Goal: Book appointment/travel/reservation

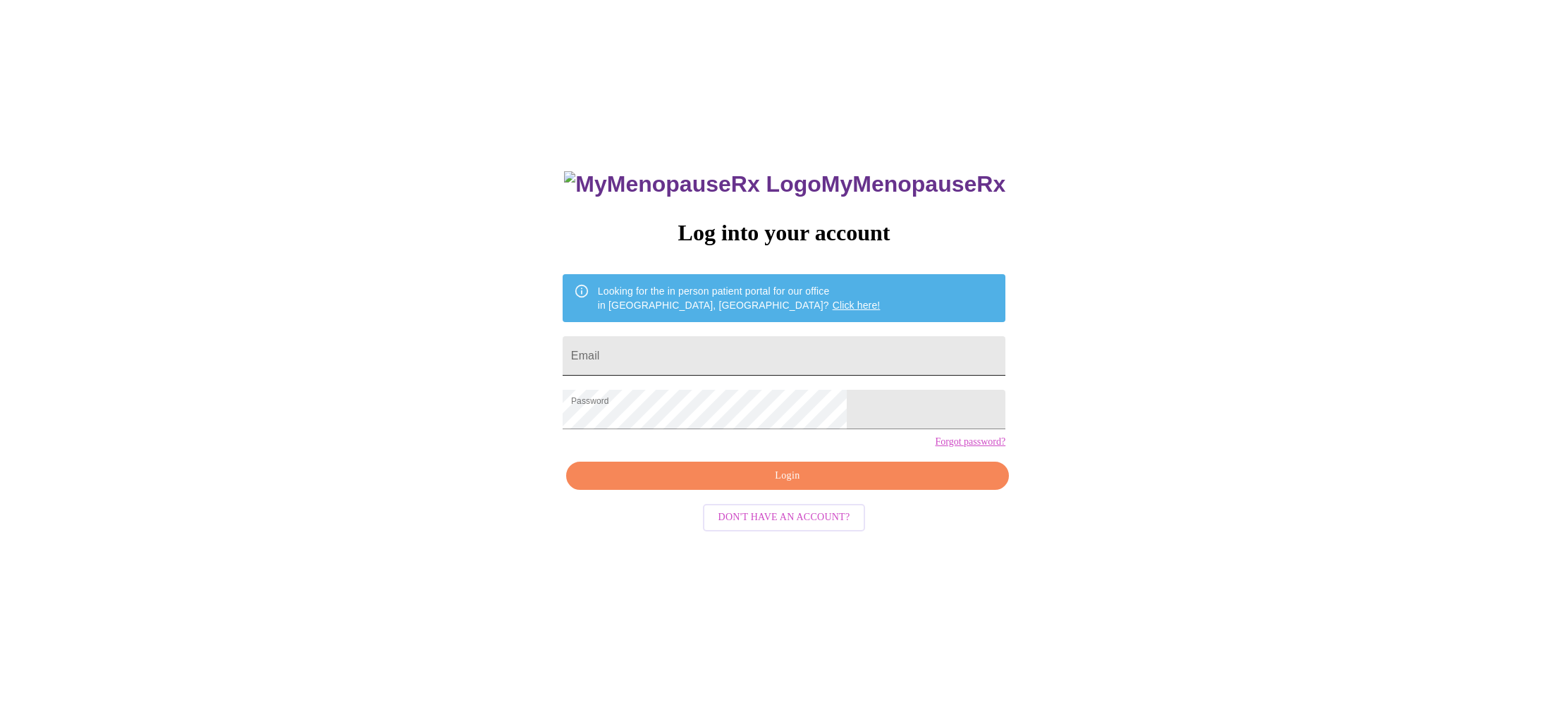
click at [779, 344] on input "Email" at bounding box center [784, 355] width 443 height 39
type input "[EMAIL_ADDRESS][DOMAIN_NAME]"
click at [786, 485] on span "Login" at bounding box center [787, 476] width 410 height 18
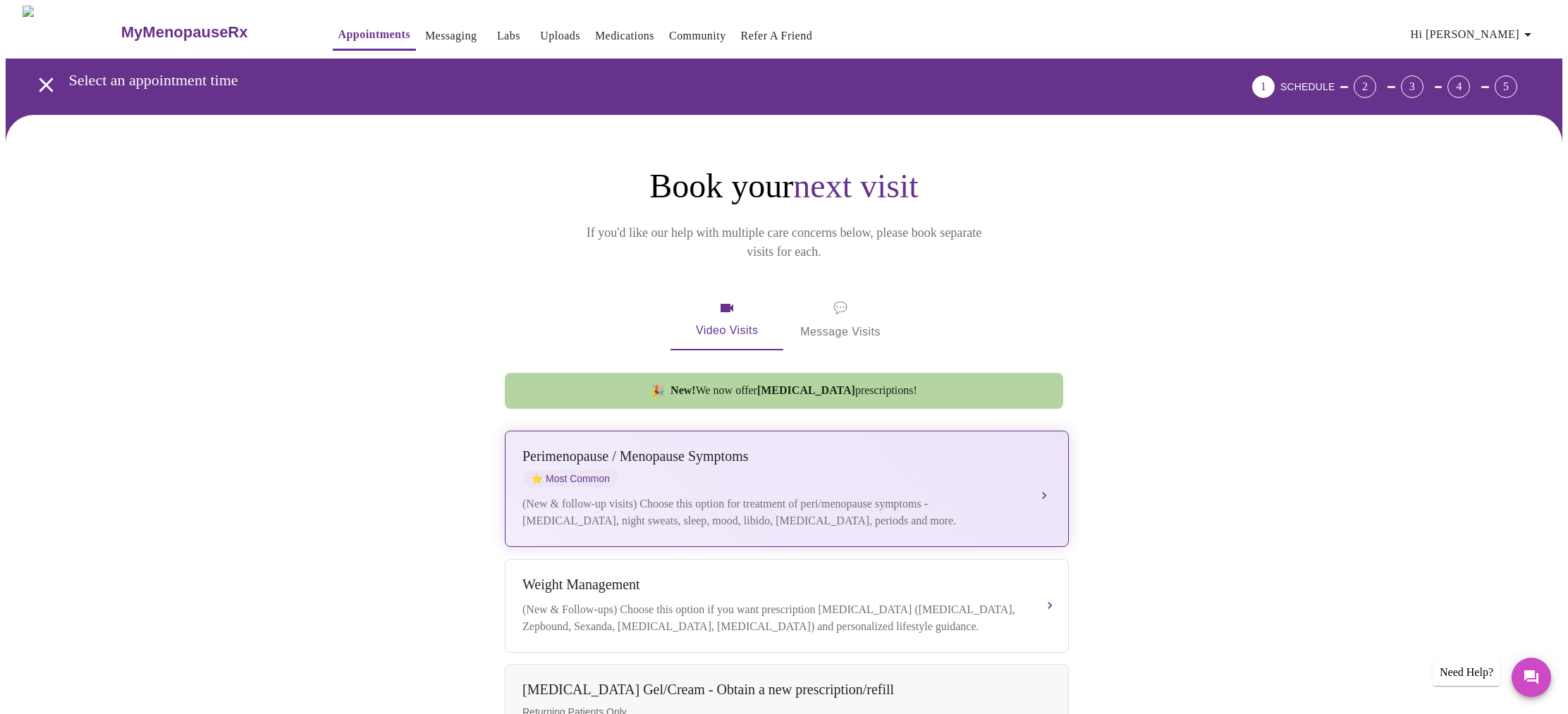
click at [1043, 465] on div "[MEDICAL_DATA] / Menopause Symptoms ⭐ Most Common (New & follow-up visits) Choo…" at bounding box center [786, 489] width 529 height 81
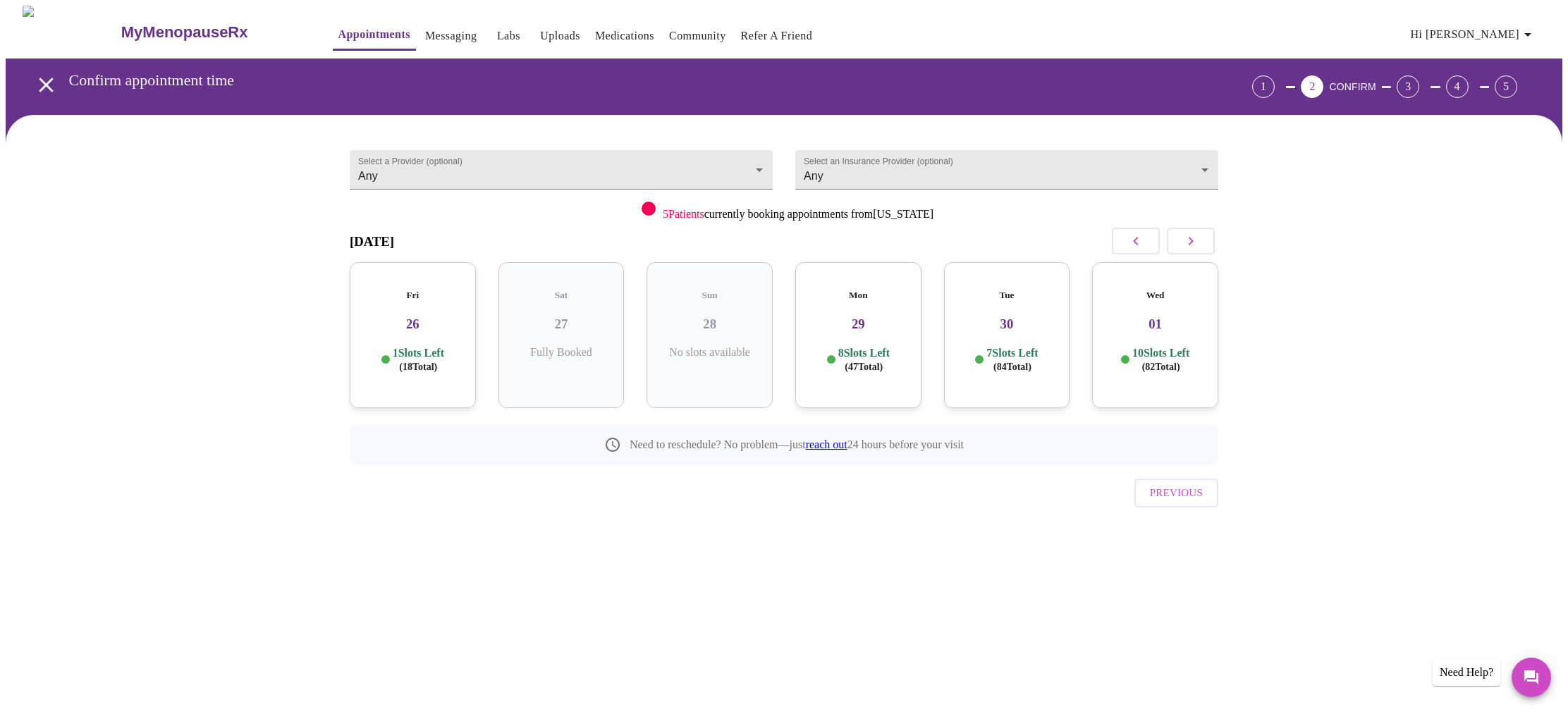
click at [422, 318] on h3 "26" at bounding box center [413, 324] width 104 height 15
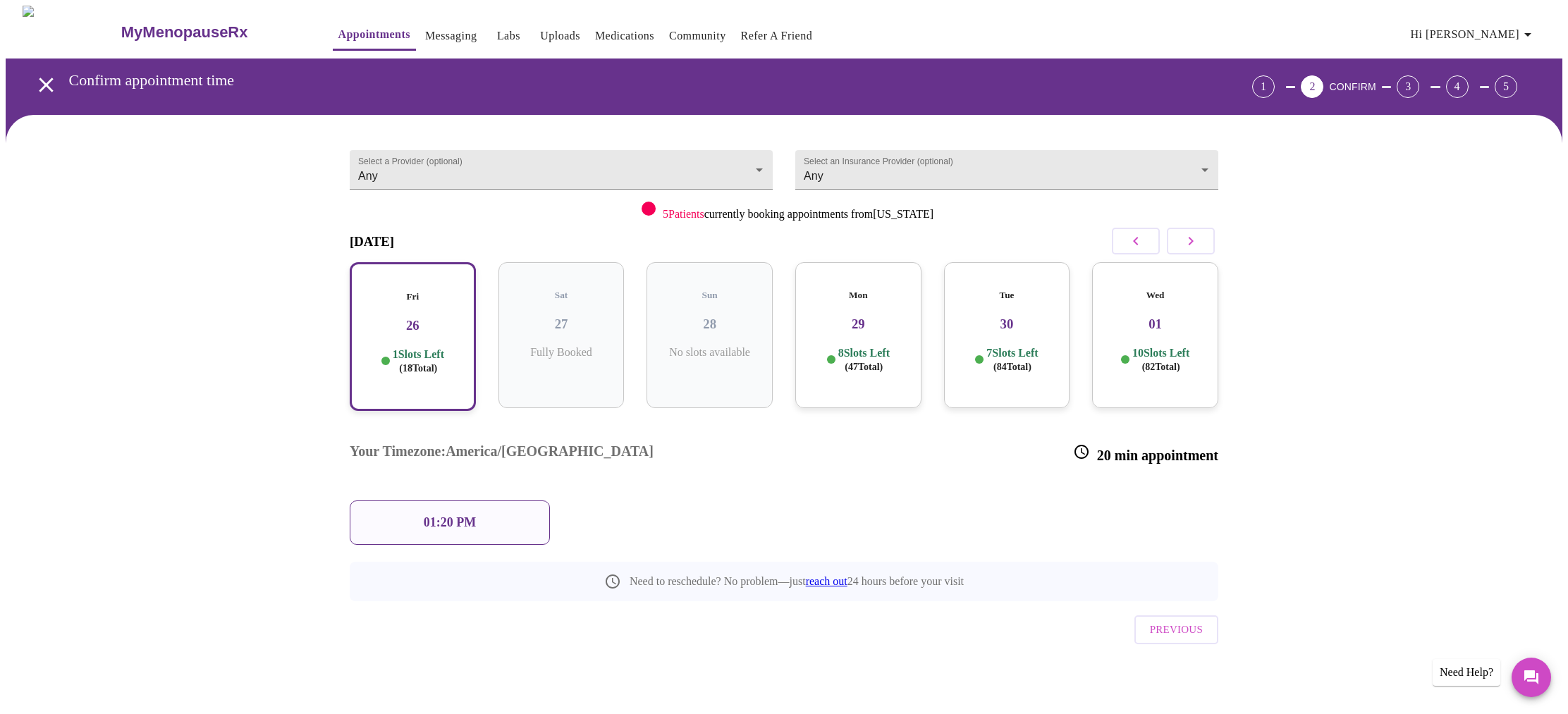
click at [882, 317] on h3 "29" at bounding box center [858, 324] width 104 height 15
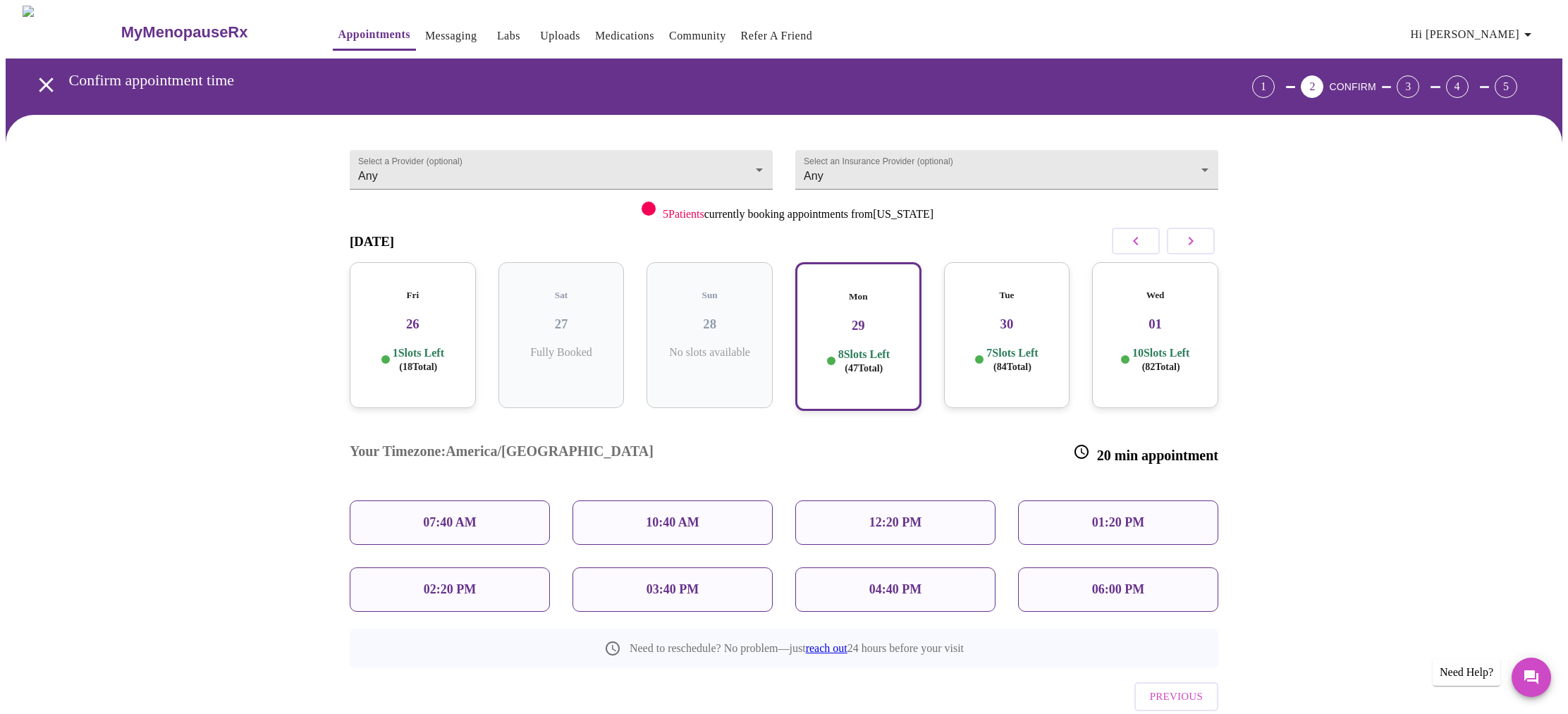
click at [372, 317] on h3 "26" at bounding box center [413, 324] width 104 height 15
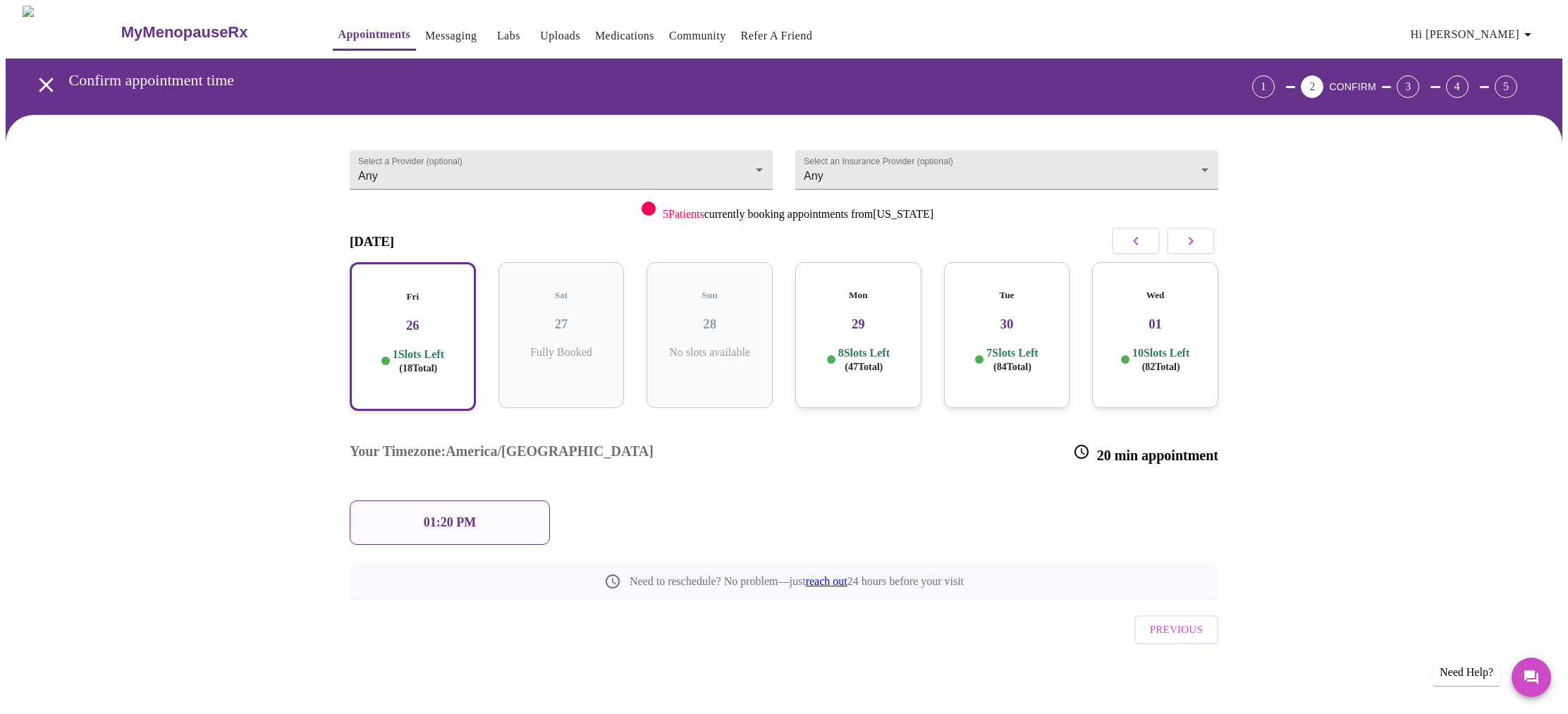
click at [440, 515] on p "01:20 PM" at bounding box center [450, 522] width 52 height 15
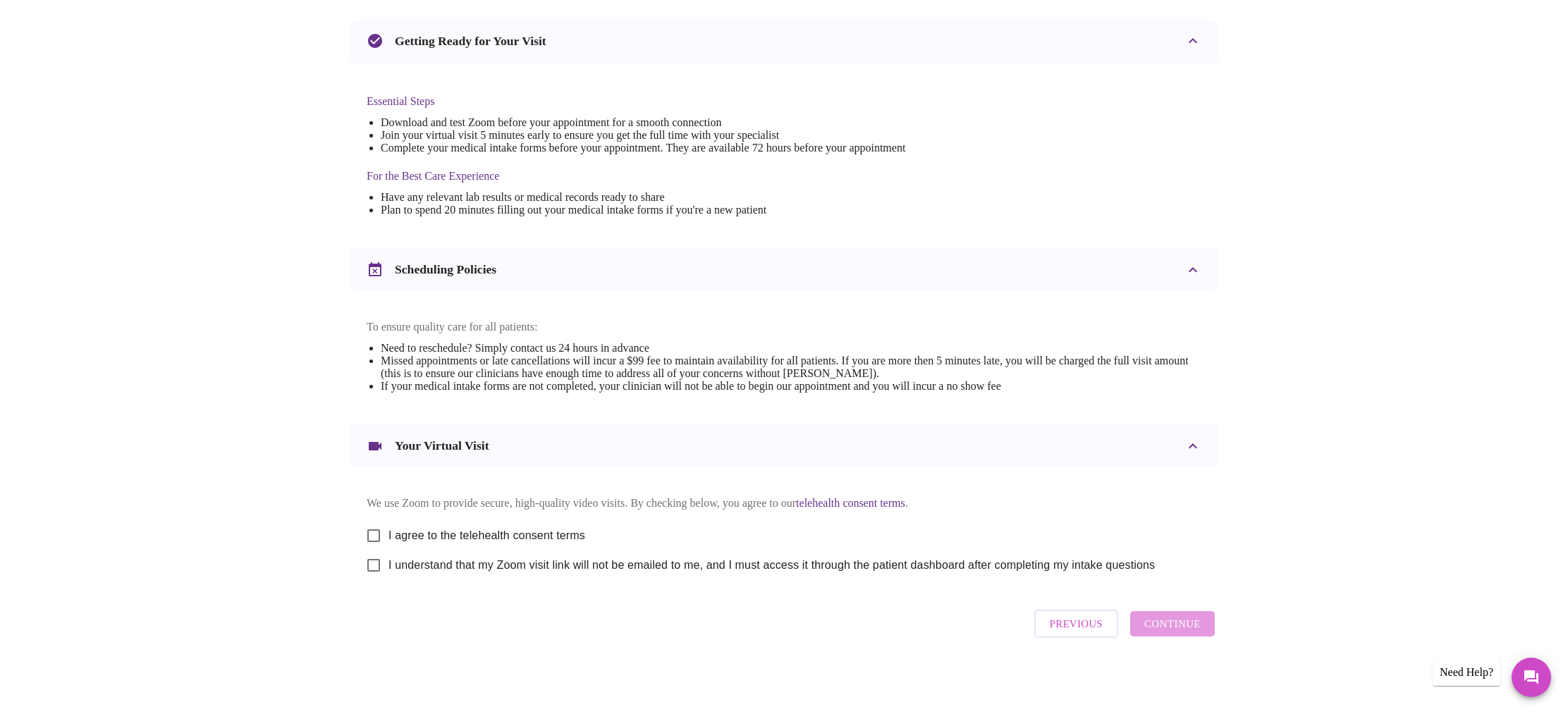
scroll to position [307, 0]
click at [378, 531] on input "I agree to the telehealth consent terms" at bounding box center [374, 535] width 30 height 30
checkbox input "true"
click at [373, 564] on input "I understand that my Zoom visit link will not be emailed to me, and I must acce…" at bounding box center [374, 564] width 30 height 30
checkbox input "true"
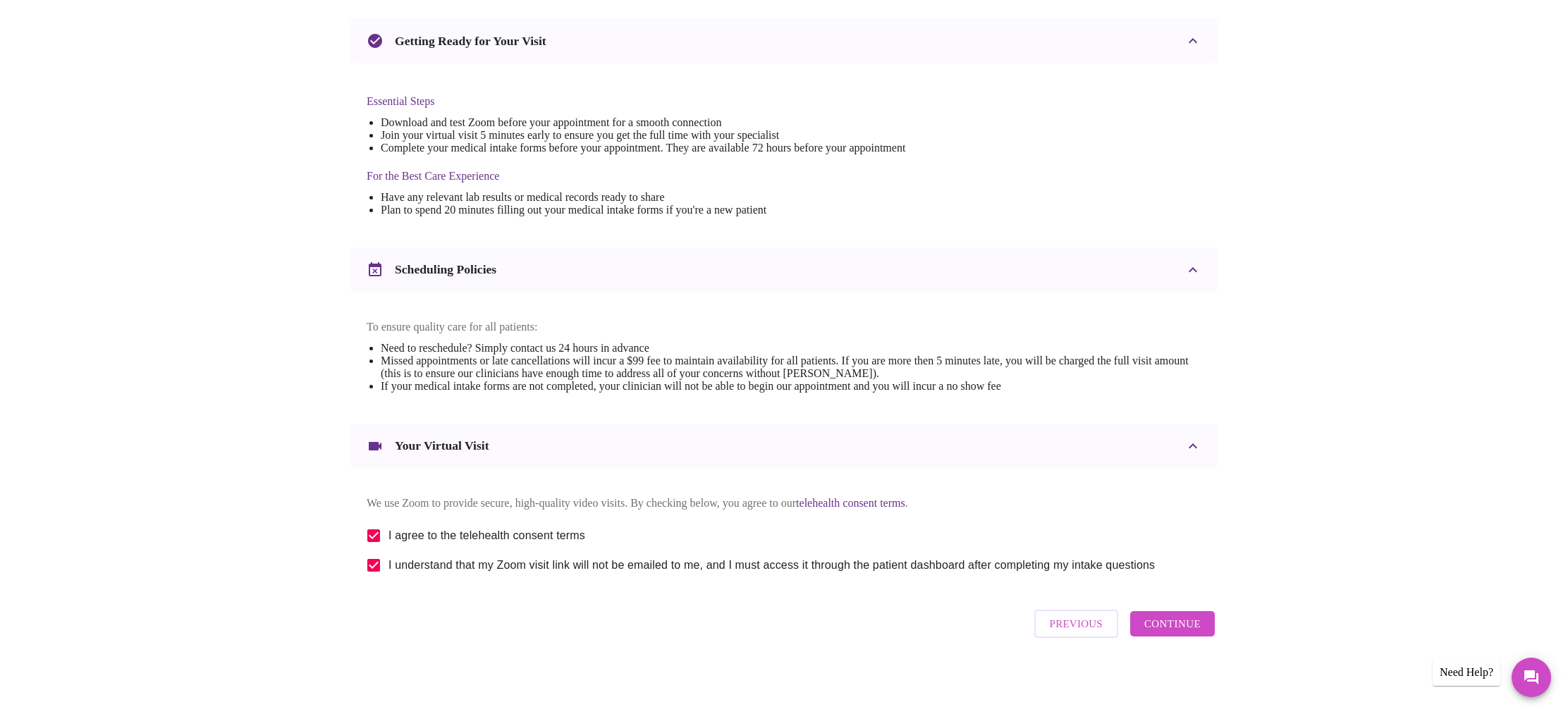
click at [1174, 624] on span "Continue" at bounding box center [1173, 624] width 57 height 18
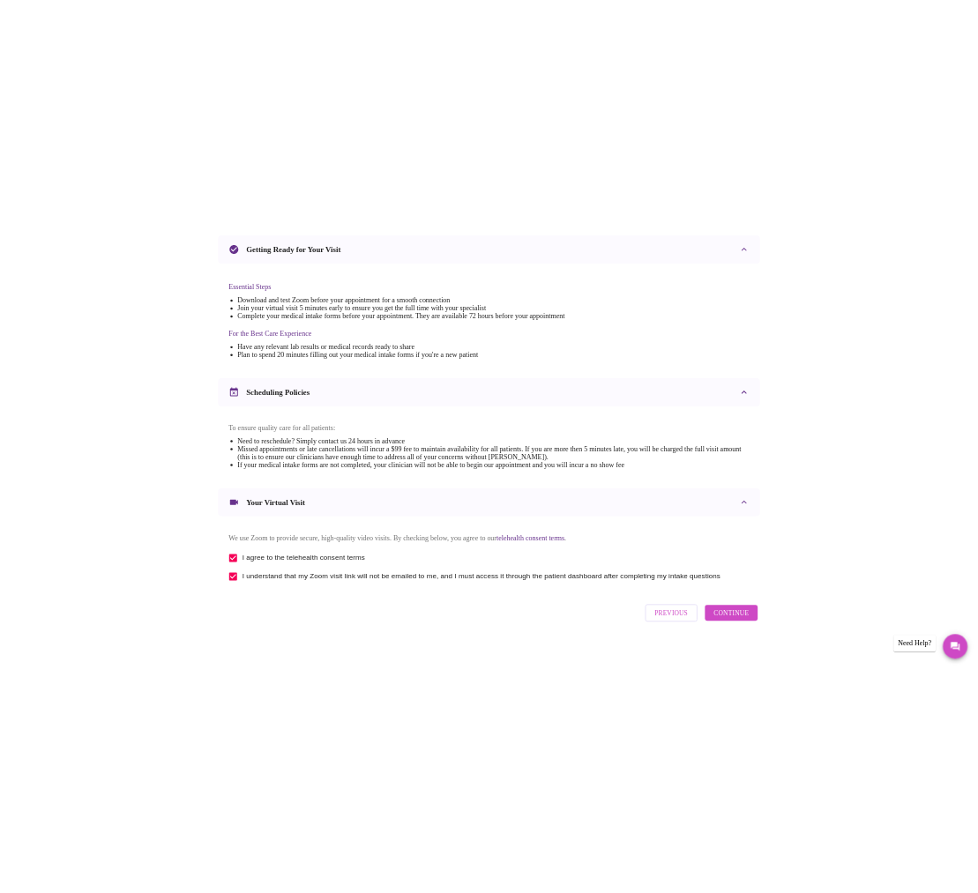
scroll to position [0, 0]
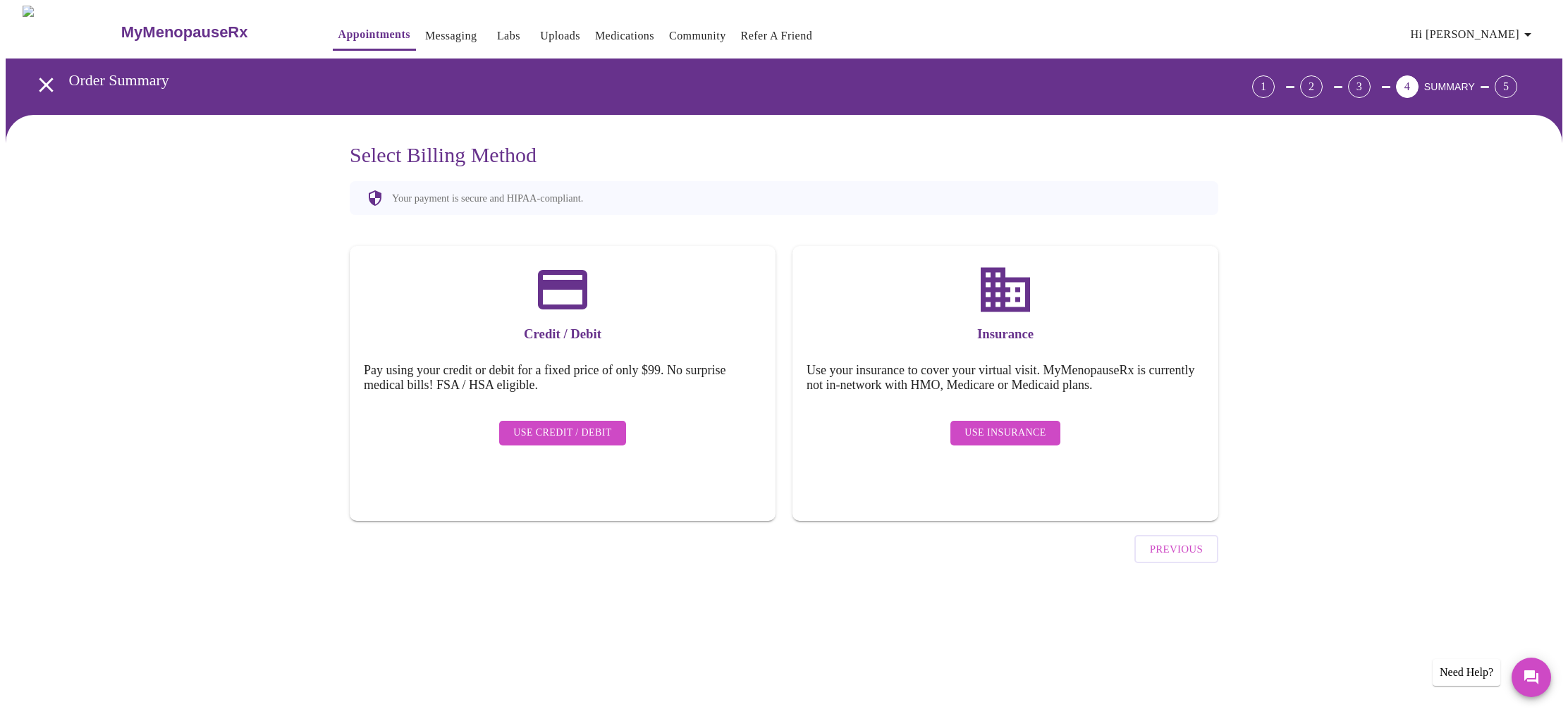
click at [1014, 425] on span "Use Insurance" at bounding box center [1005, 433] width 81 height 18
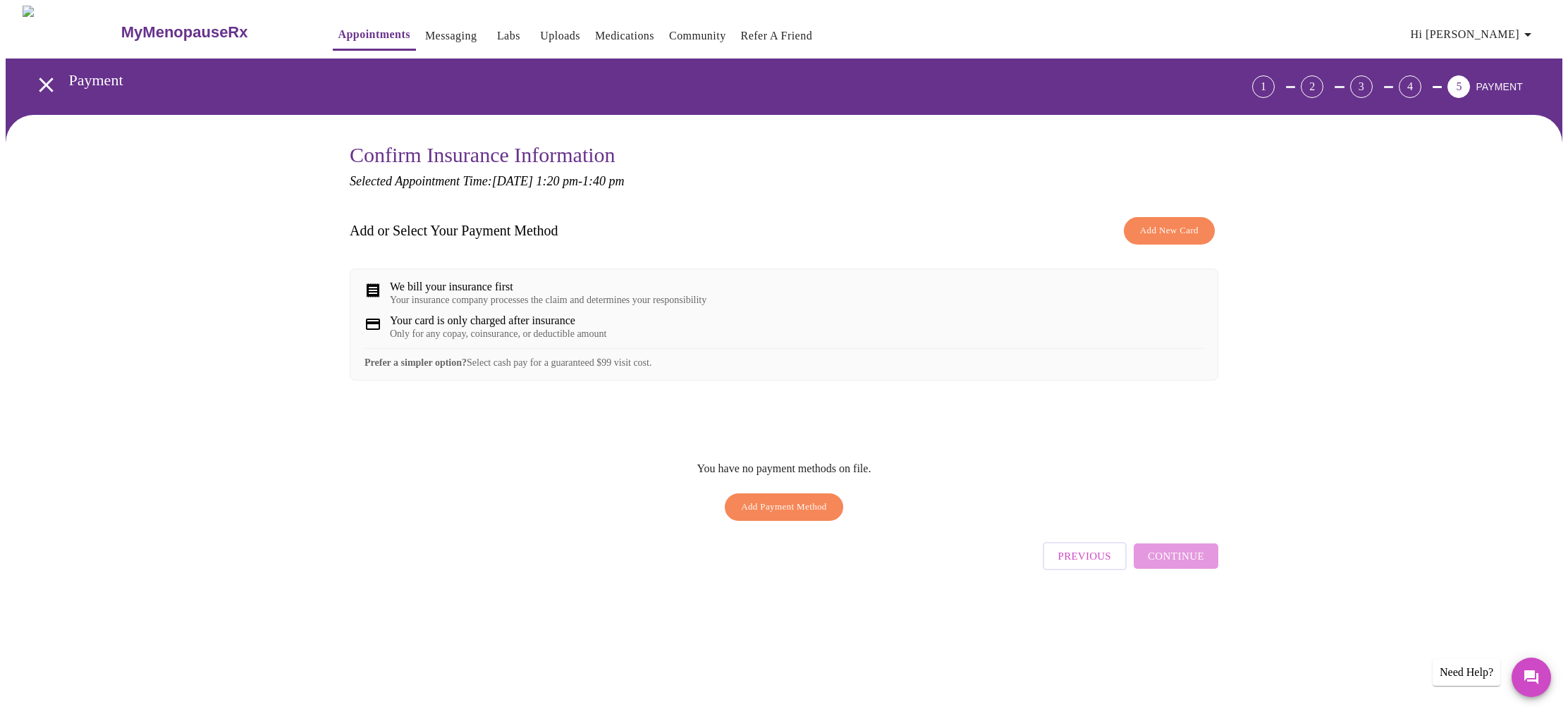
click at [1163, 225] on span "Add New Card" at bounding box center [1169, 231] width 58 height 16
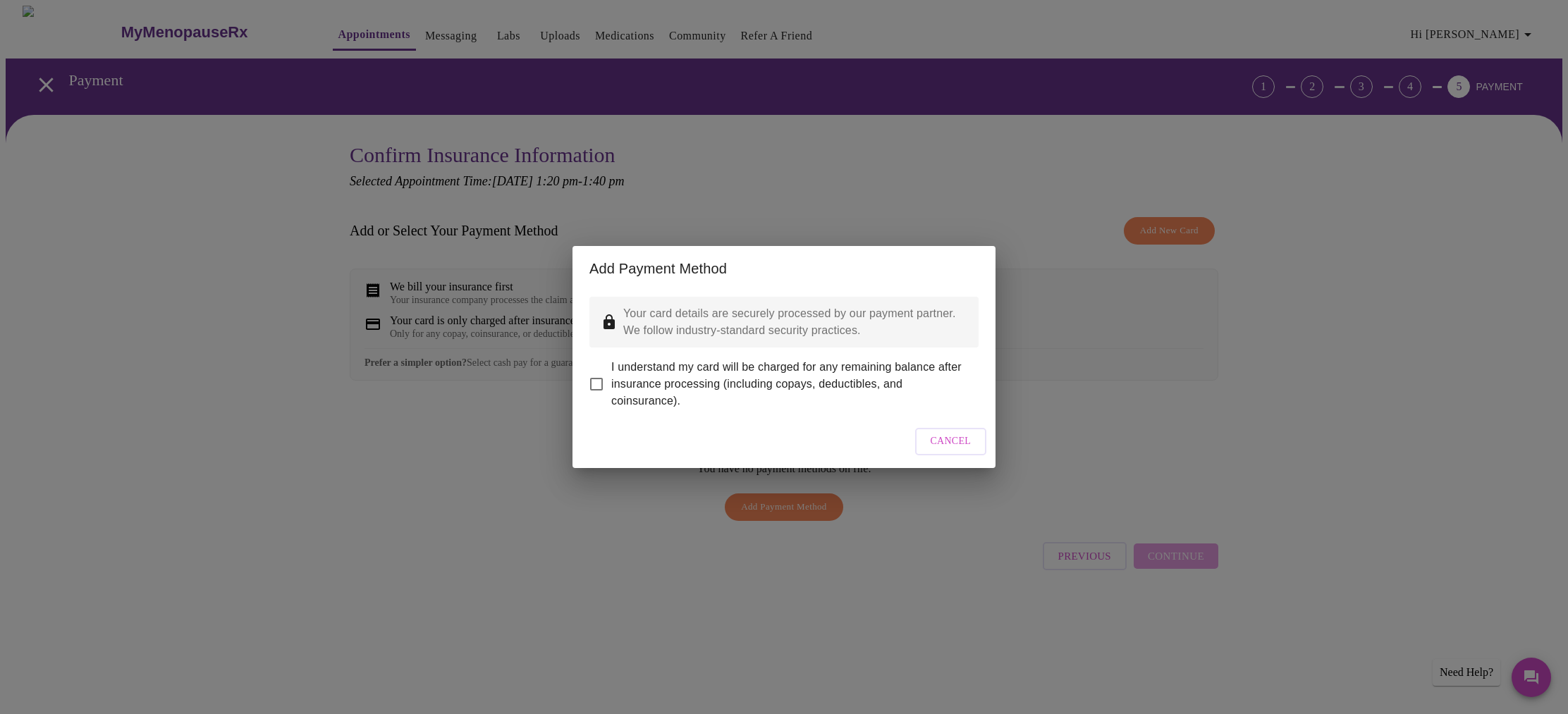
click at [599, 377] on input "I understand my card will be charged for any remaining balance after insurance …" at bounding box center [596, 384] width 30 height 30
checkbox input "true"
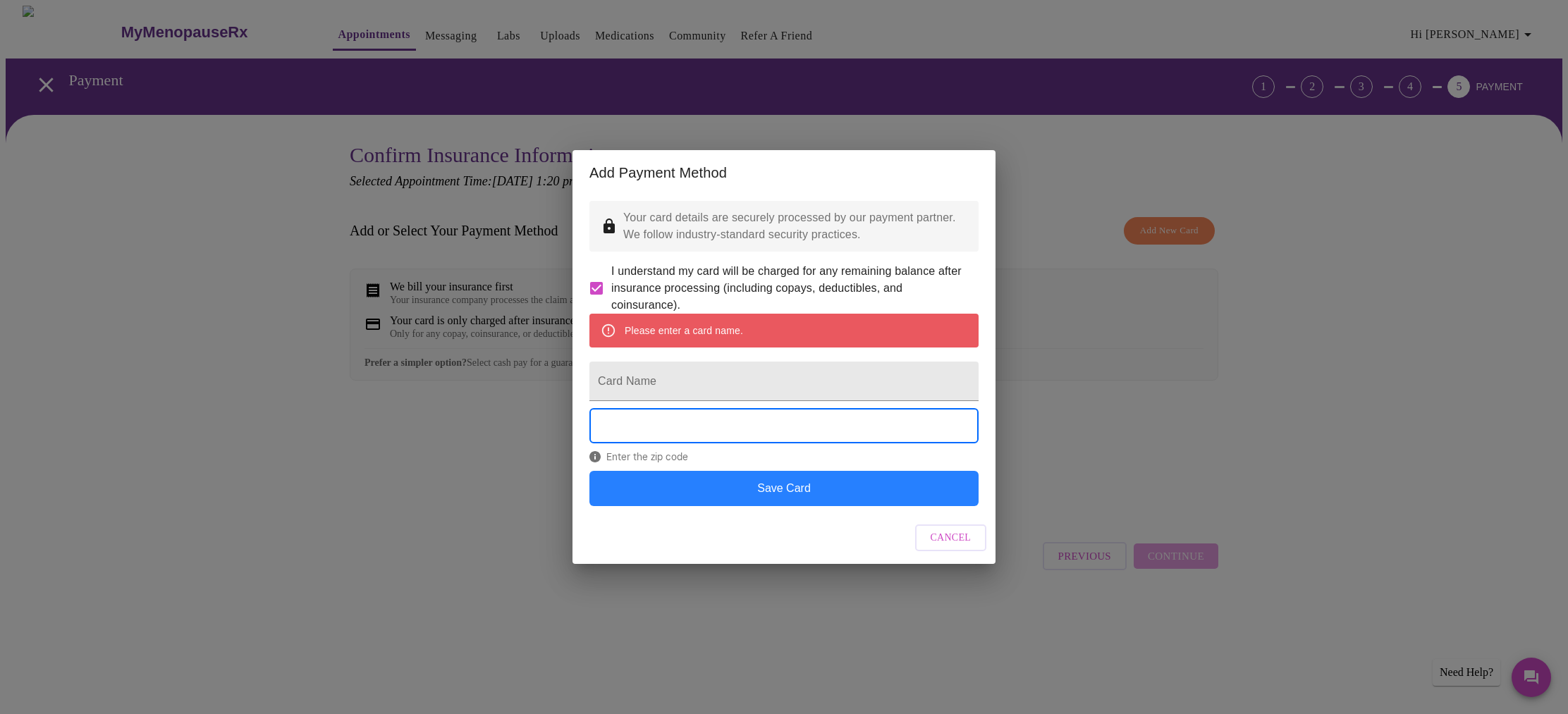
click at [776, 502] on button "Save Card" at bounding box center [784, 489] width 390 height 35
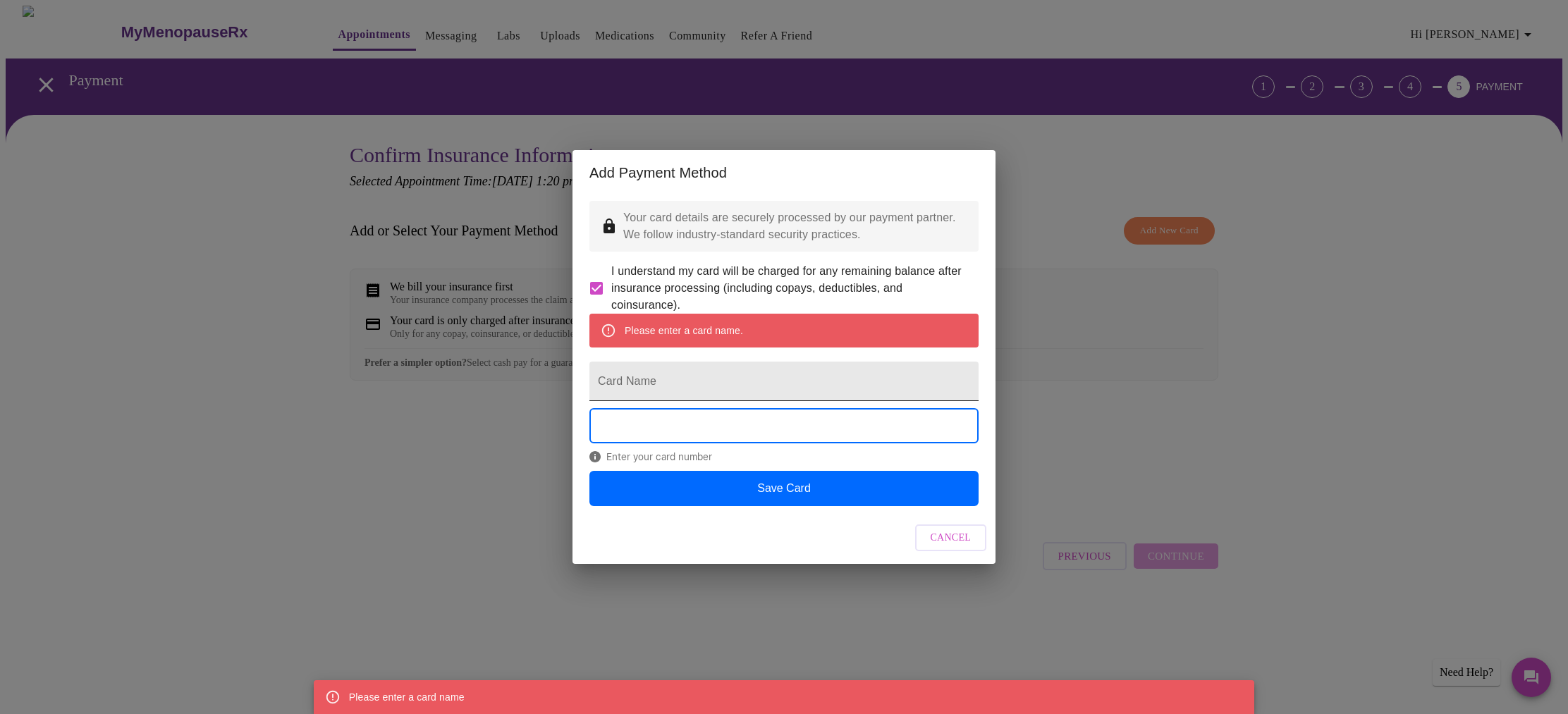
click at [741, 387] on input "Card Name" at bounding box center [784, 381] width 390 height 39
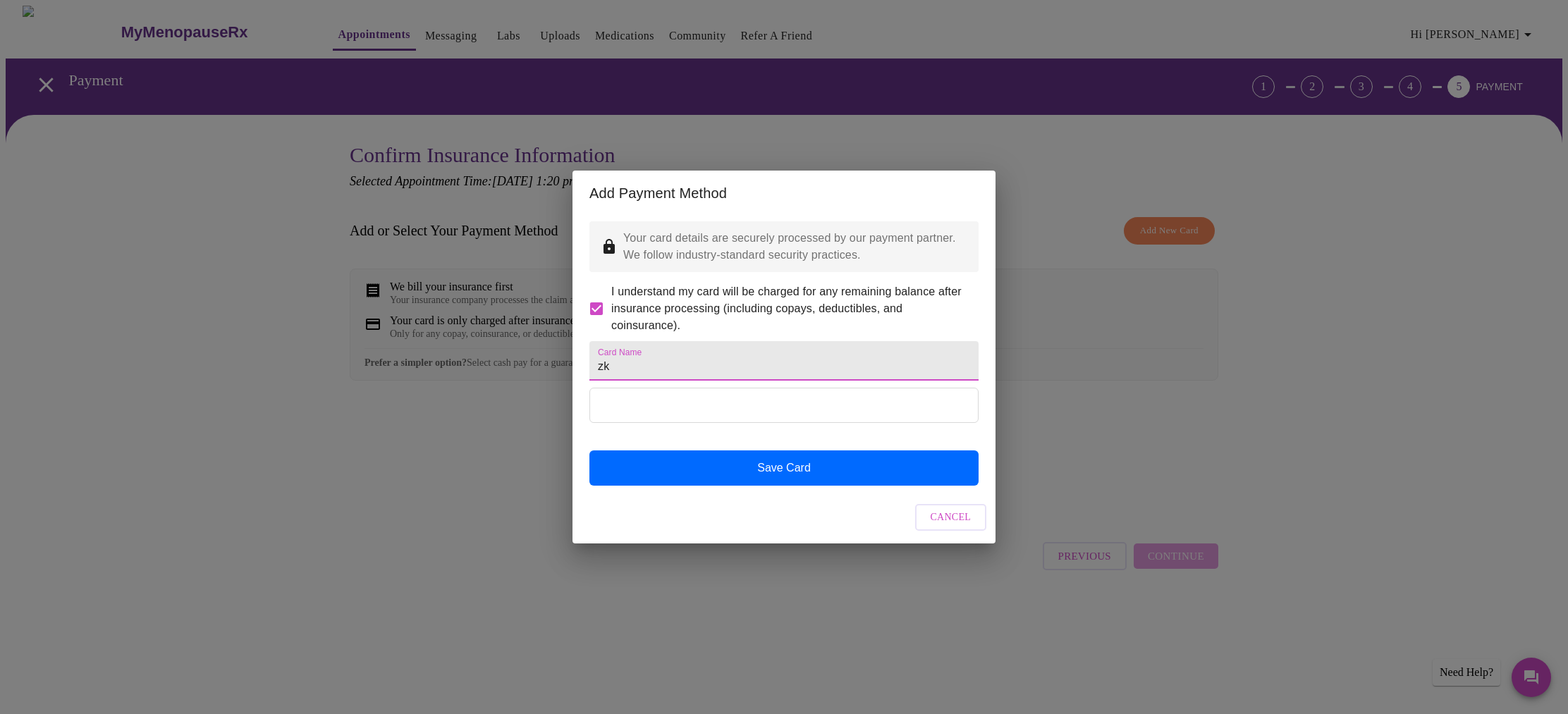
type input "z"
type input "K"
type input "Visa"
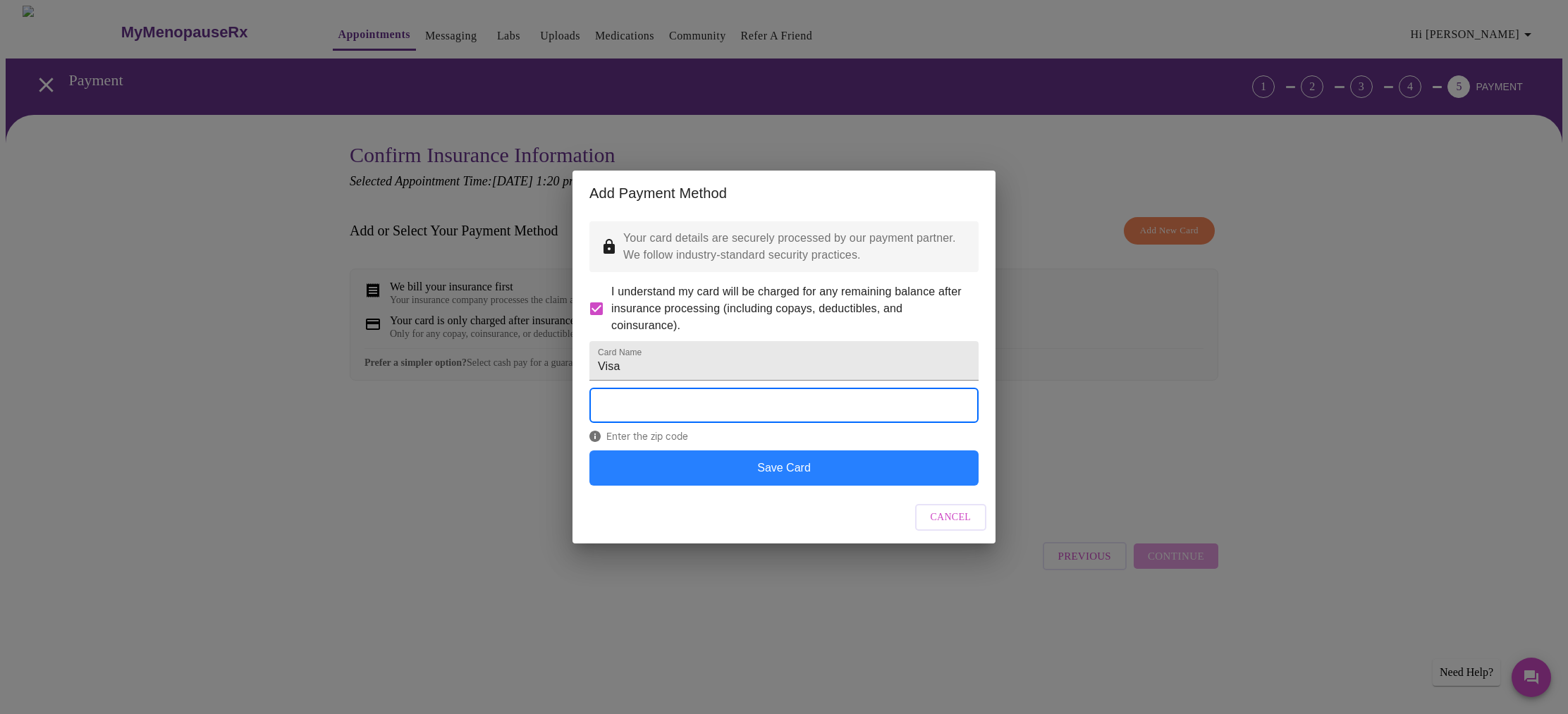
click at [751, 481] on button "Save Card" at bounding box center [784, 468] width 390 height 35
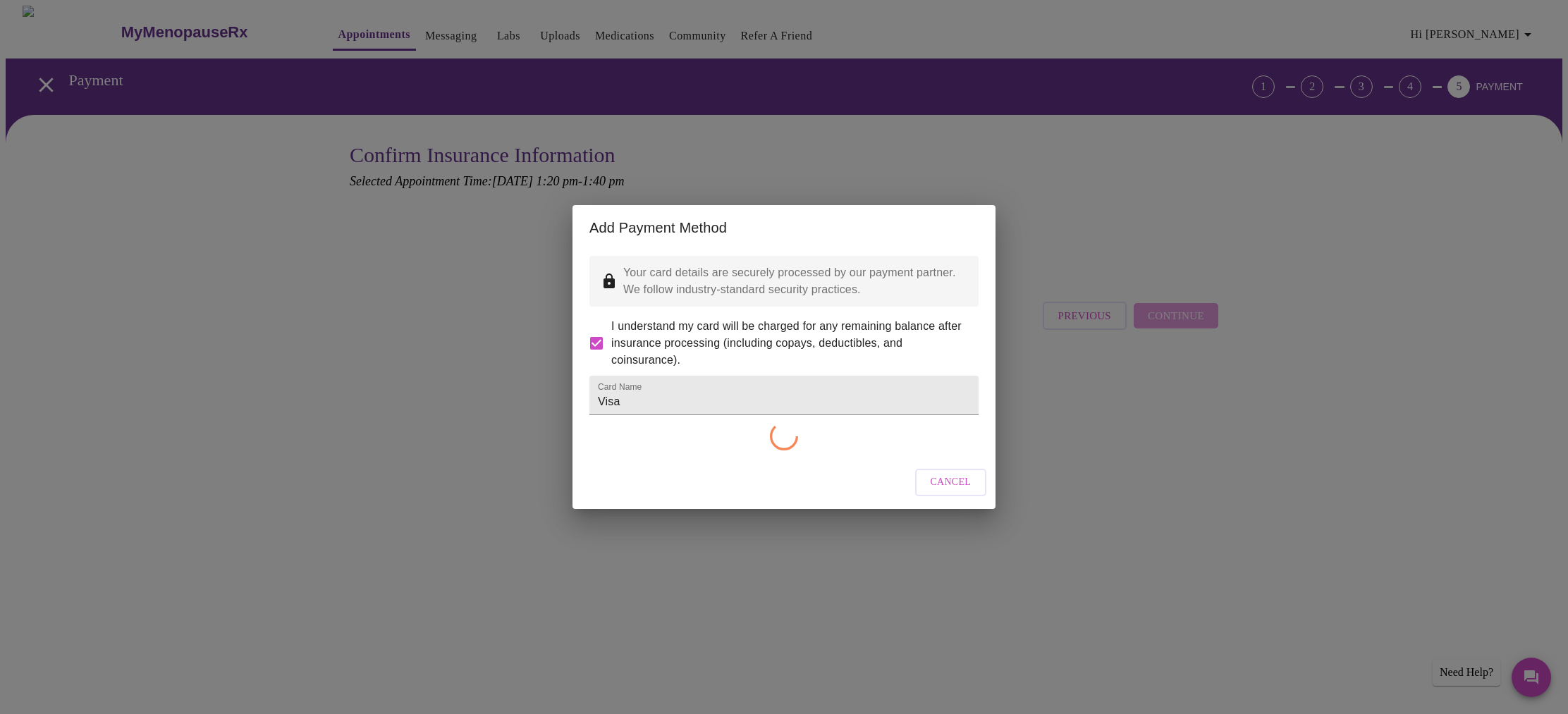
checkbox input "false"
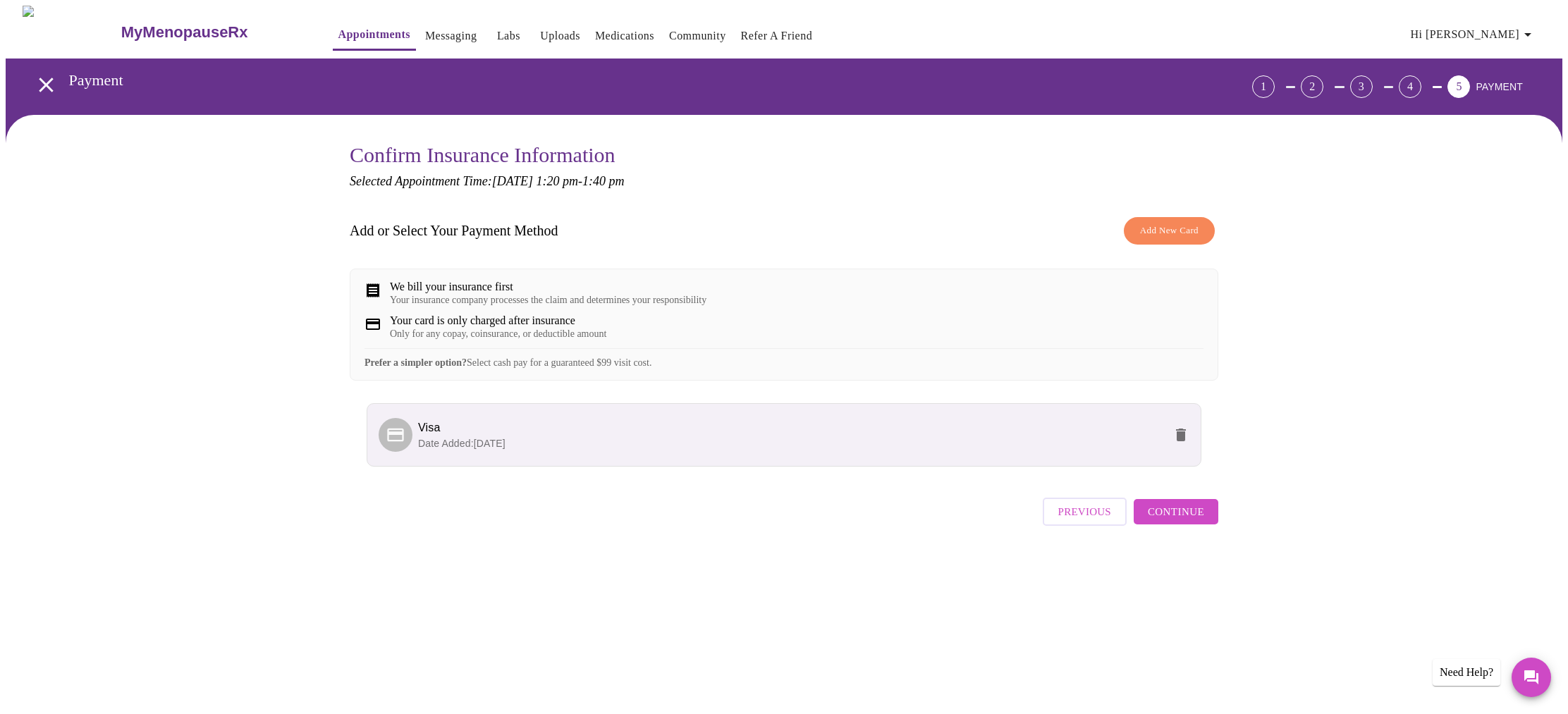
click at [1182, 521] on span "Continue" at bounding box center [1176, 511] width 57 height 18
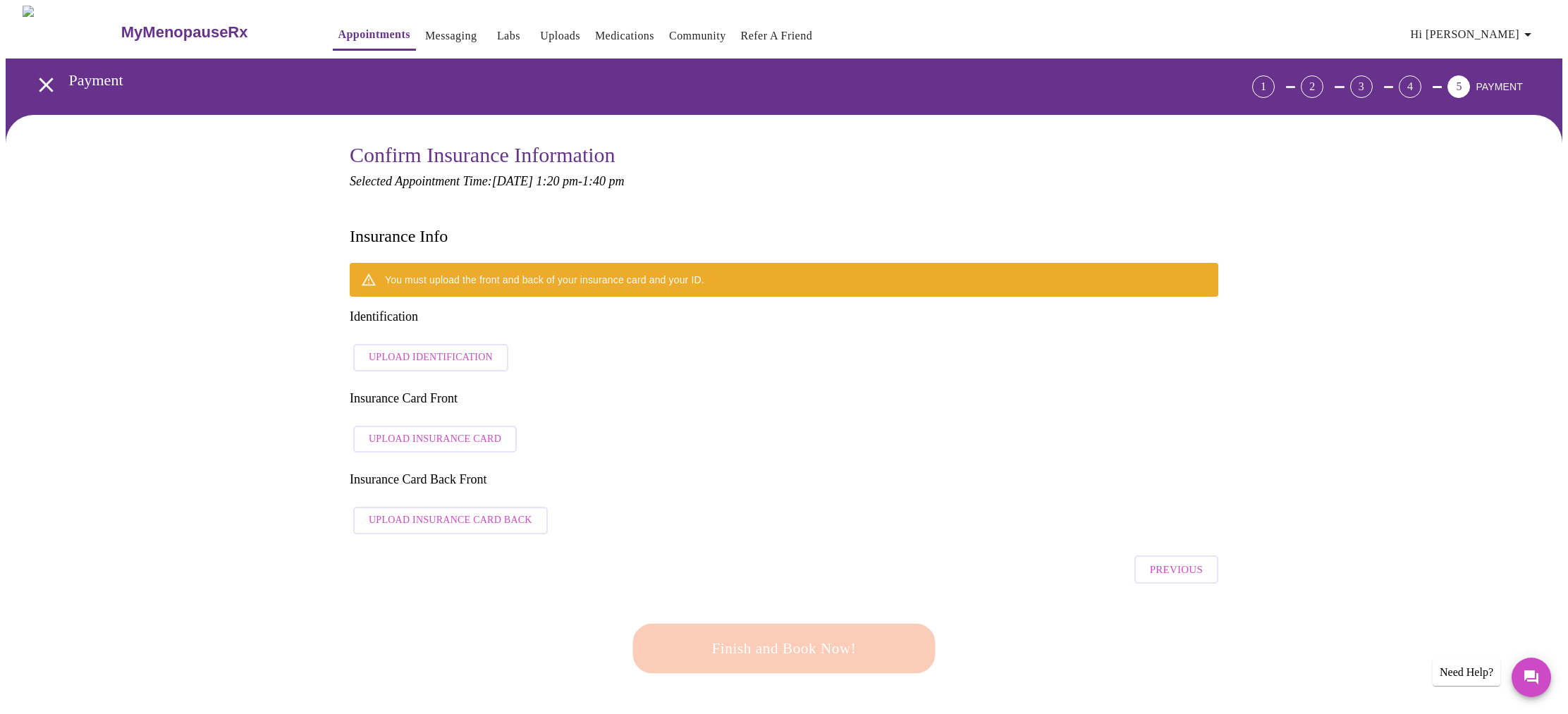
click at [466, 349] on span "Upload Identification" at bounding box center [430, 357] width 124 height 18
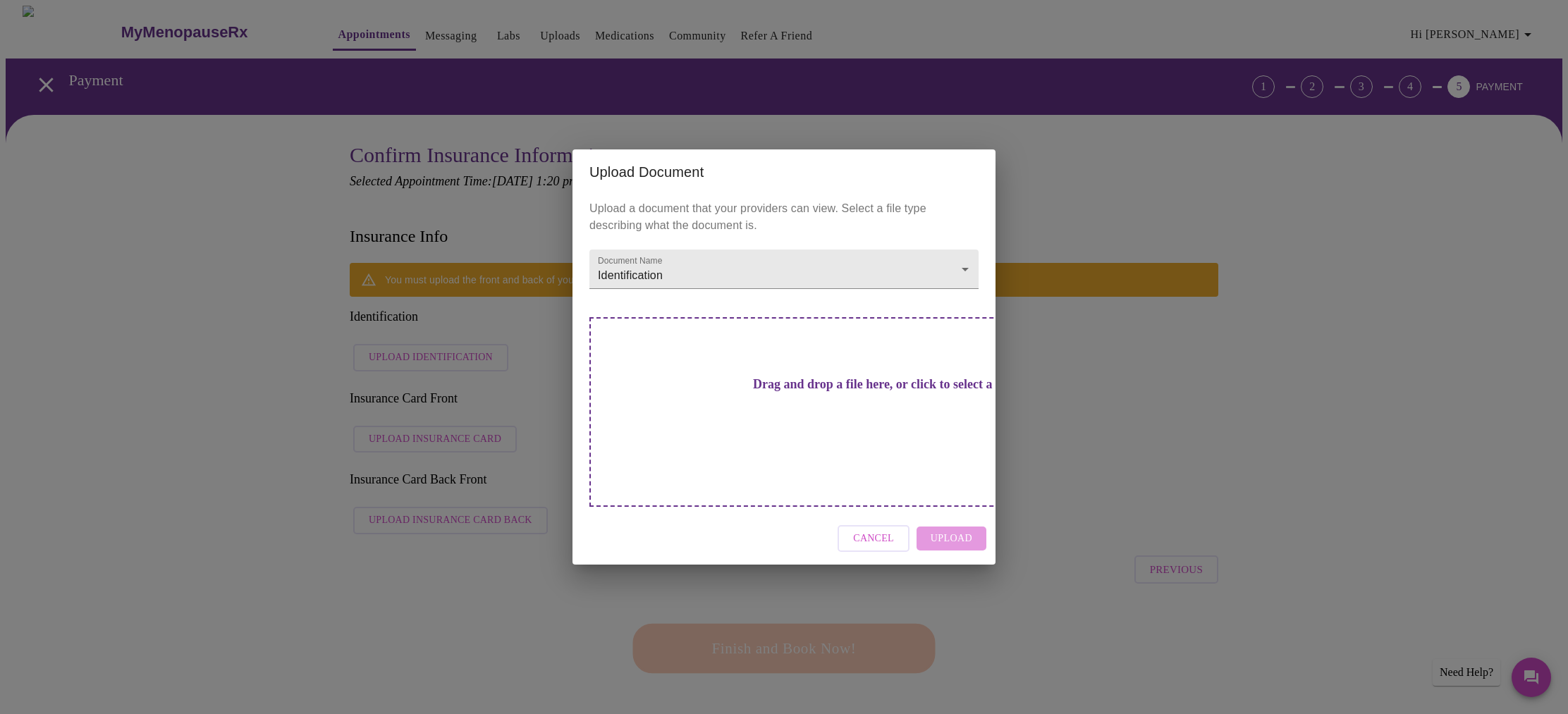
click at [945, 515] on div "Cancel Upload" at bounding box center [784, 539] width 423 height 53
click at [831, 392] on h3 "Drag and drop a file here, or click to select a file" at bounding box center [882, 385] width 390 height 15
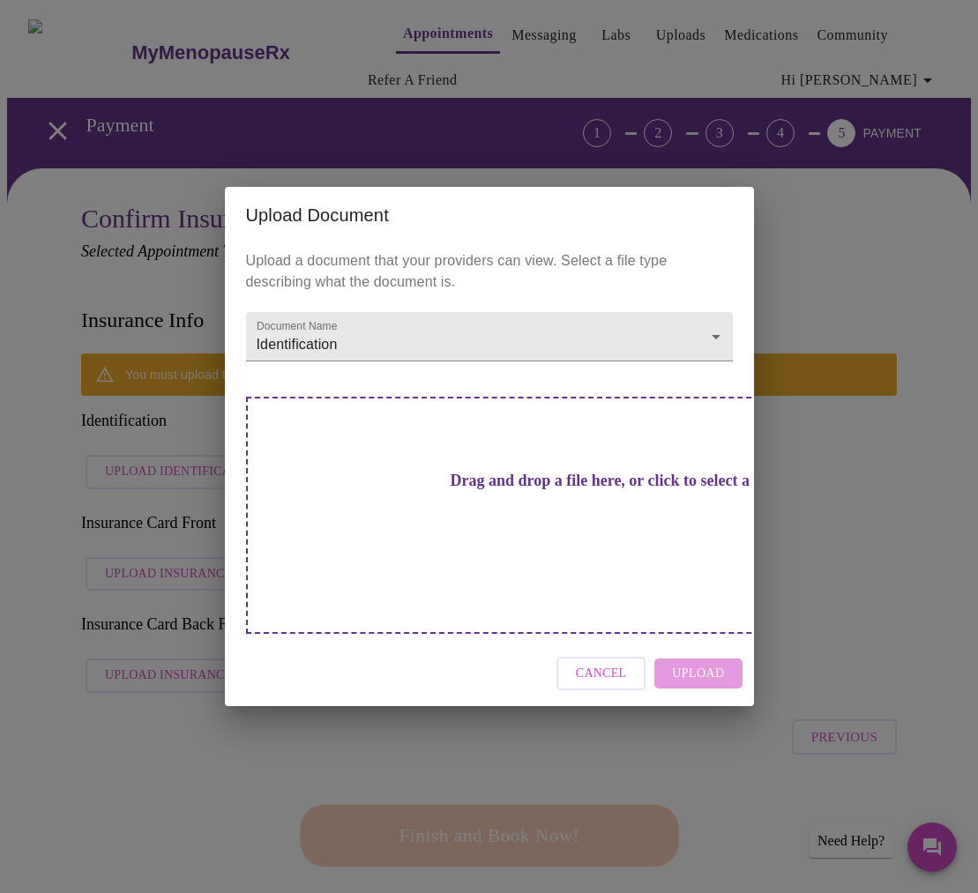
click at [603, 490] on h3 "Drag and drop a file here, or click to select a file" at bounding box center [612, 481] width 487 height 19
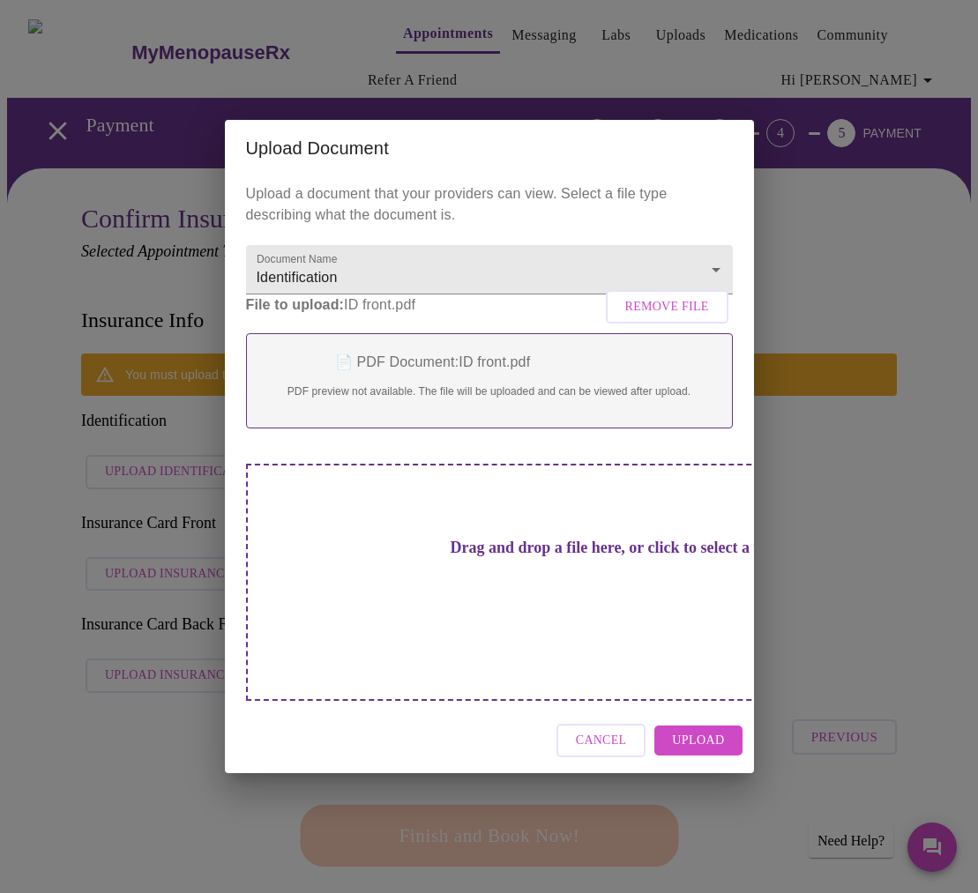
click at [646, 318] on span "Remove File" at bounding box center [667, 307] width 84 height 22
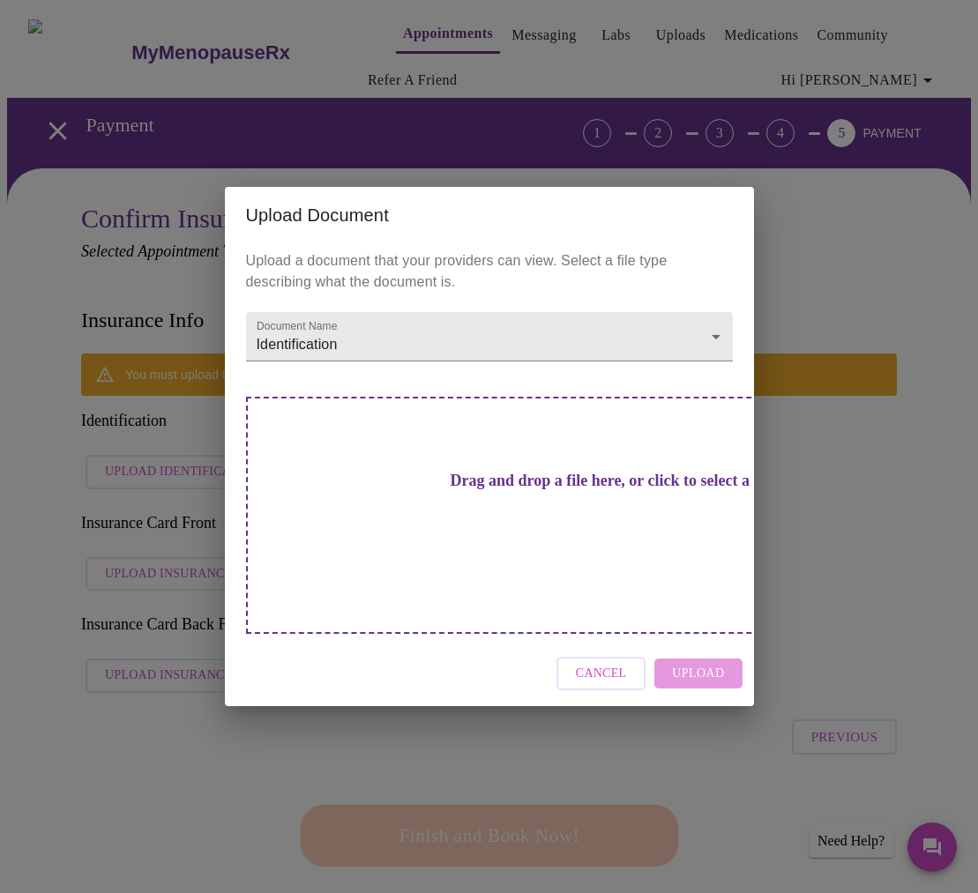
click at [615, 663] on span "Cancel" at bounding box center [601, 674] width 51 height 22
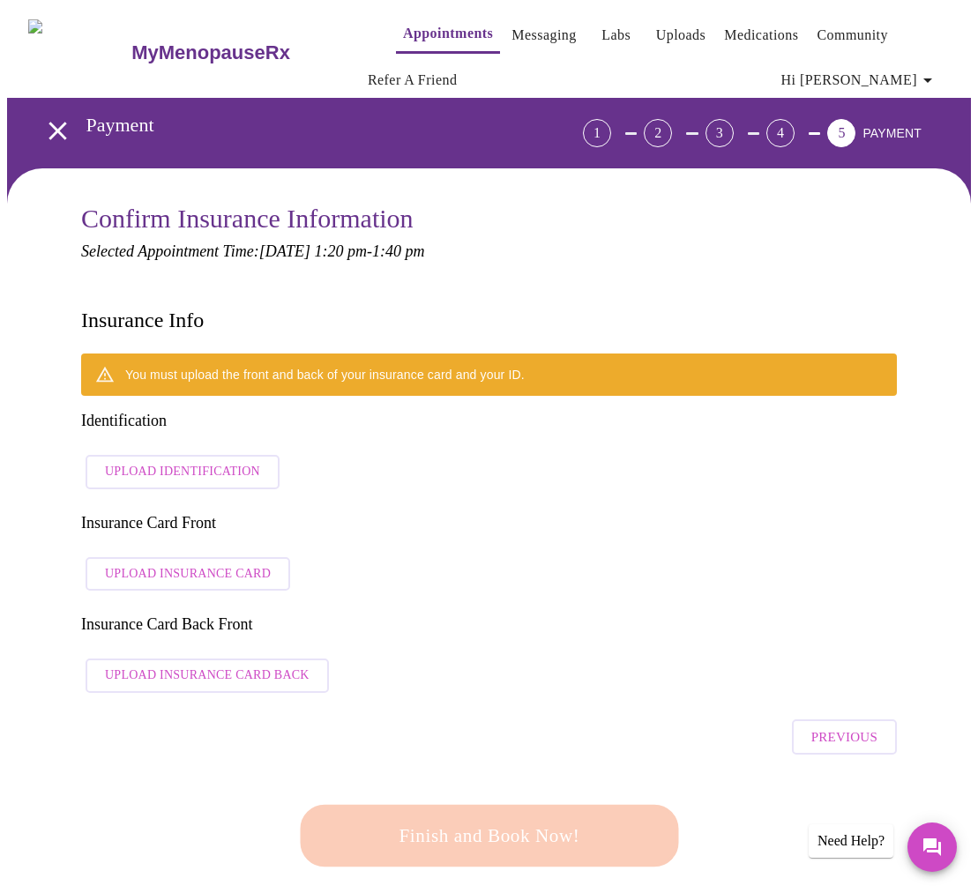
click at [225, 461] on span "Upload Identification" at bounding box center [182, 472] width 155 height 22
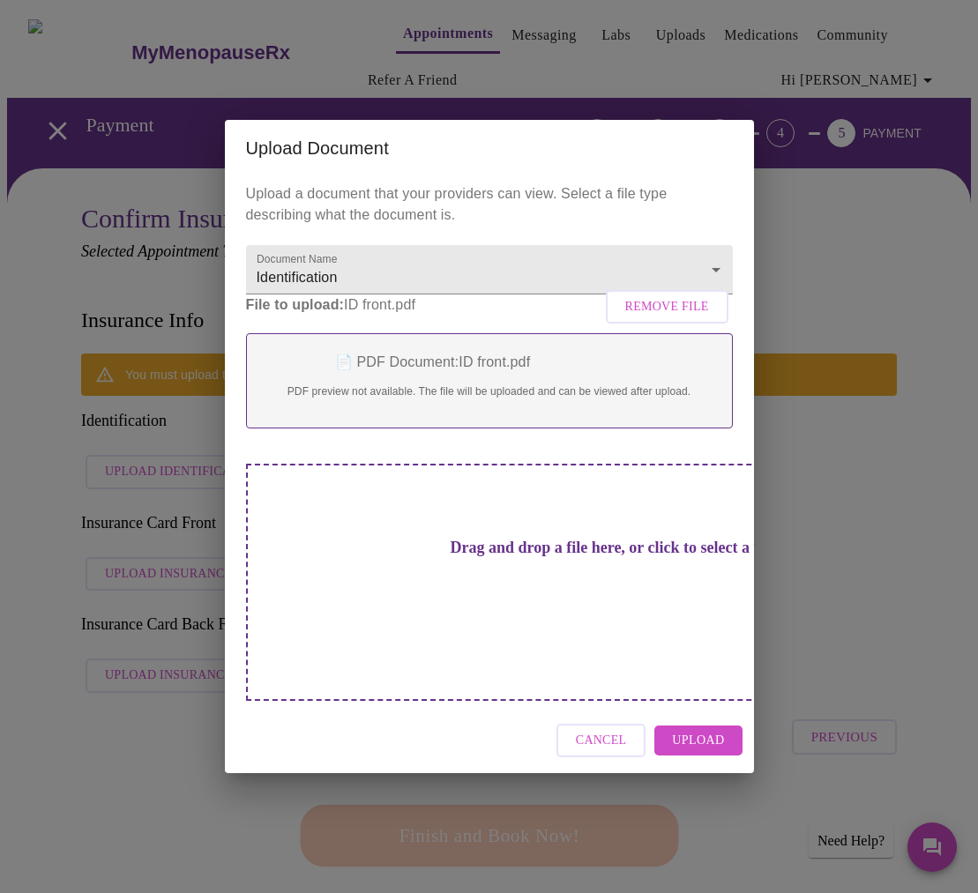
click at [709, 730] on span "Upload" at bounding box center [698, 741] width 52 height 22
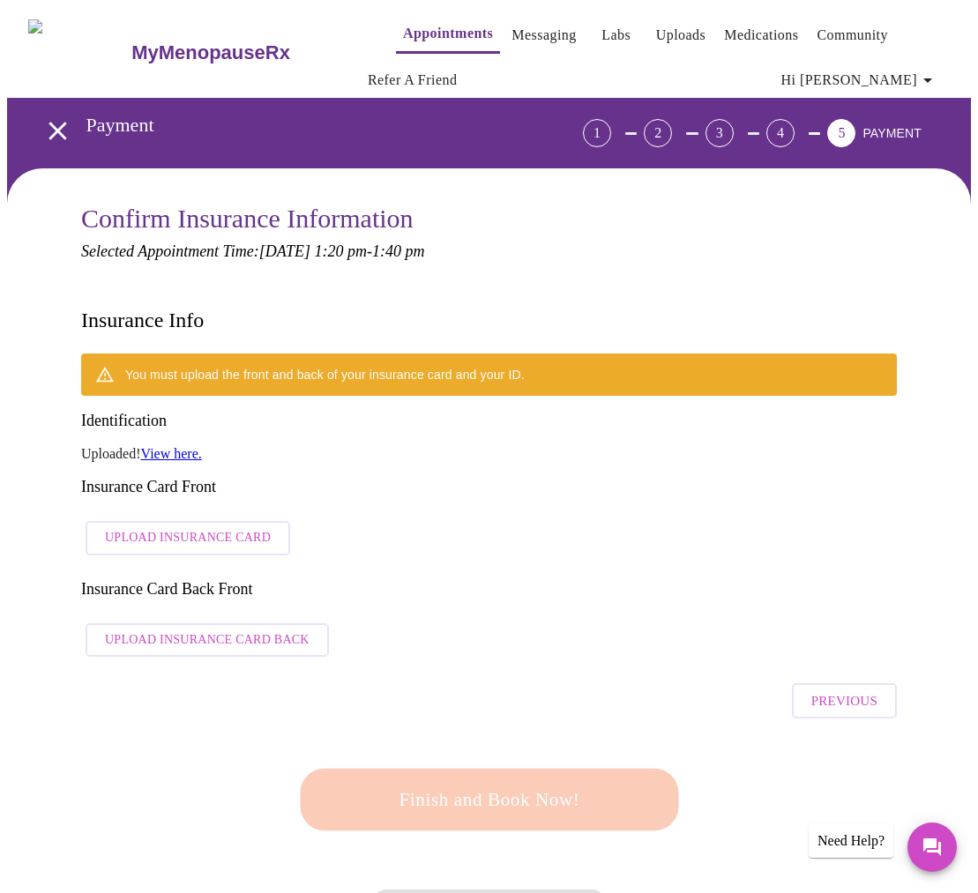
click at [177, 446] on link "View here." at bounding box center [171, 453] width 61 height 15
click at [209, 527] on span "Upload Insurance Card" at bounding box center [188, 538] width 166 height 22
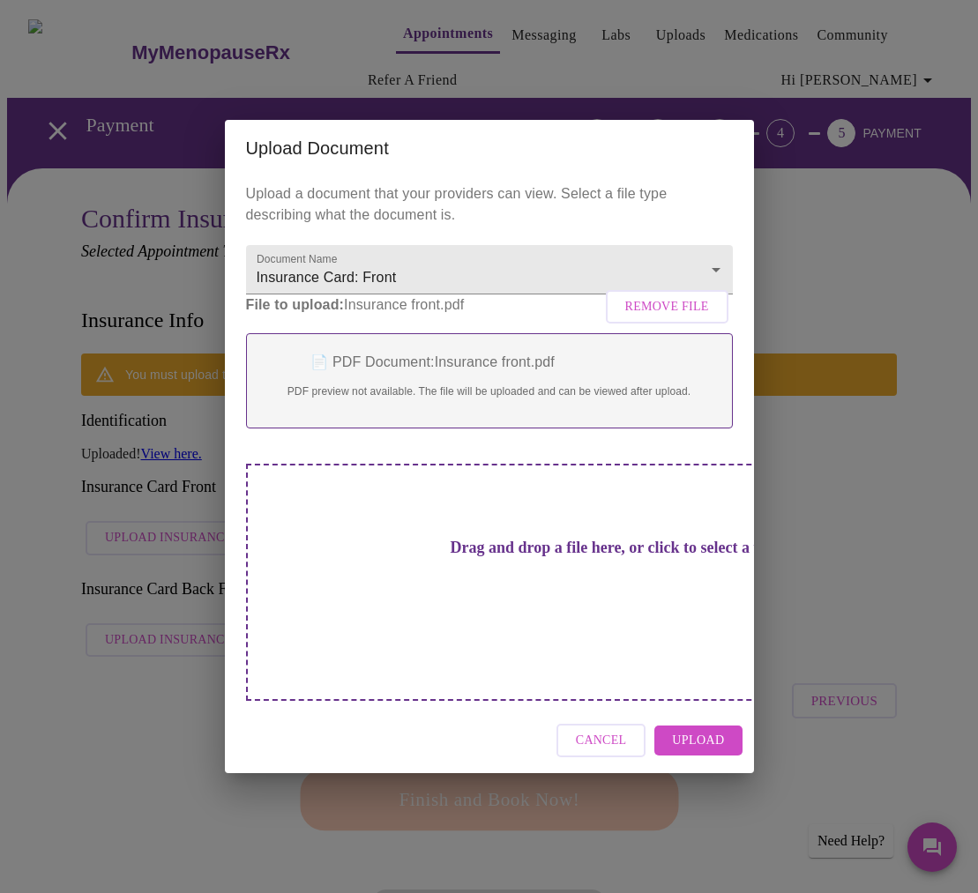
click at [705, 730] on span "Upload" at bounding box center [698, 741] width 52 height 22
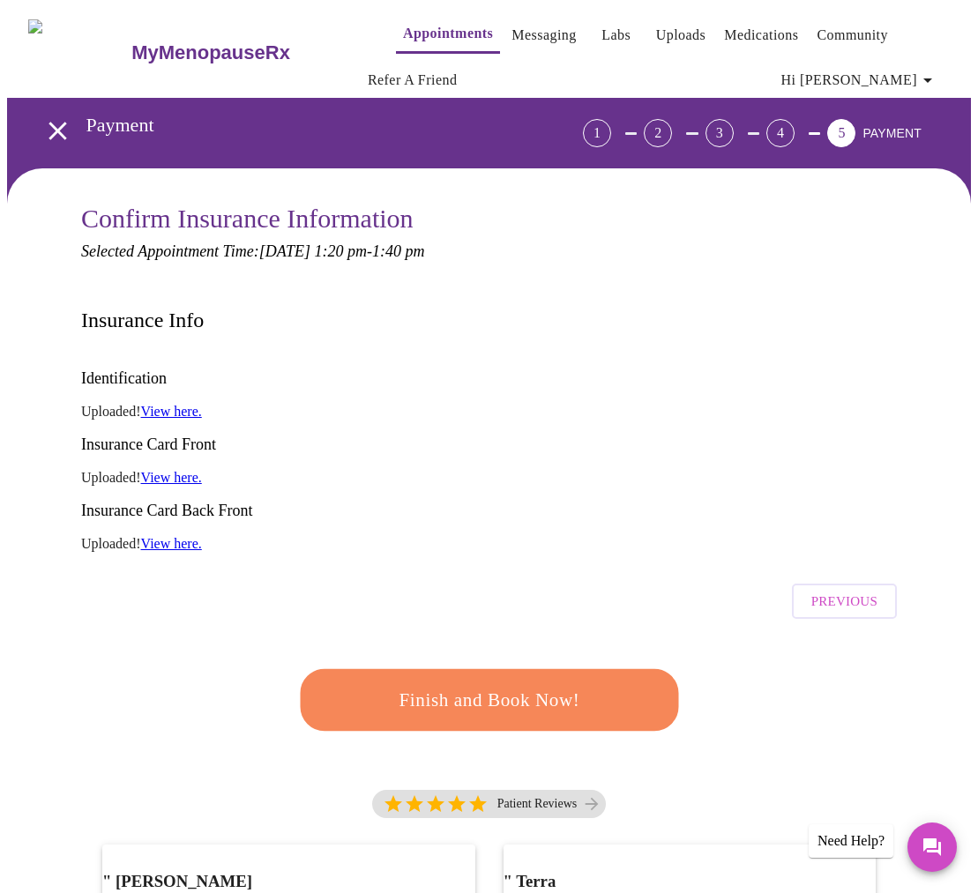
click at [569, 684] on span "Finish and Book Now!" at bounding box center [489, 700] width 326 height 33
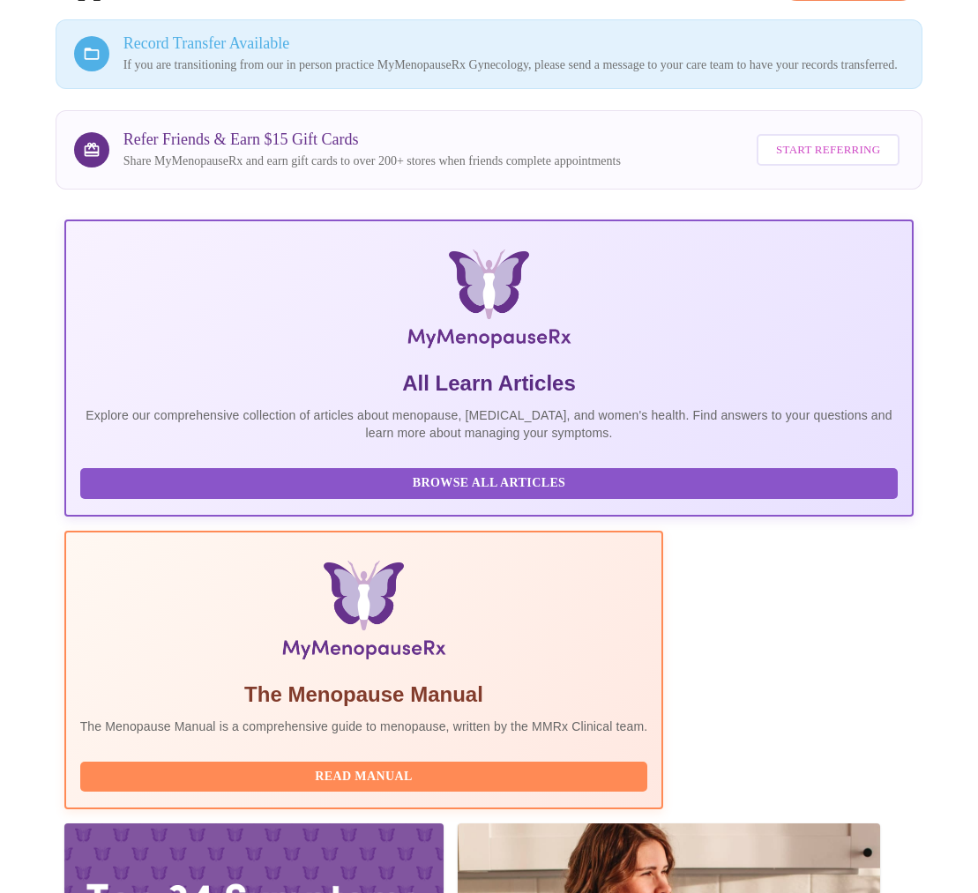
scroll to position [204, 0]
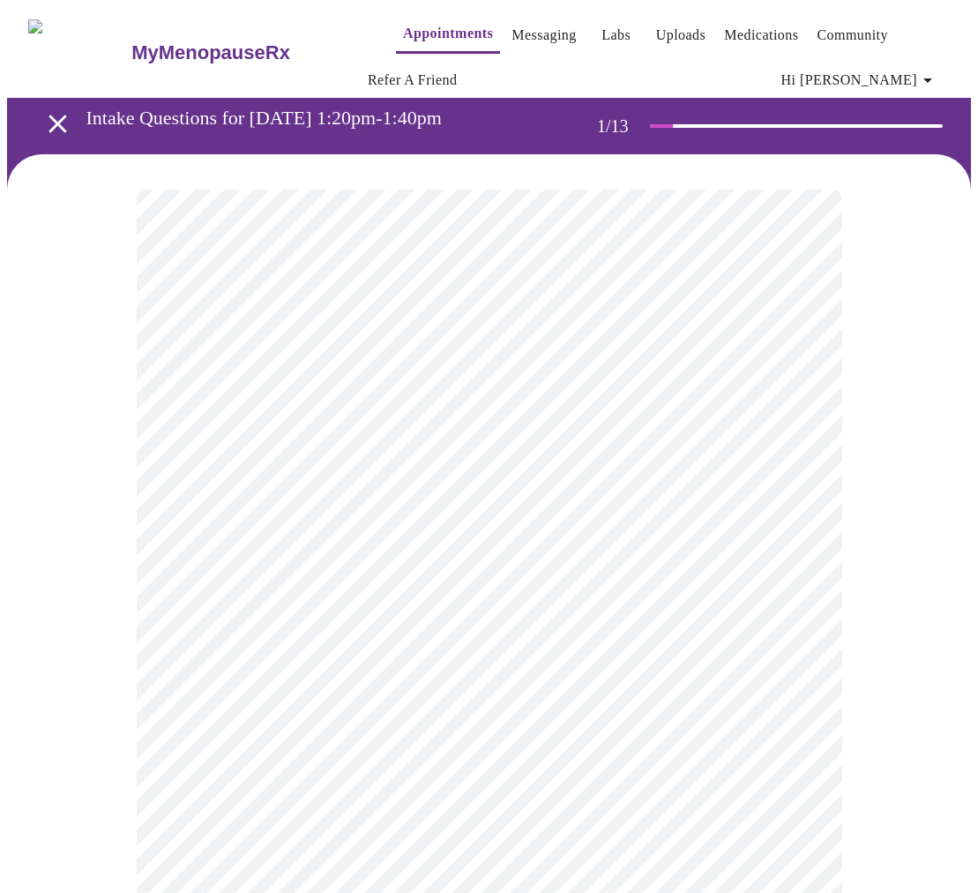
click at [806, 412] on body "MyMenopauseRx Appointments Messaging Labs Uploads Medications Community Refer a…" at bounding box center [488, 830] width 963 height 1646
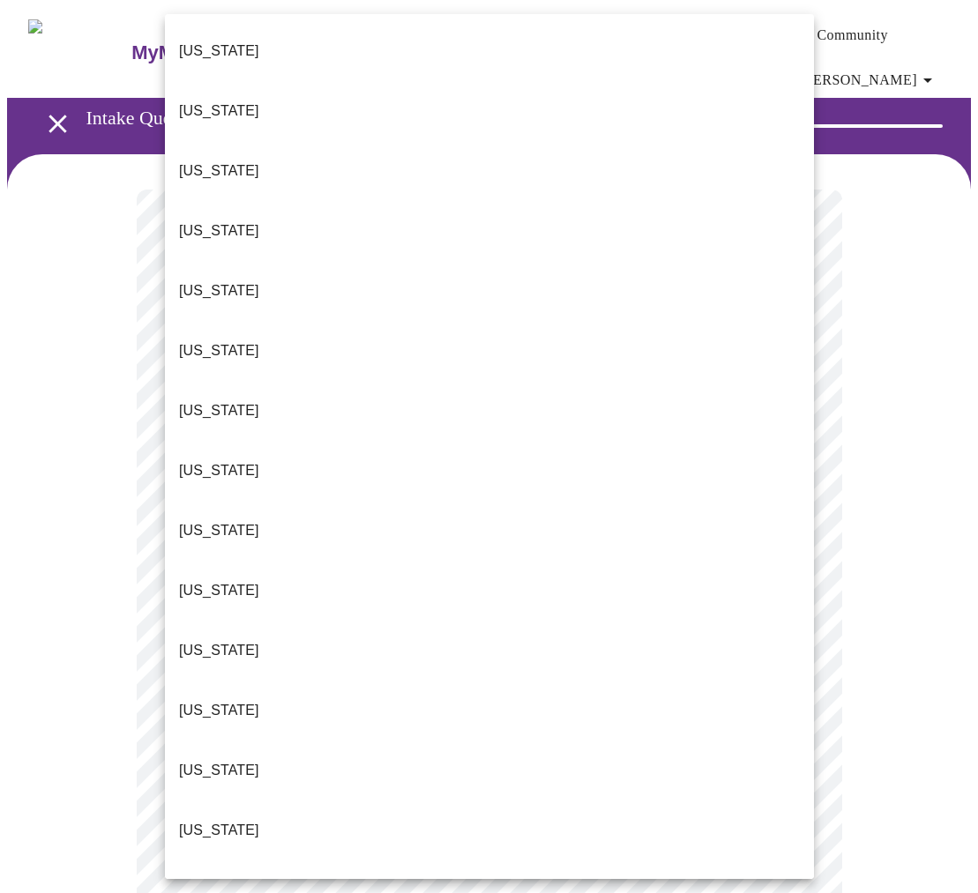
click at [678, 740] on li "[US_STATE]" at bounding box center [489, 770] width 649 height 60
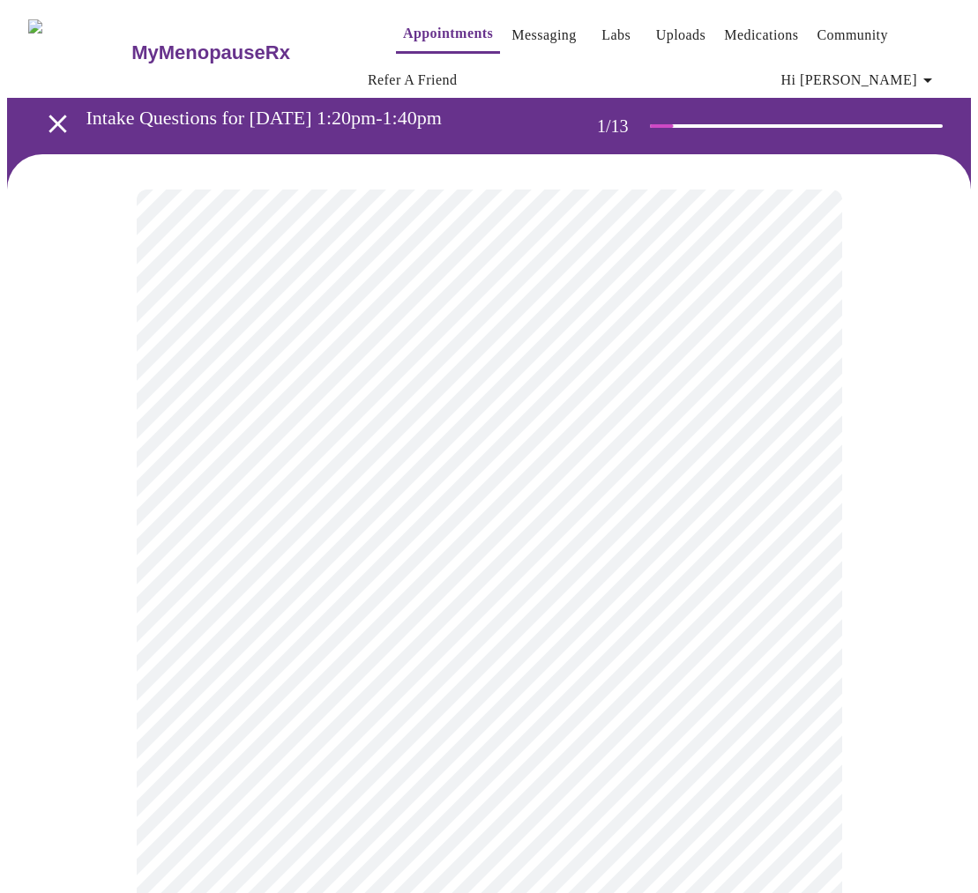
click at [804, 543] on body "MyMenopauseRx Appointments Messaging Labs Uploads Medications Community Refer a…" at bounding box center [488, 824] width 963 height 1635
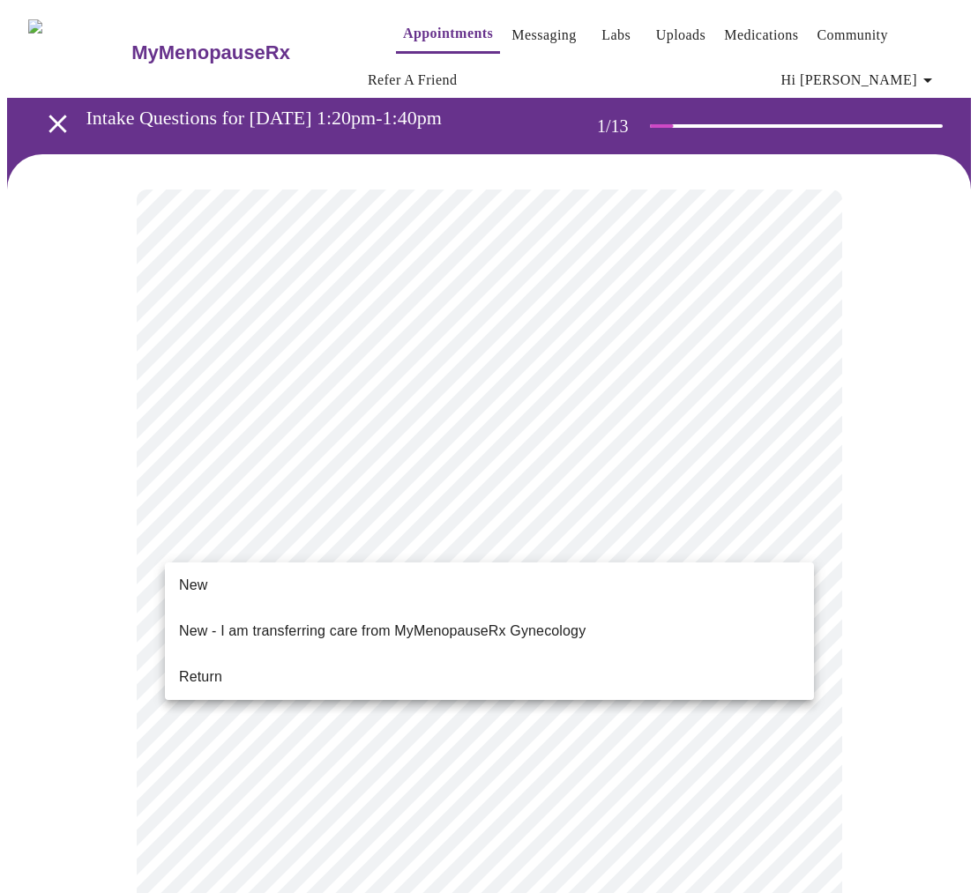
click at [748, 608] on li "New - I am transferring care from MyMenopauseRx Gynecology" at bounding box center [489, 631] width 649 height 60
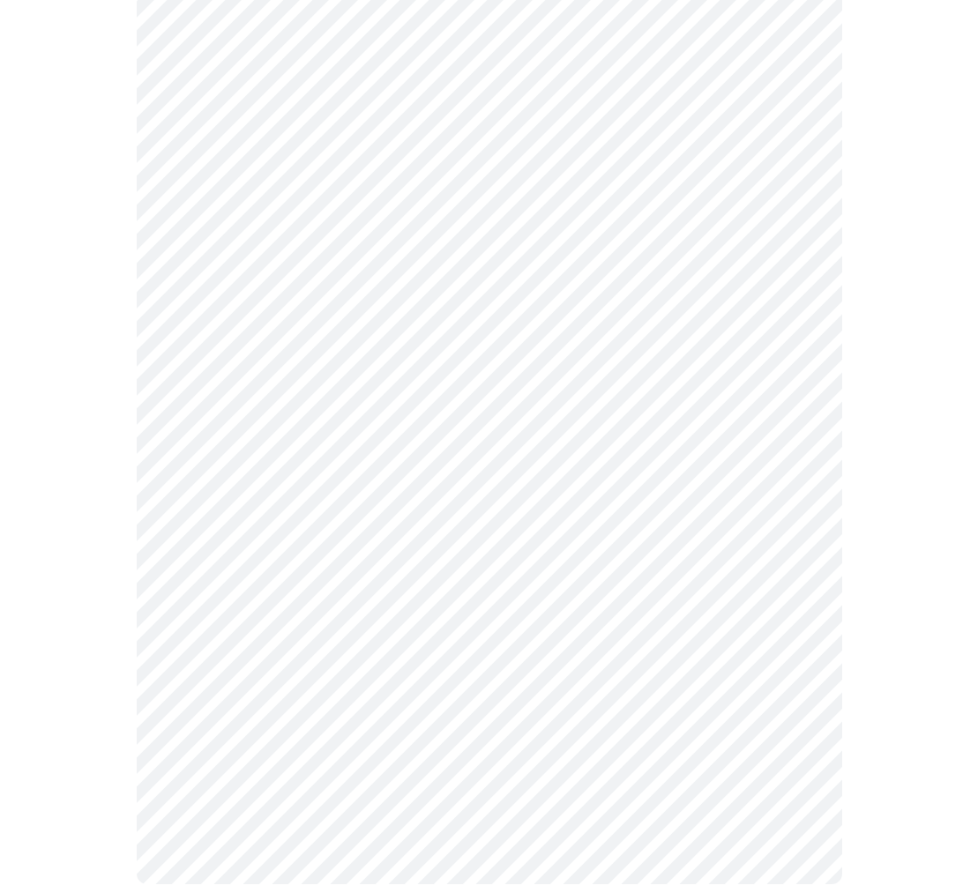
scroll to position [732, 0]
click at [799, 650] on body "MyMenopauseRx Appointments Messaging Labs Uploads Medications Community Refer a…" at bounding box center [488, 87] width 963 height 1625
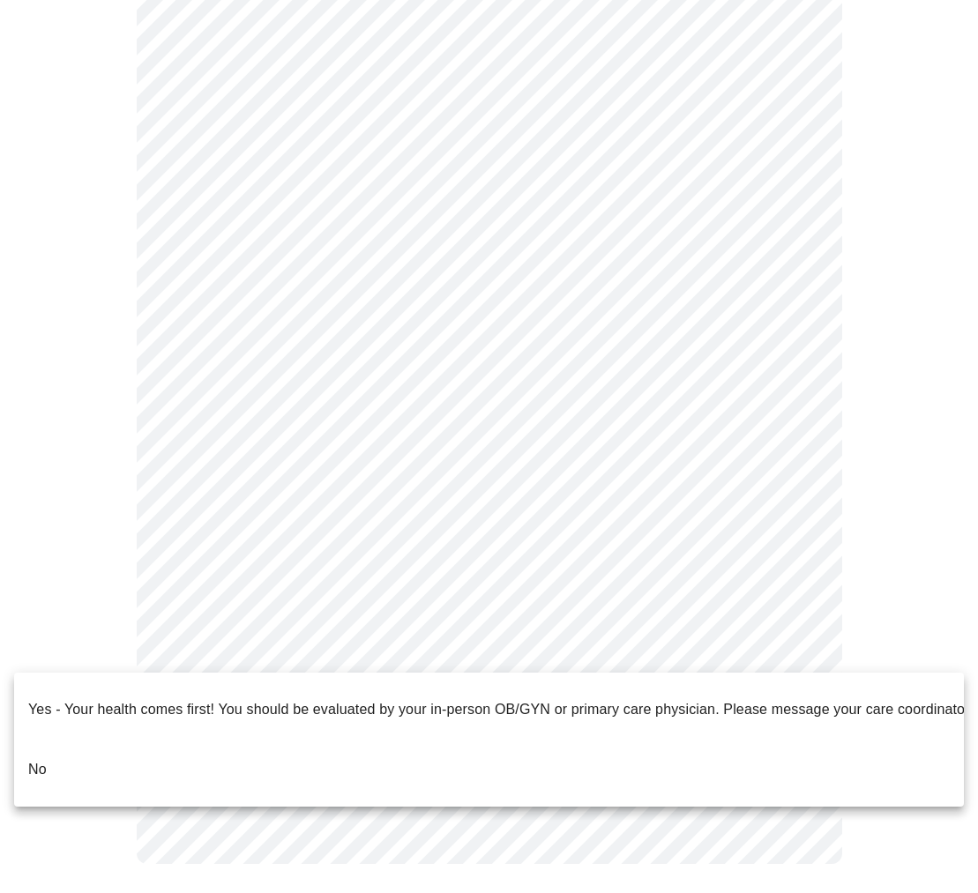
click at [750, 740] on li "No" at bounding box center [488, 770] width 949 height 60
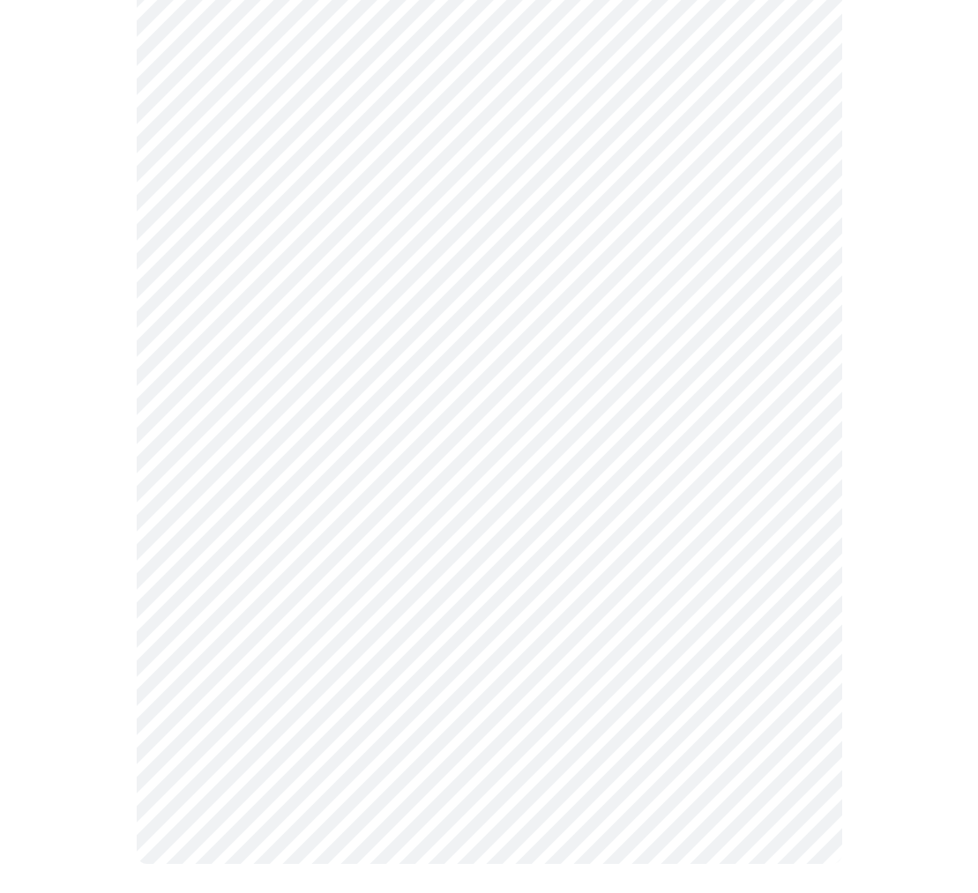
scroll to position [0, 0]
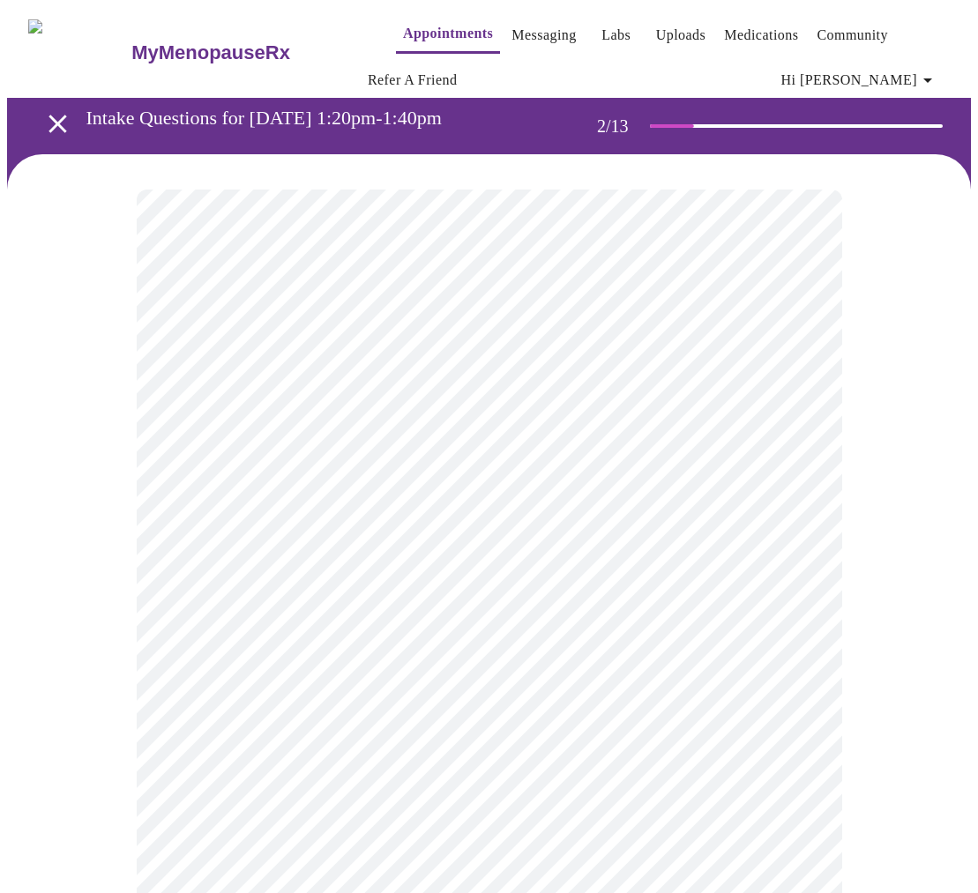
click at [793, 389] on body "MyMenopauseRx Appointments Messaging Labs Uploads Medications Community Refer a…" at bounding box center [488, 549] width 963 height 1084
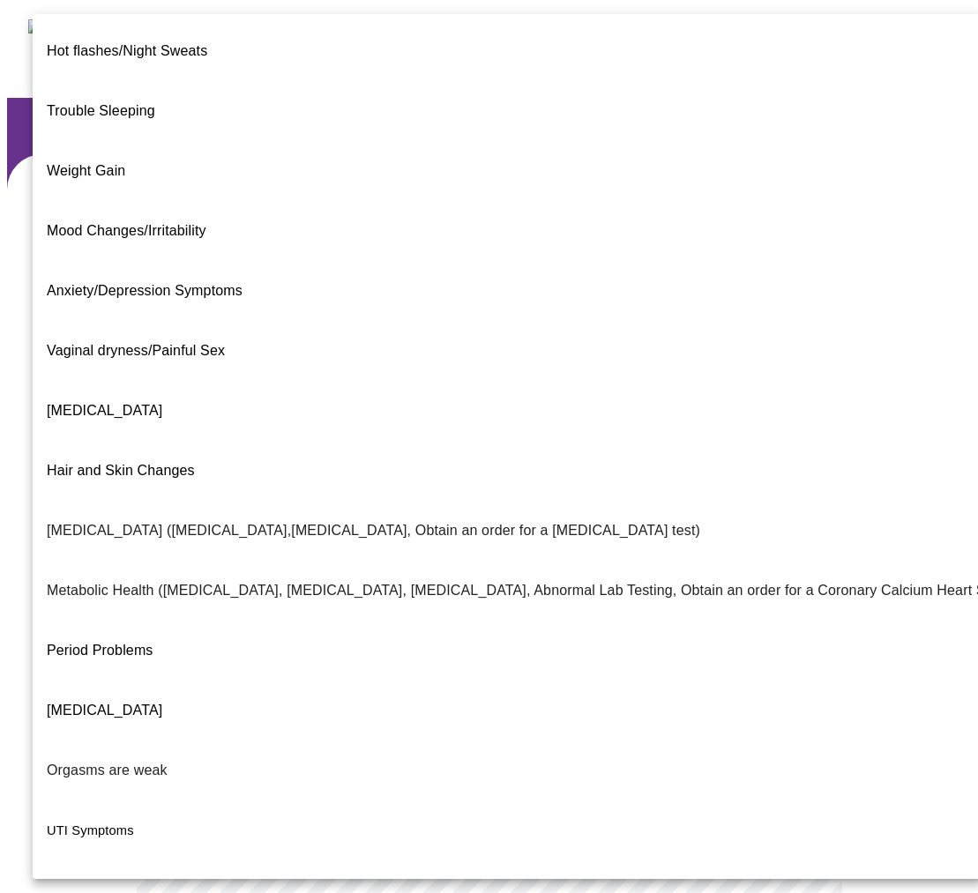
click at [561, 28] on li "Hot flashes/Night Sweats" at bounding box center [507, 51] width 949 height 60
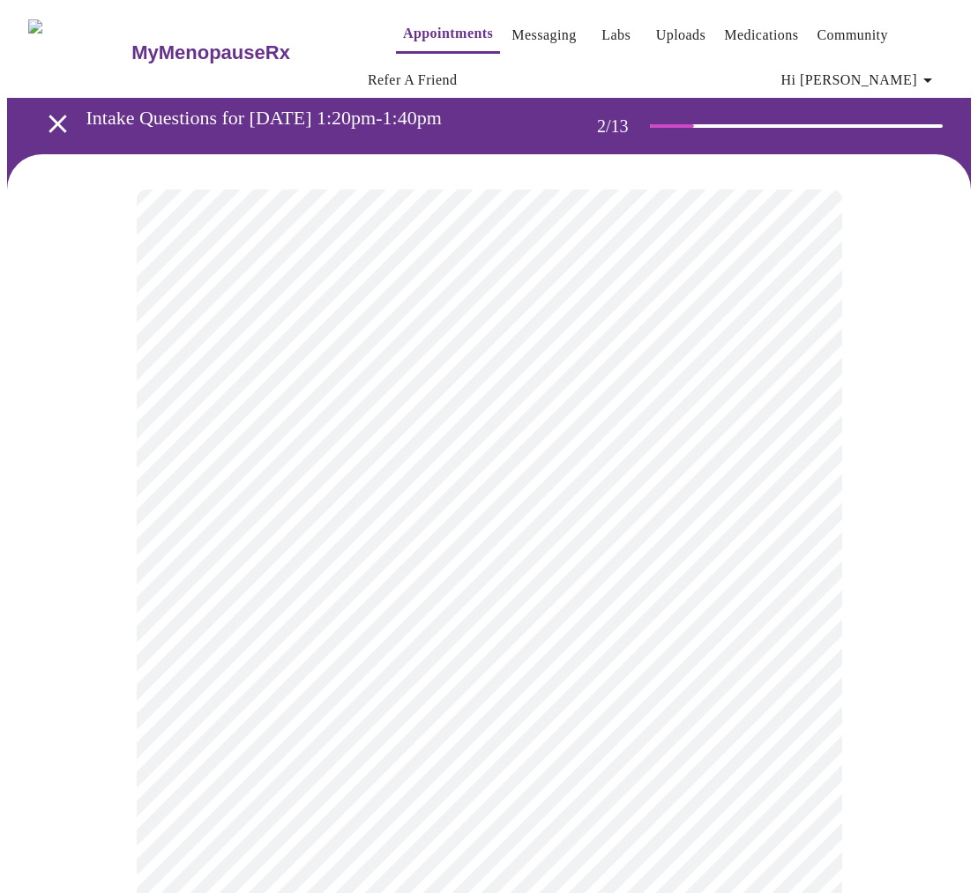
click at [798, 391] on body "MyMenopauseRx Appointments Messaging Labs Uploads Medications Community Refer a…" at bounding box center [488, 544] width 963 height 1074
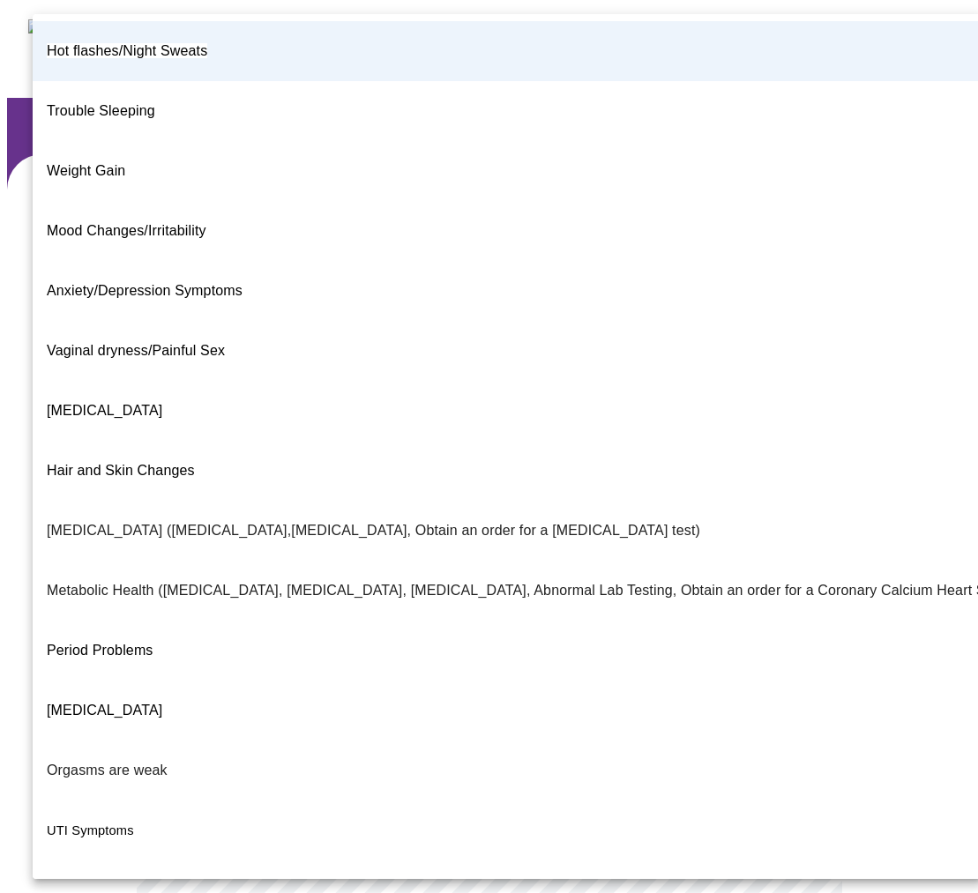
click at [773, 41] on li "Hot flashes/Night Sweats" at bounding box center [507, 51] width 949 height 60
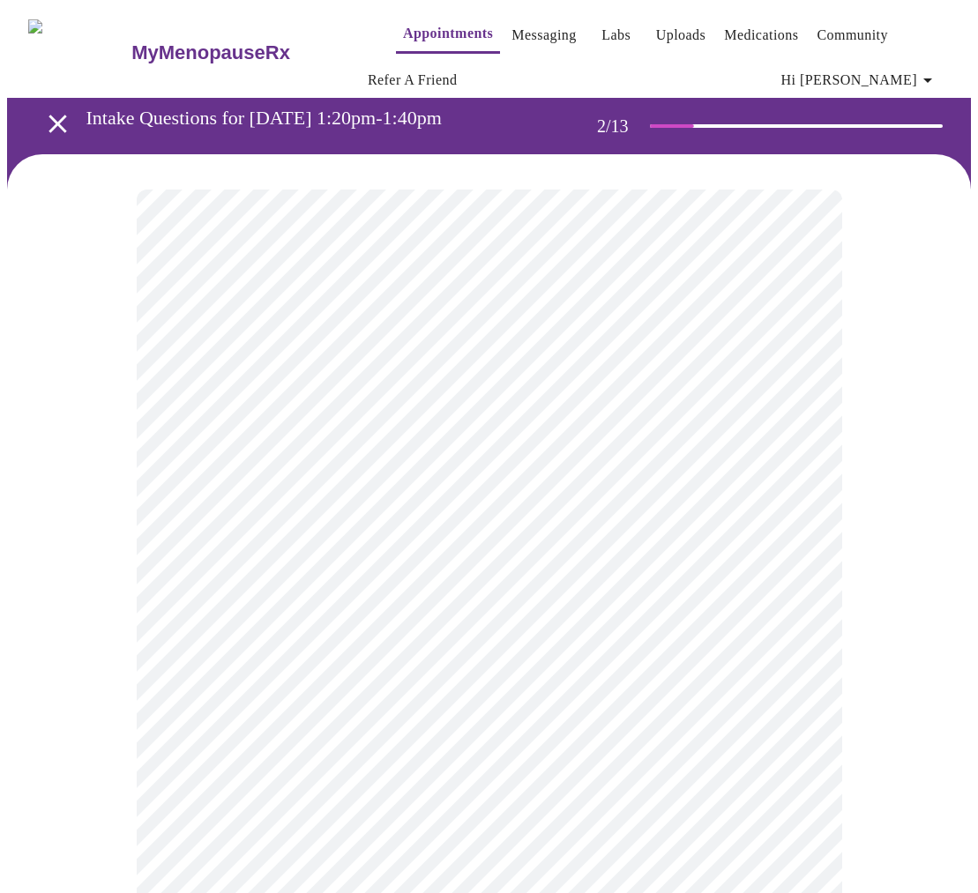
click at [792, 563] on body "MyMenopauseRx Appointments Messaging Labs Uploads Medications Community Refer a…" at bounding box center [488, 544] width 963 height 1074
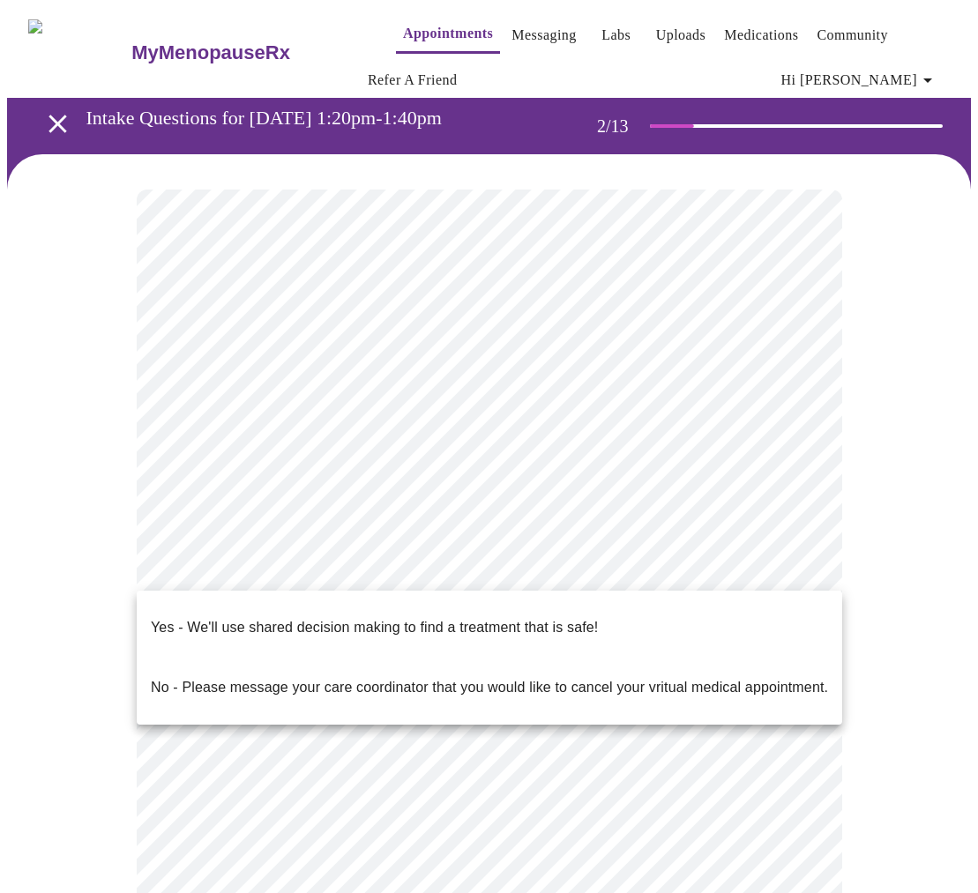
click at [764, 608] on li "Yes - We'll use shared decision making to find a treatment that is safe!" at bounding box center [489, 628] width 705 height 60
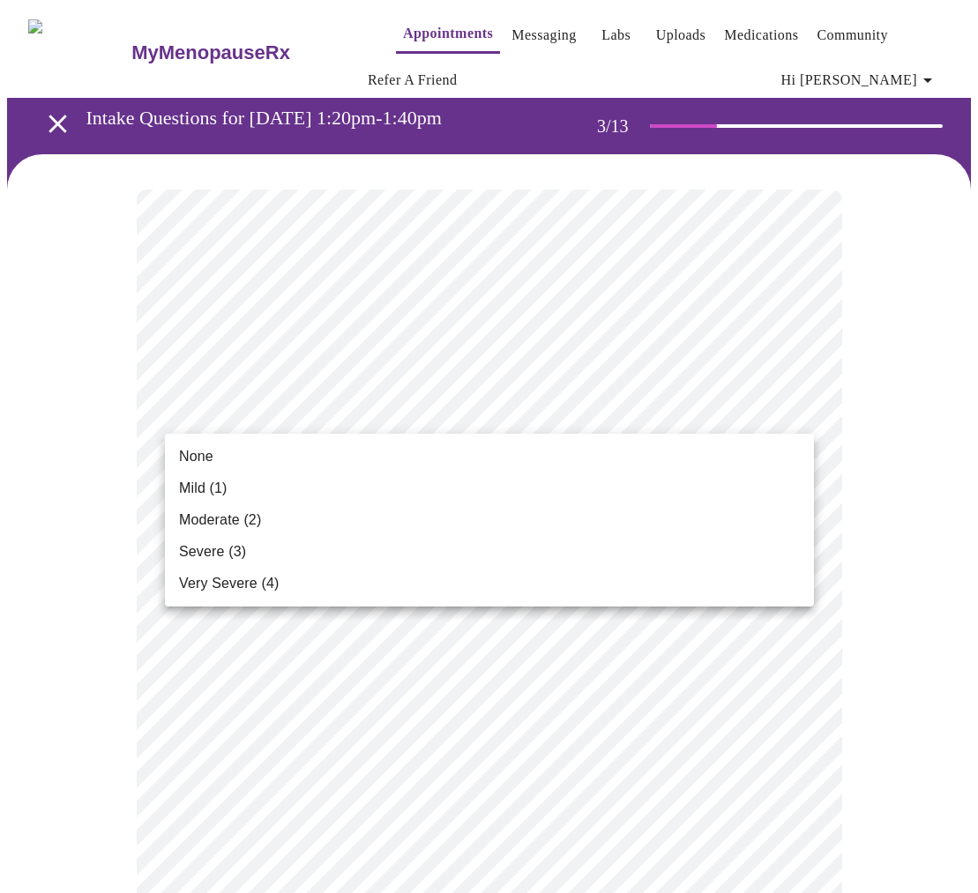
click at [757, 526] on li "Moderate (2)" at bounding box center [489, 520] width 649 height 32
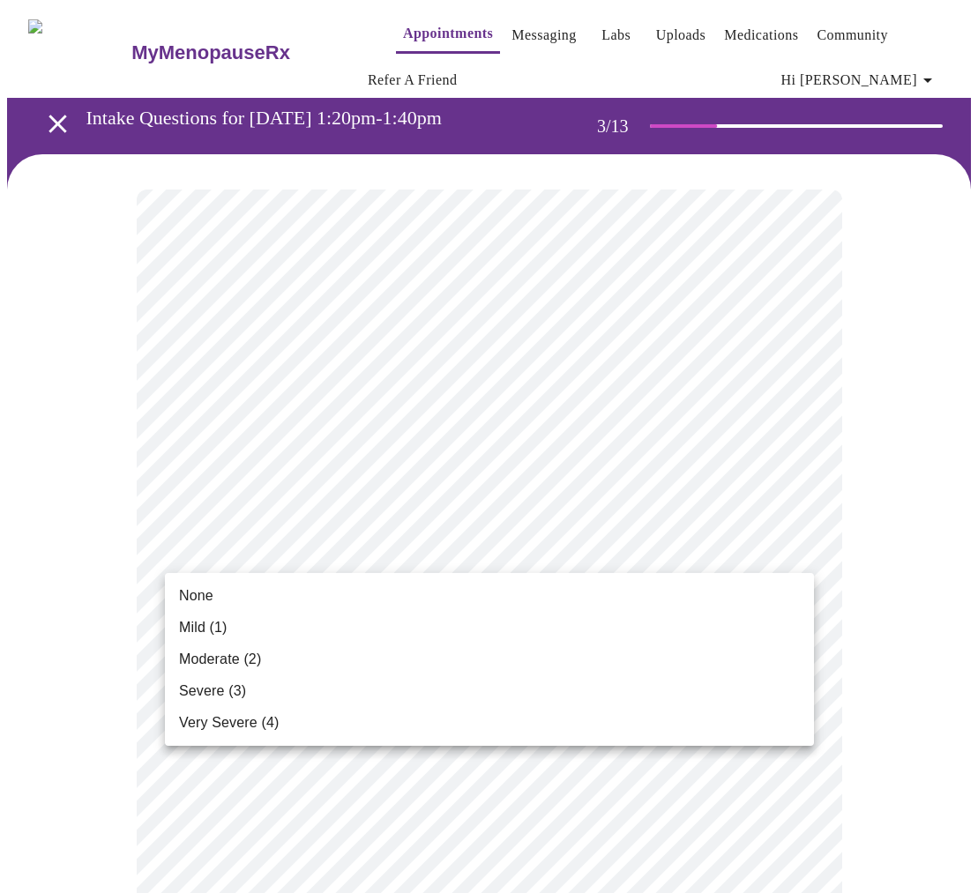
click at [707, 665] on li "Moderate (2)" at bounding box center [489, 659] width 649 height 32
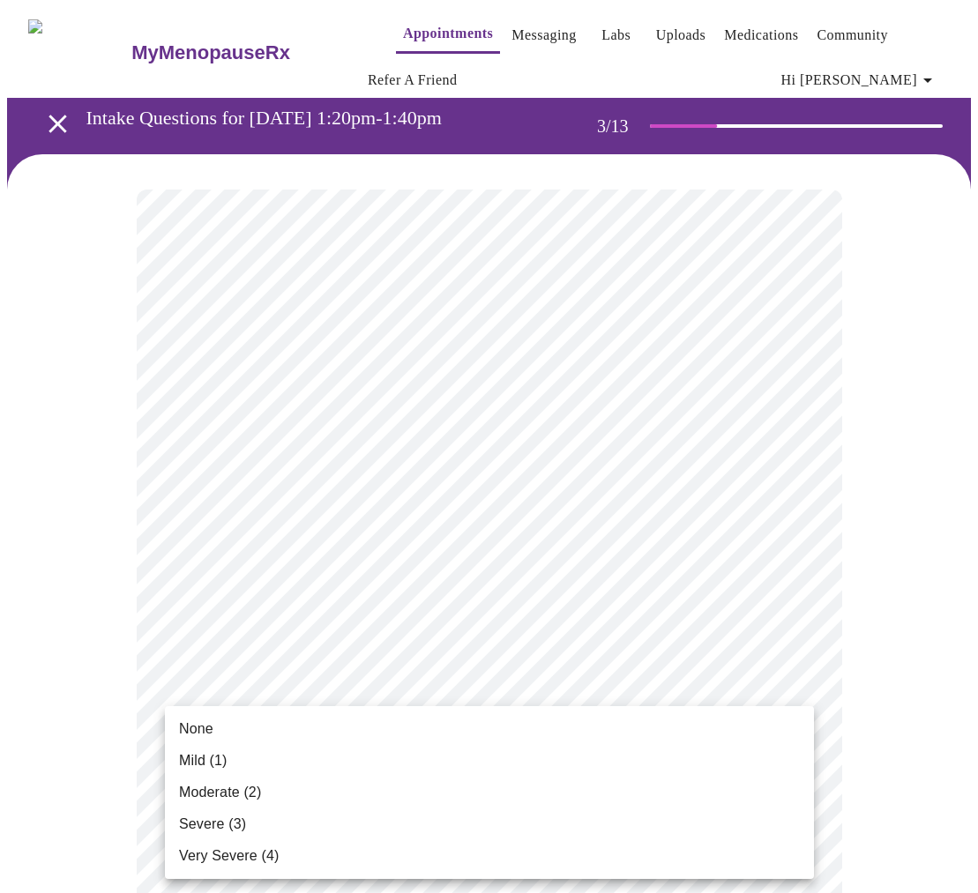
click at [760, 753] on li "Mild (1)" at bounding box center [489, 761] width 649 height 32
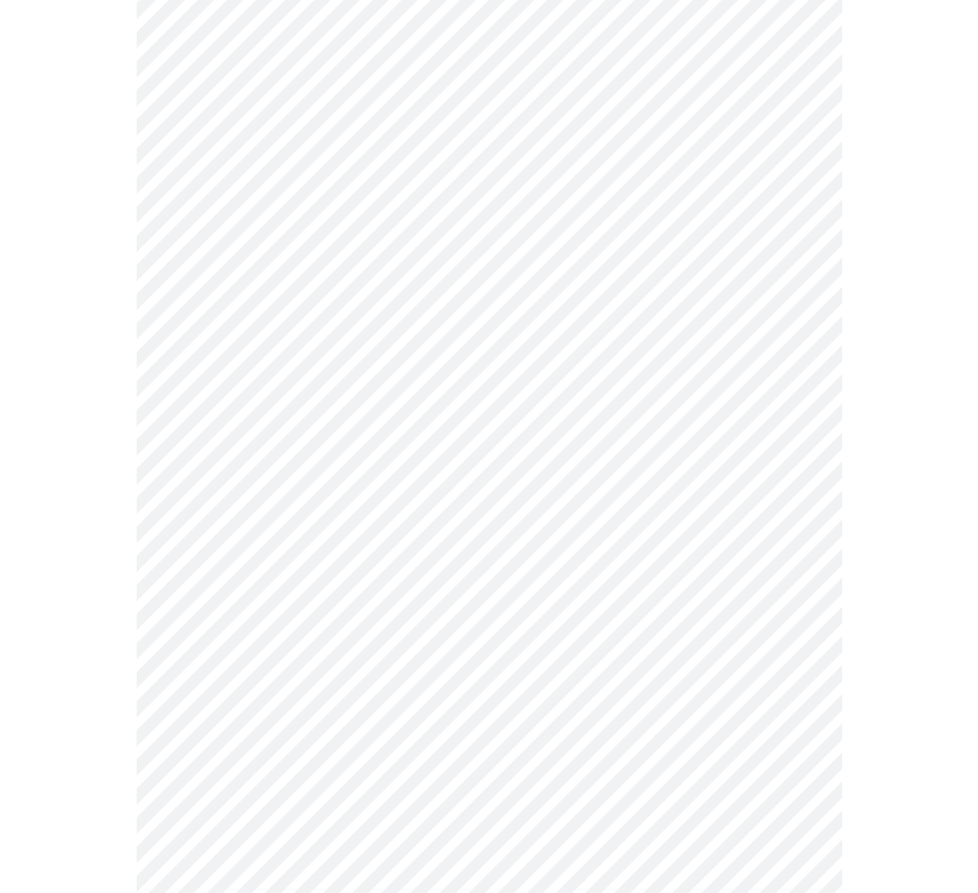
scroll to position [398, 0]
click at [800, 430] on body "MyMenopauseRx Appointments Messaging Labs Uploads Medications Community Refer a…" at bounding box center [488, 756] width 963 height 2295
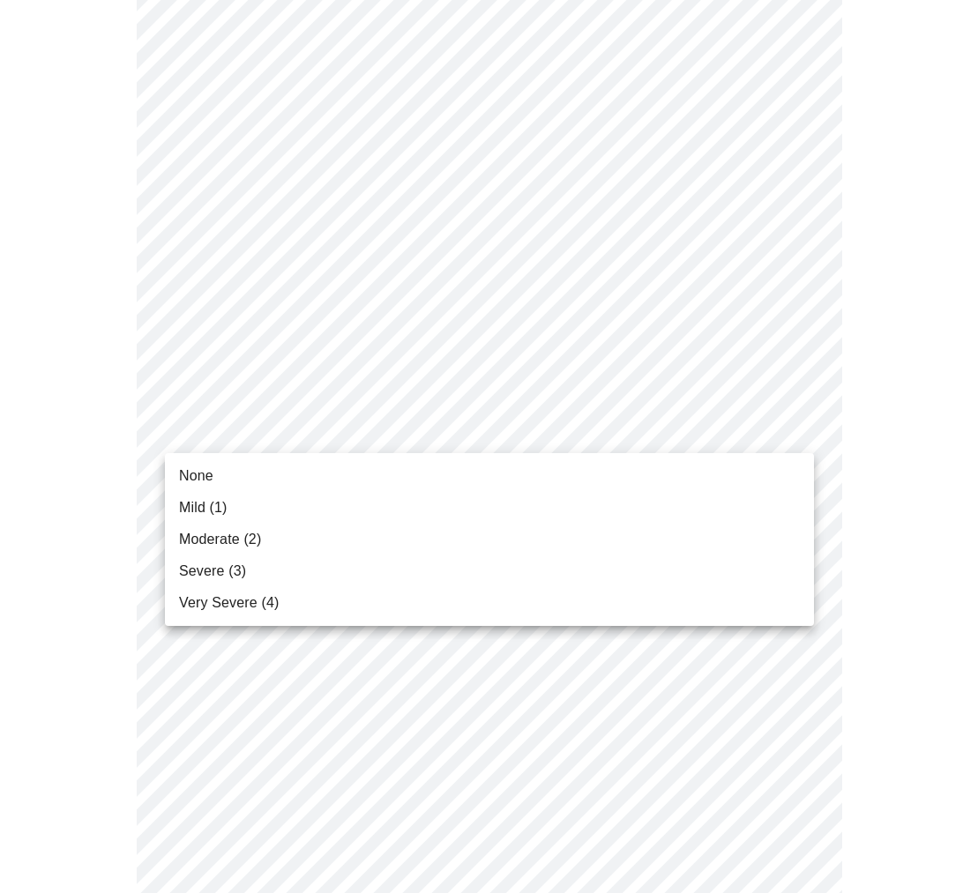
click at [766, 504] on li "Mild (1)" at bounding box center [489, 508] width 649 height 32
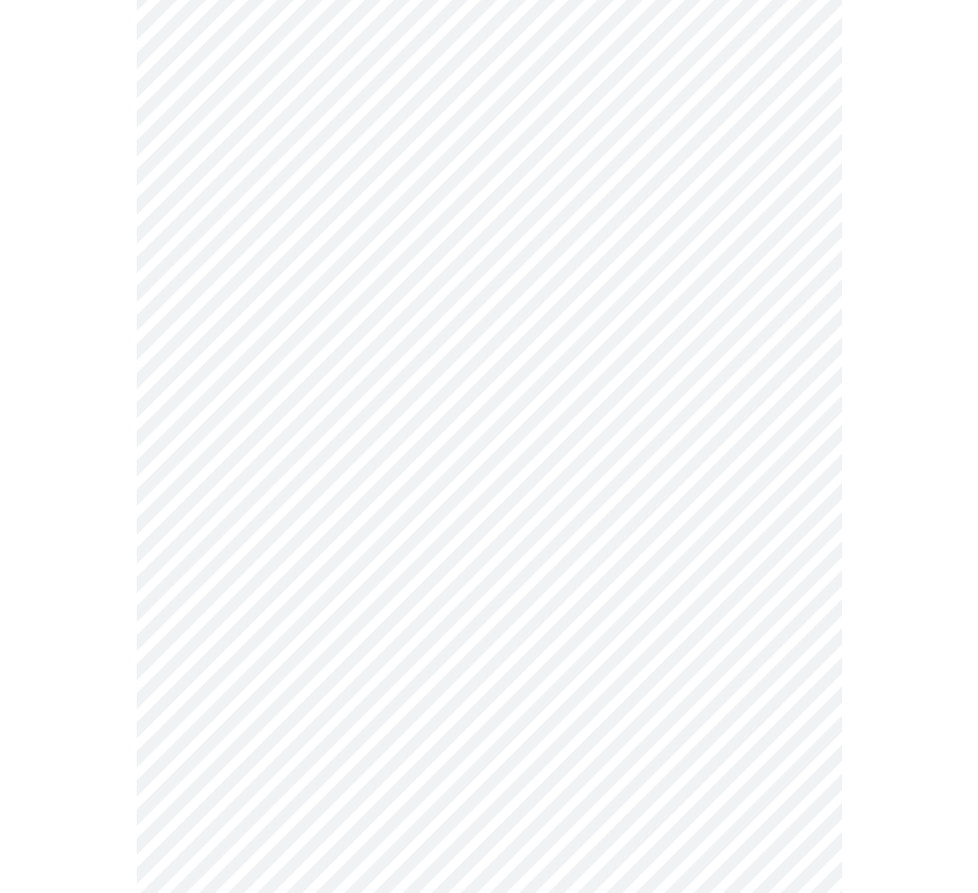
click at [789, 539] on body "MyMenopauseRx Appointments Messaging Labs Uploads Medications Community Refer a…" at bounding box center [488, 744] width 963 height 2271
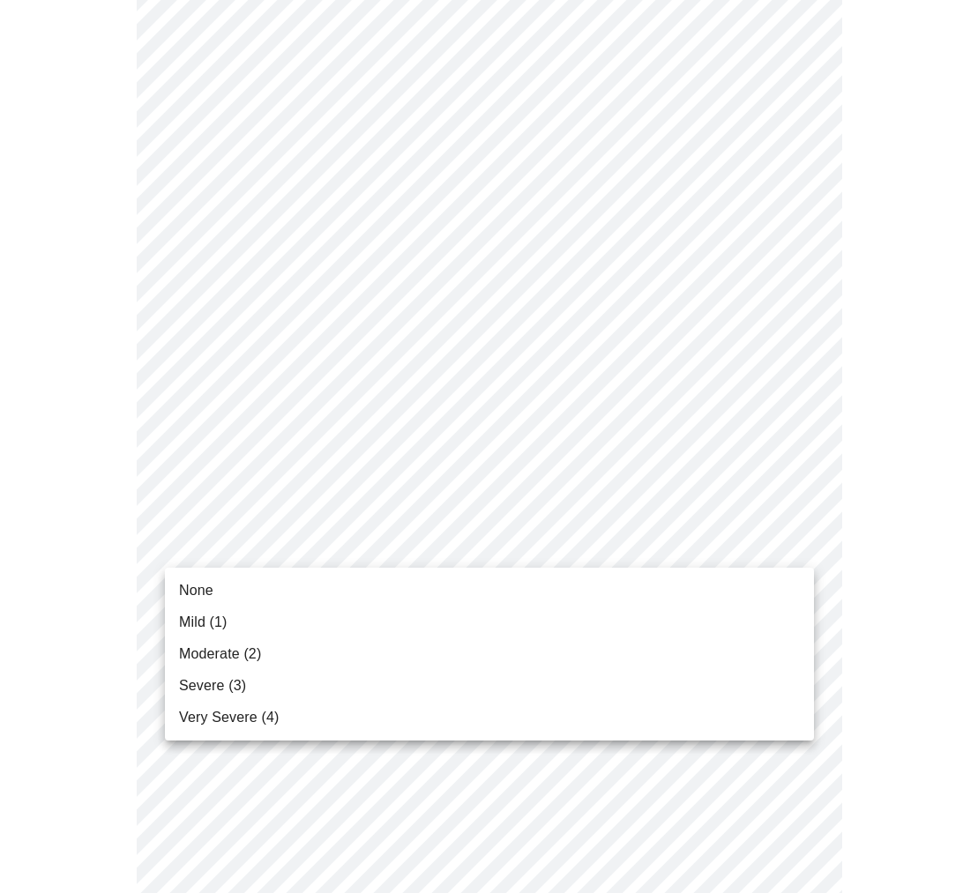
click at [764, 579] on li "None" at bounding box center [489, 591] width 649 height 32
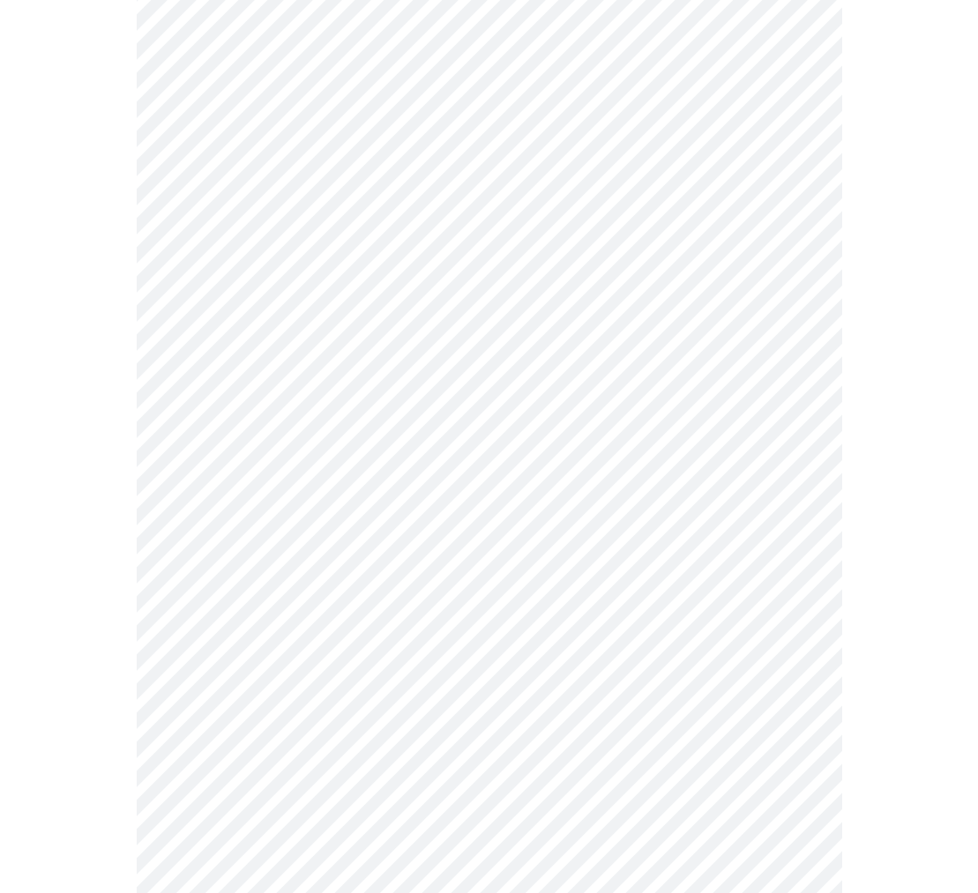
scroll to position [617, 0]
click at [798, 441] on body "MyMenopauseRx Appointments Messaging Labs Uploads Medications Community Refer a…" at bounding box center [488, 513] width 963 height 2246
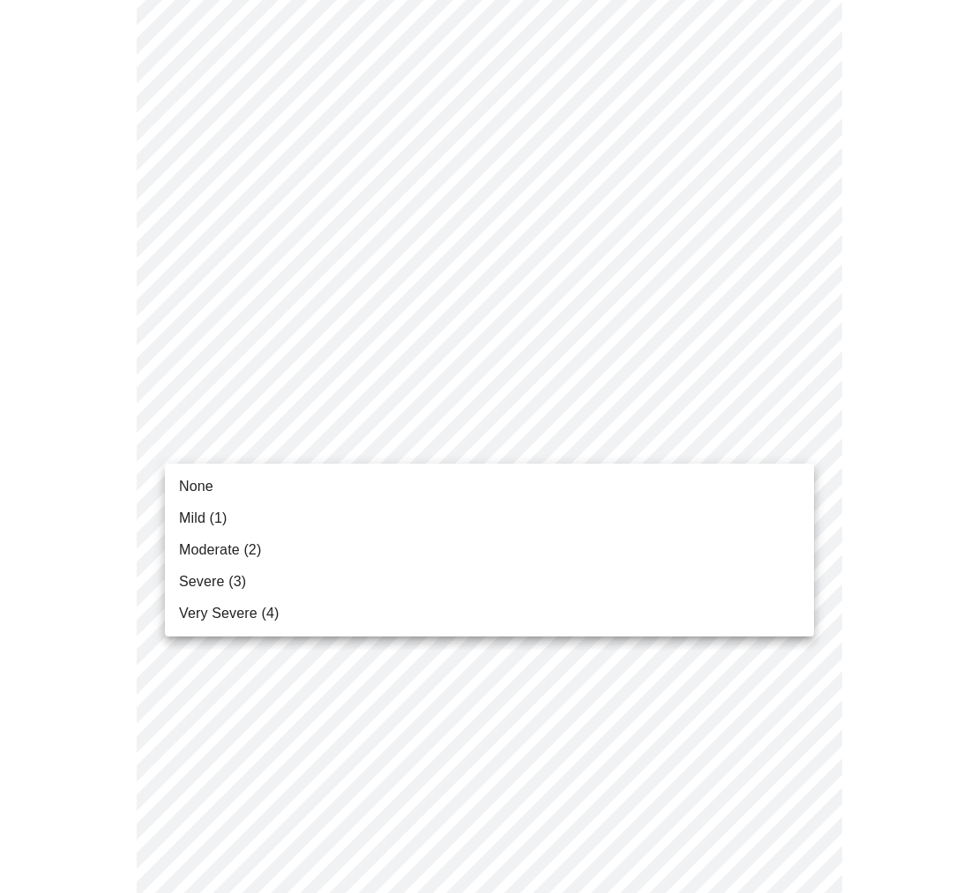
click at [763, 507] on li "Mild (1)" at bounding box center [489, 518] width 649 height 32
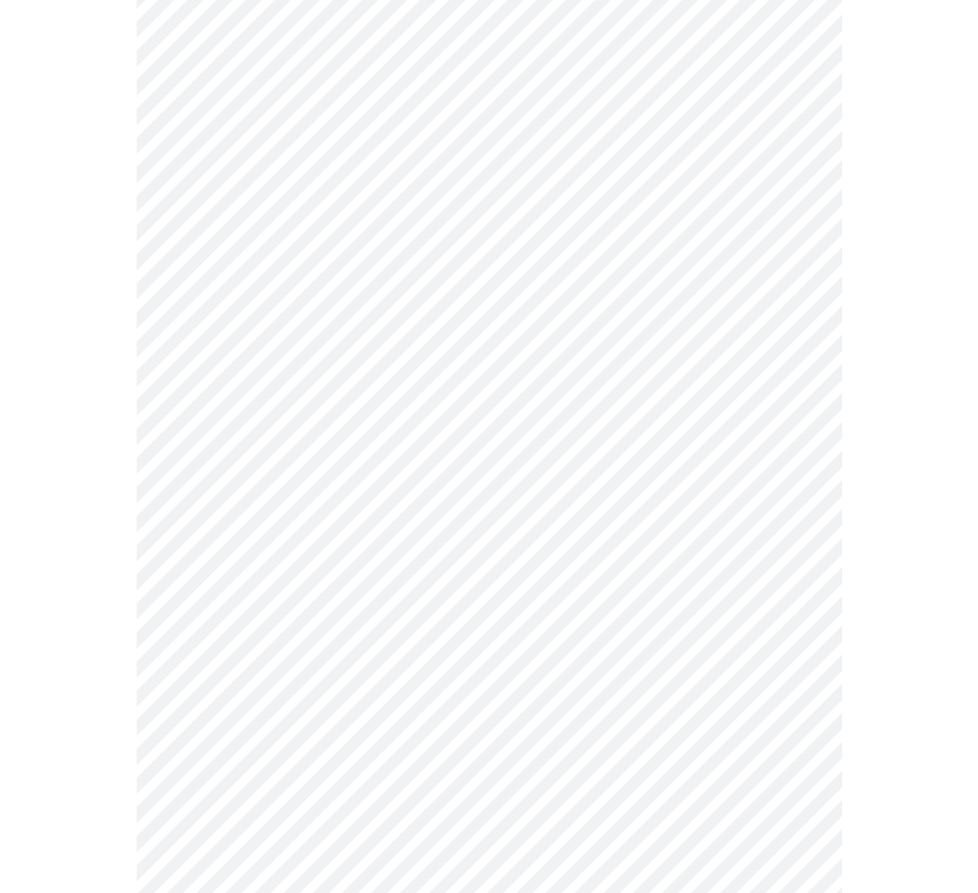
scroll to position [758, 0]
click at [791, 437] on body "MyMenopauseRx Appointments Messaging Labs Uploads Medications Community Refer a…" at bounding box center [488, 359] width 963 height 2221
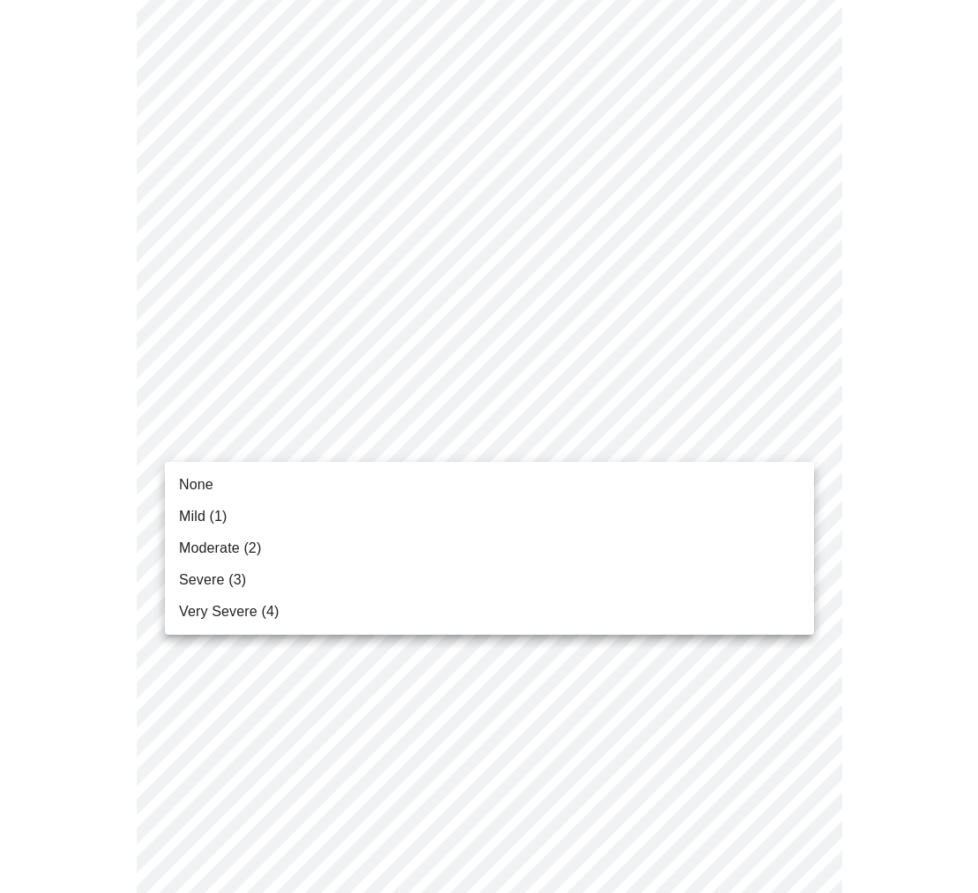
click at [770, 546] on li "Moderate (2)" at bounding box center [489, 548] width 649 height 32
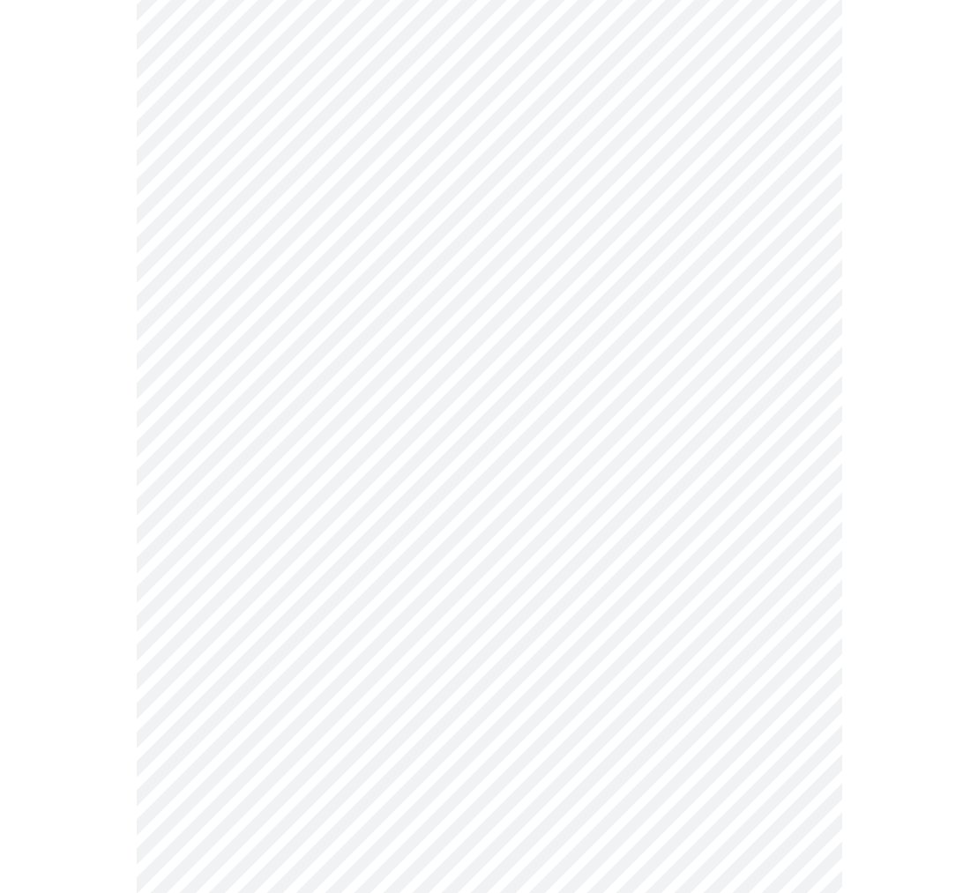
scroll to position [948, 0]
click at [797, 390] on body "MyMenopauseRx Appointments Messaging Labs Uploads Medications Community Refer a…" at bounding box center [488, 157] width 963 height 2197
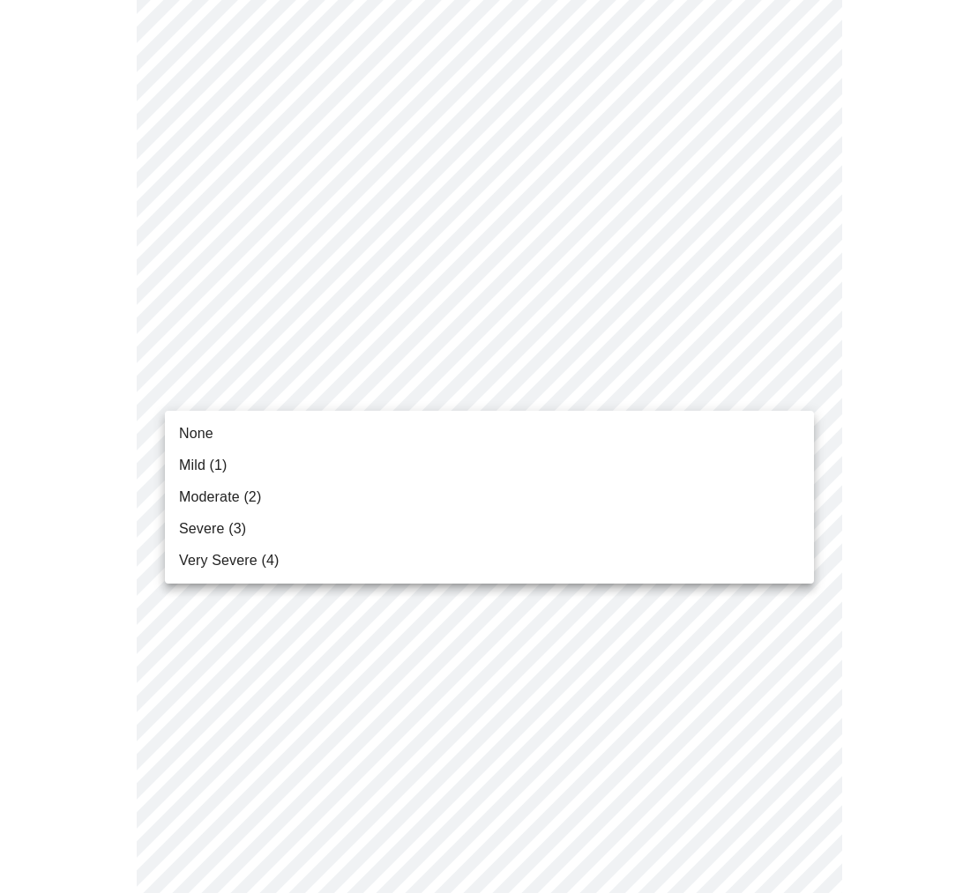
click at [772, 465] on li "Mild (1)" at bounding box center [489, 466] width 649 height 32
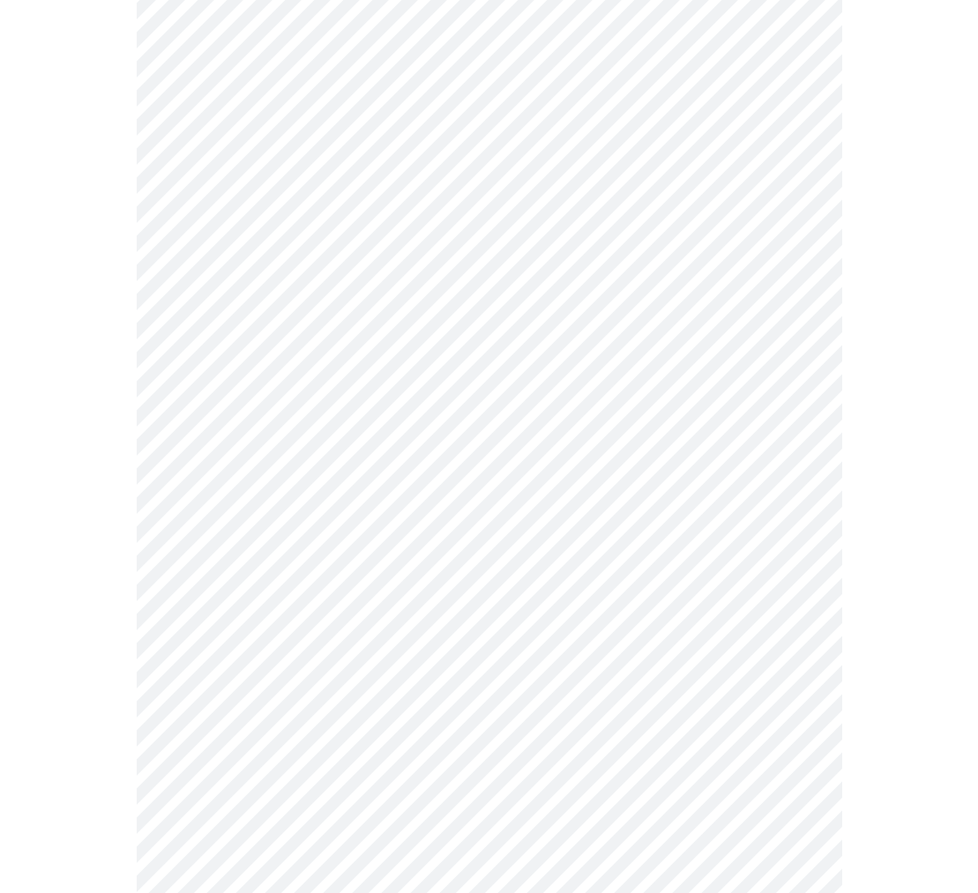
scroll to position [1120, 0]
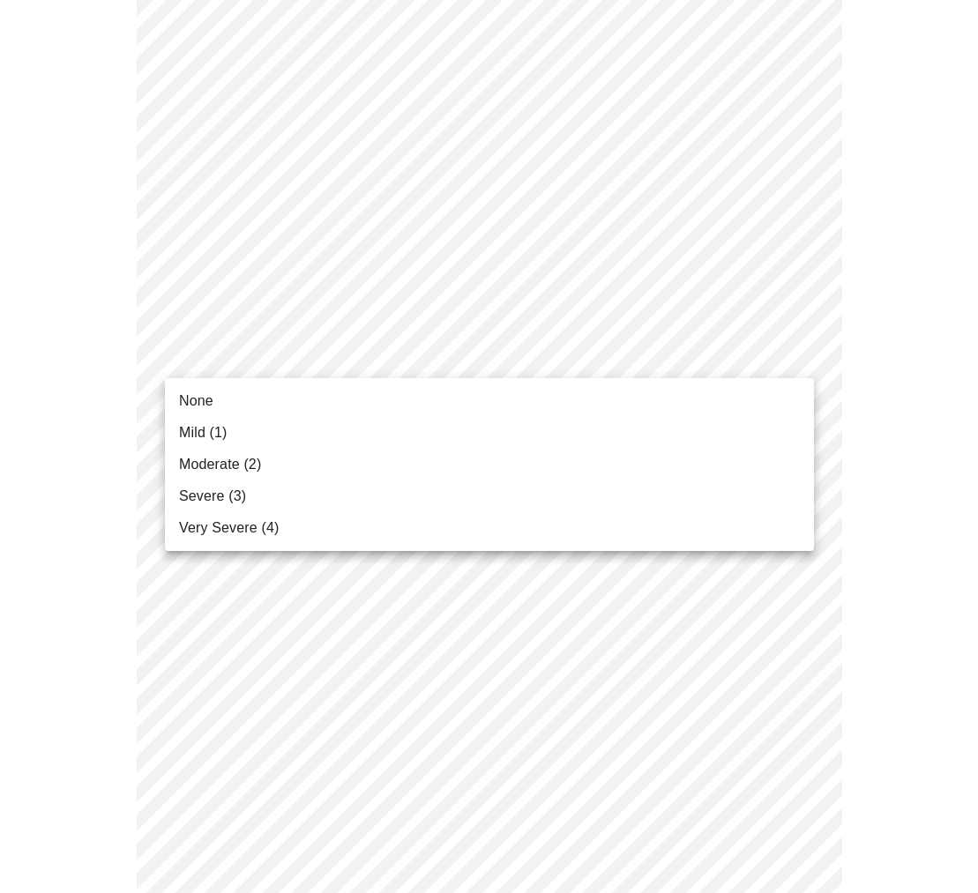
click at [770, 395] on li "None" at bounding box center [489, 401] width 649 height 32
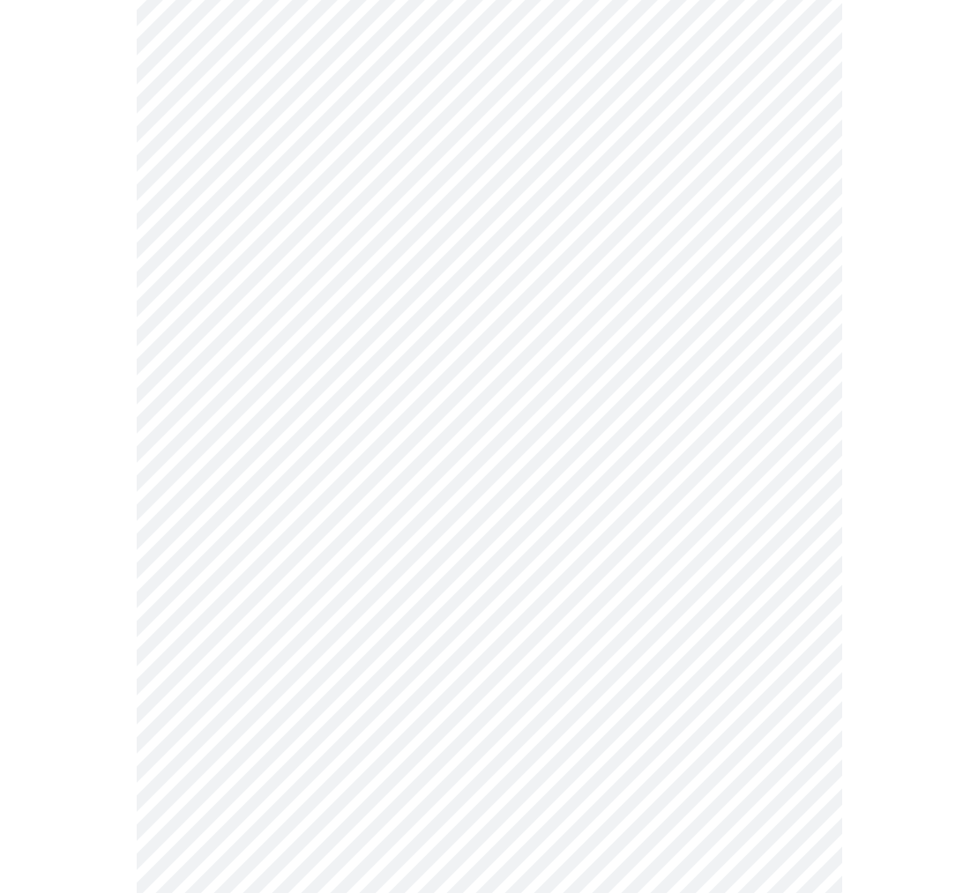
scroll to position [1200, 0]
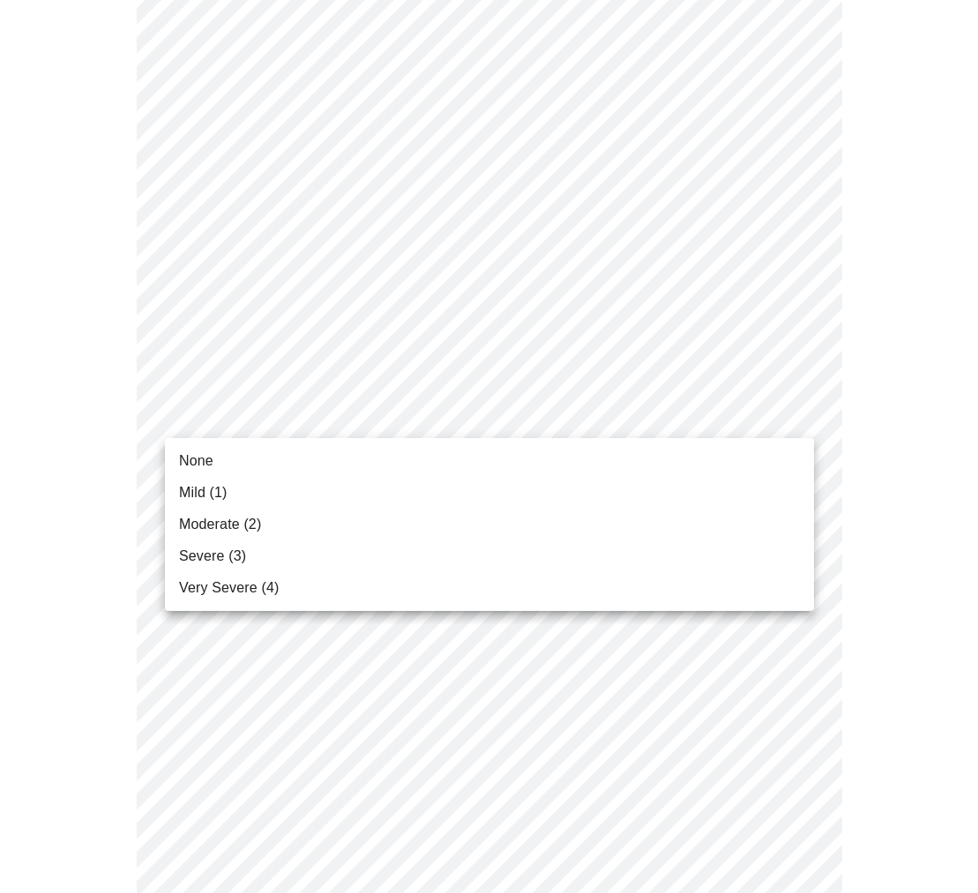
click at [778, 483] on li "Mild (1)" at bounding box center [489, 493] width 649 height 32
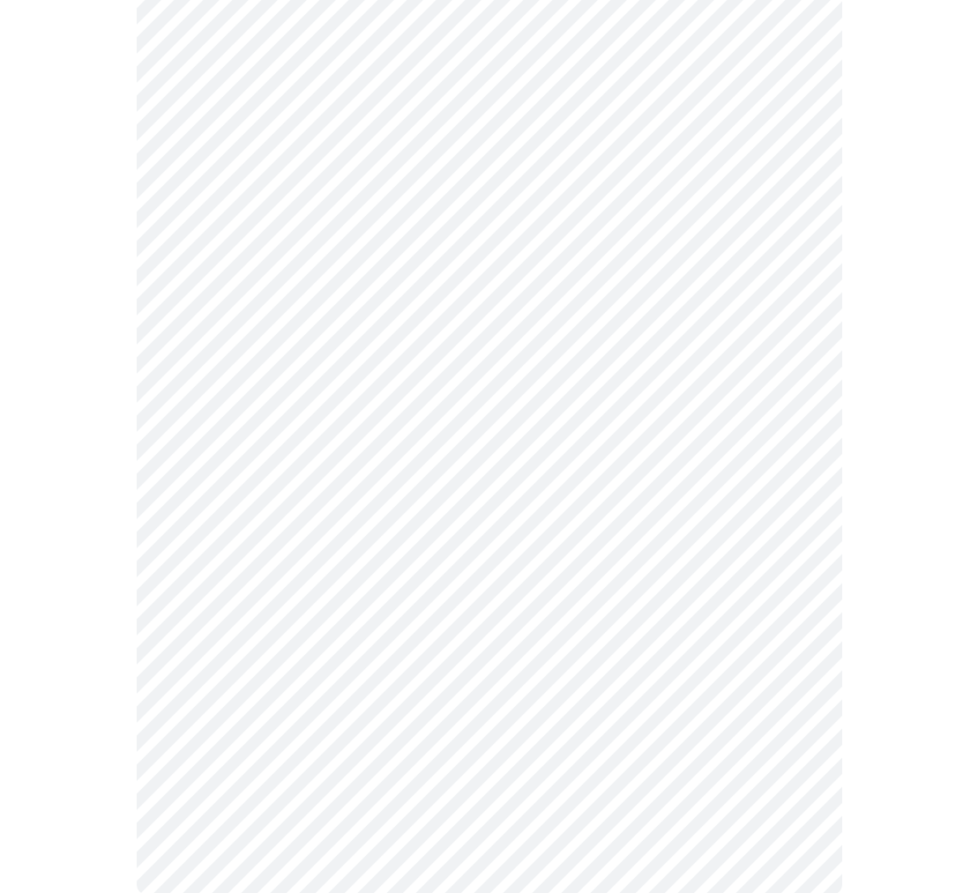
scroll to position [1230, 0]
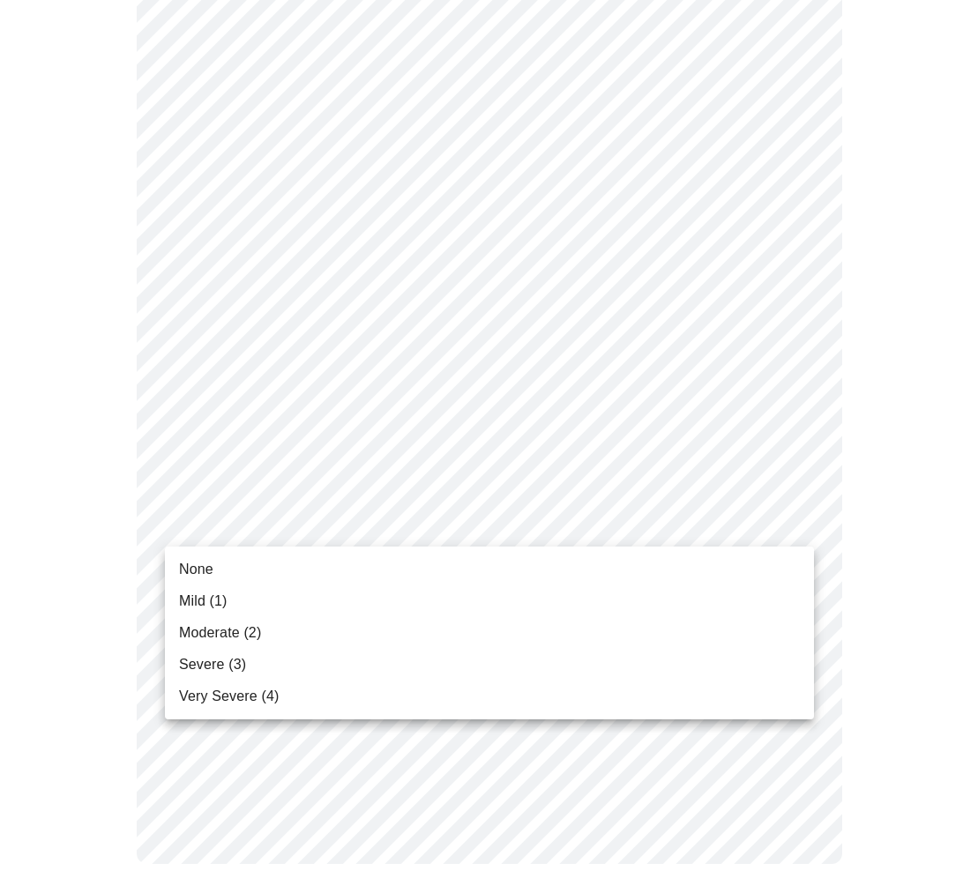
click at [761, 606] on li "Mild (1)" at bounding box center [489, 601] width 649 height 32
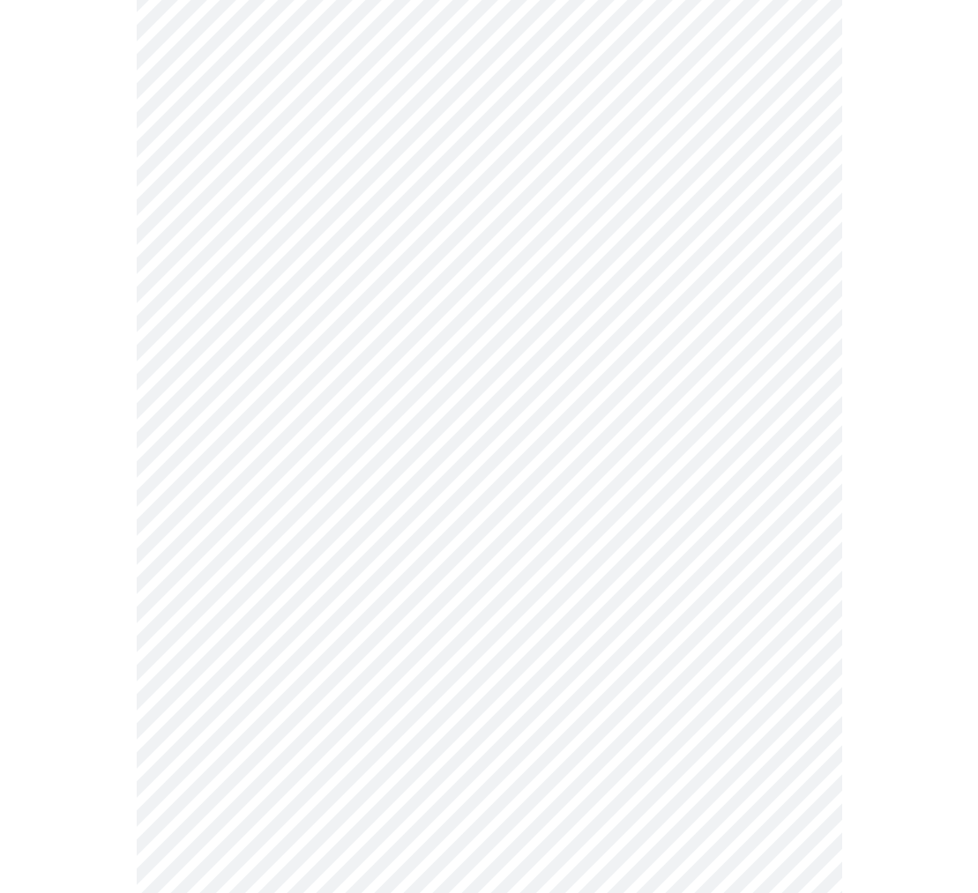
scroll to position [548, 0]
click at [805, 546] on body "MyMenopauseRx Appointments Messaging Labs Uploads Medications Community Refer a…" at bounding box center [488, 341] width 963 height 1765
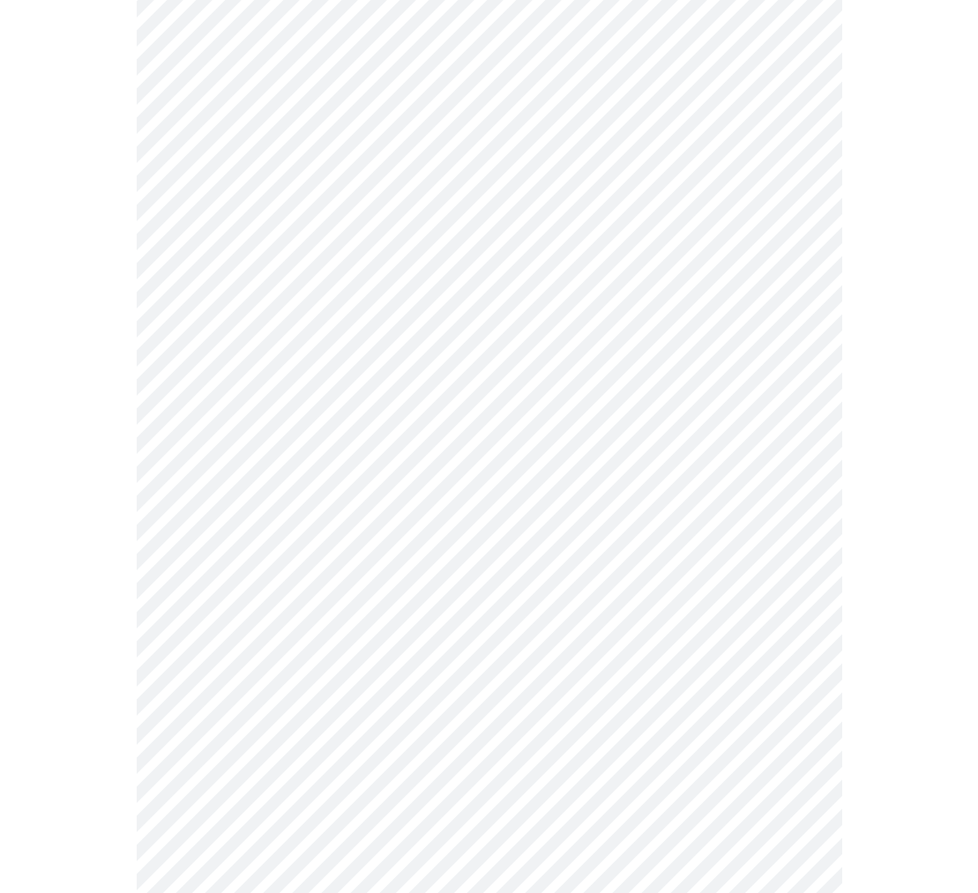
scroll to position [777, 0]
click at [804, 450] on body "MyMenopauseRx Appointments Messaging Labs Uploads Medications Community Refer a…" at bounding box center [488, 107] width 963 height 1754
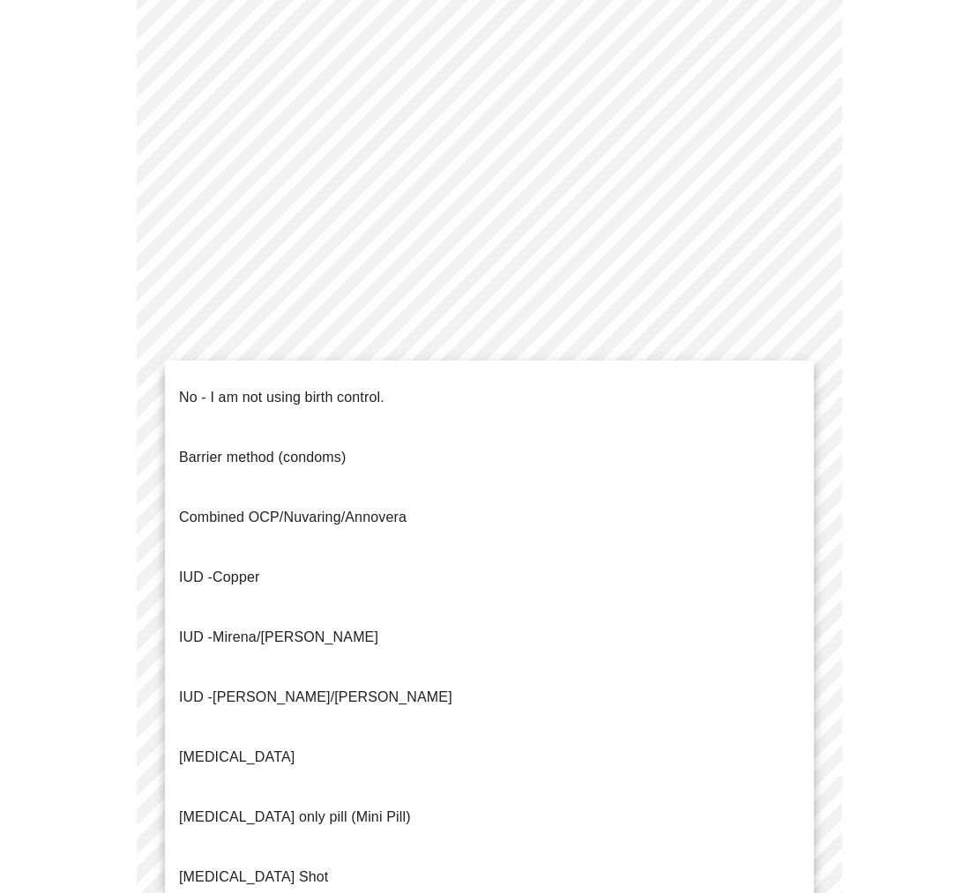
click at [756, 385] on li "No - I am not using birth control." at bounding box center [489, 398] width 649 height 60
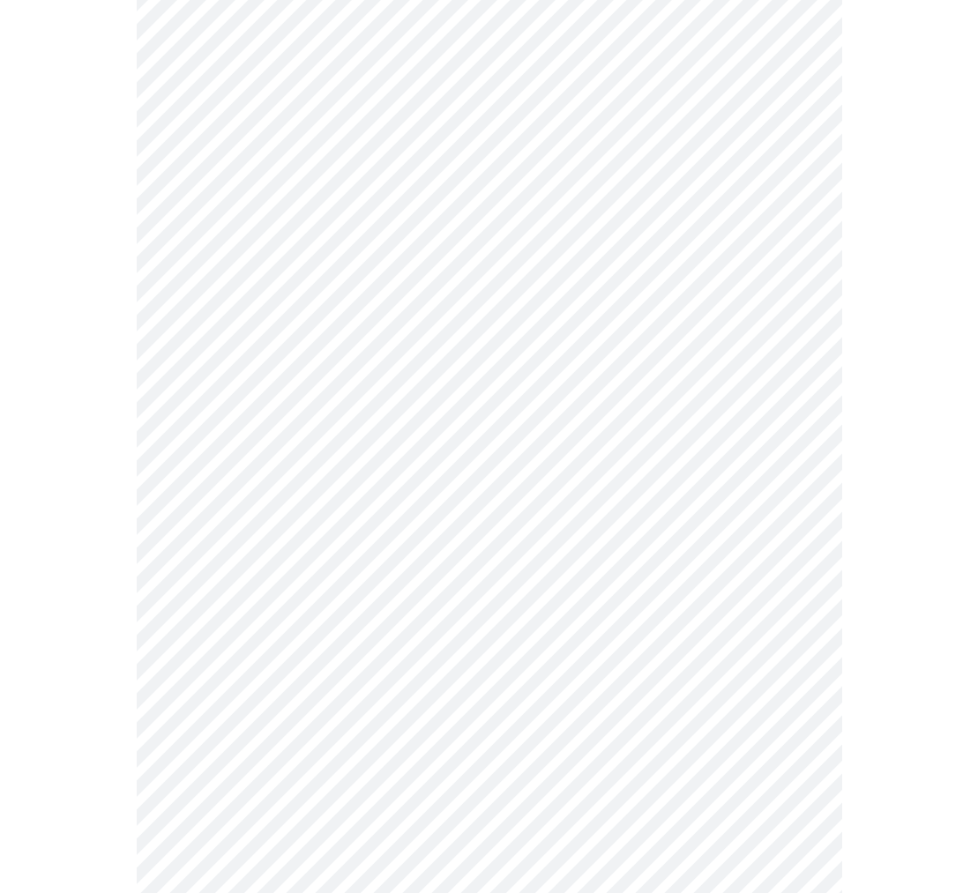
click at [787, 578] on body "MyMenopauseRx Appointments Messaging Labs Uploads Medications Community Refer a…" at bounding box center [488, 101] width 963 height 1743
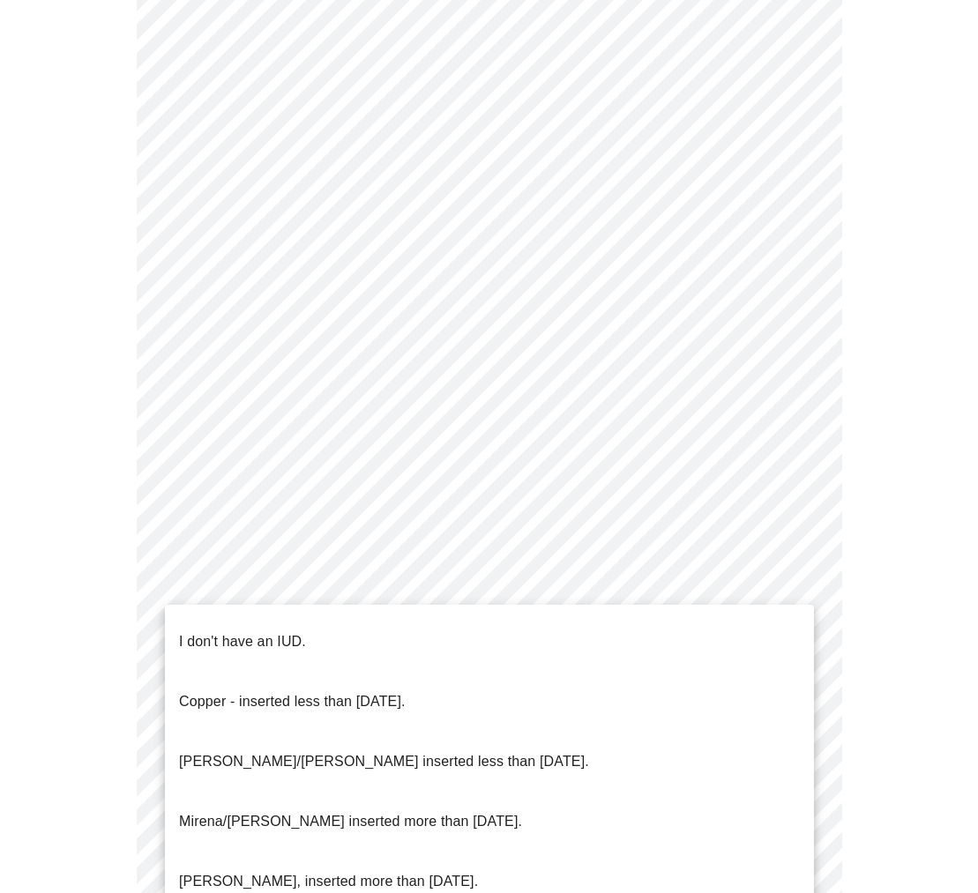
click at [747, 628] on li "I don't have an IUD." at bounding box center [489, 642] width 649 height 60
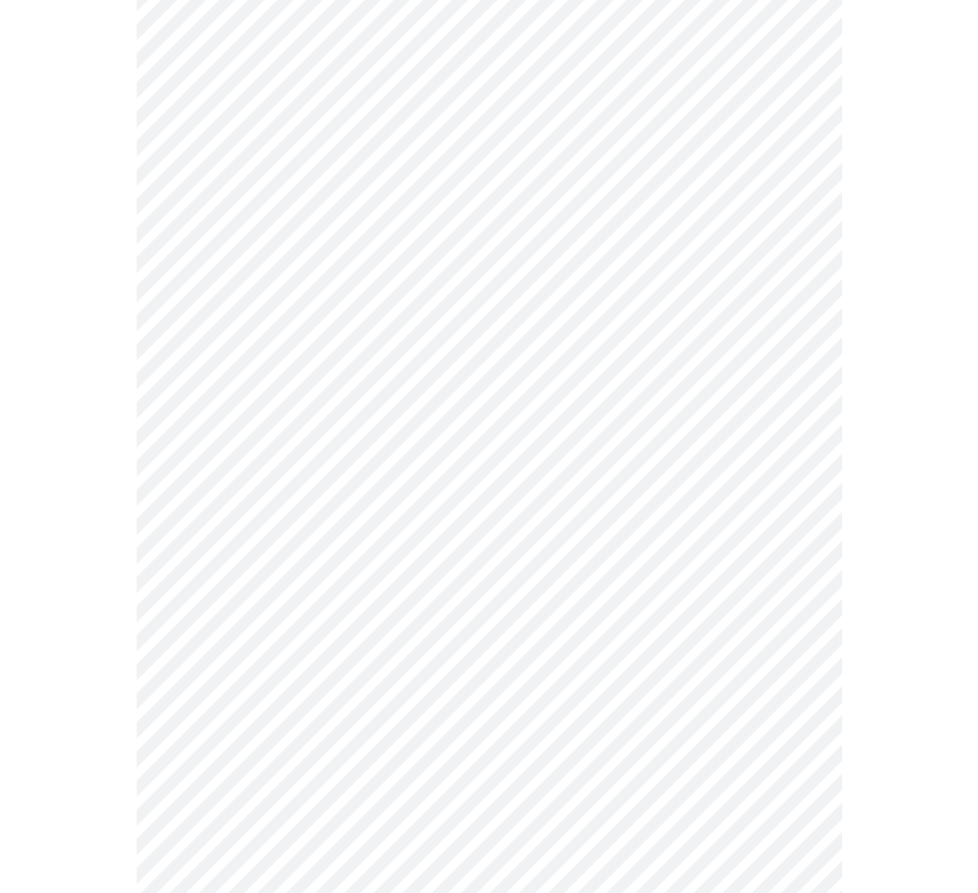
click at [799, 699] on body "MyMenopauseRx Appointments Messaging Labs Uploads Medications Community Refer a…" at bounding box center [488, 96] width 963 height 1733
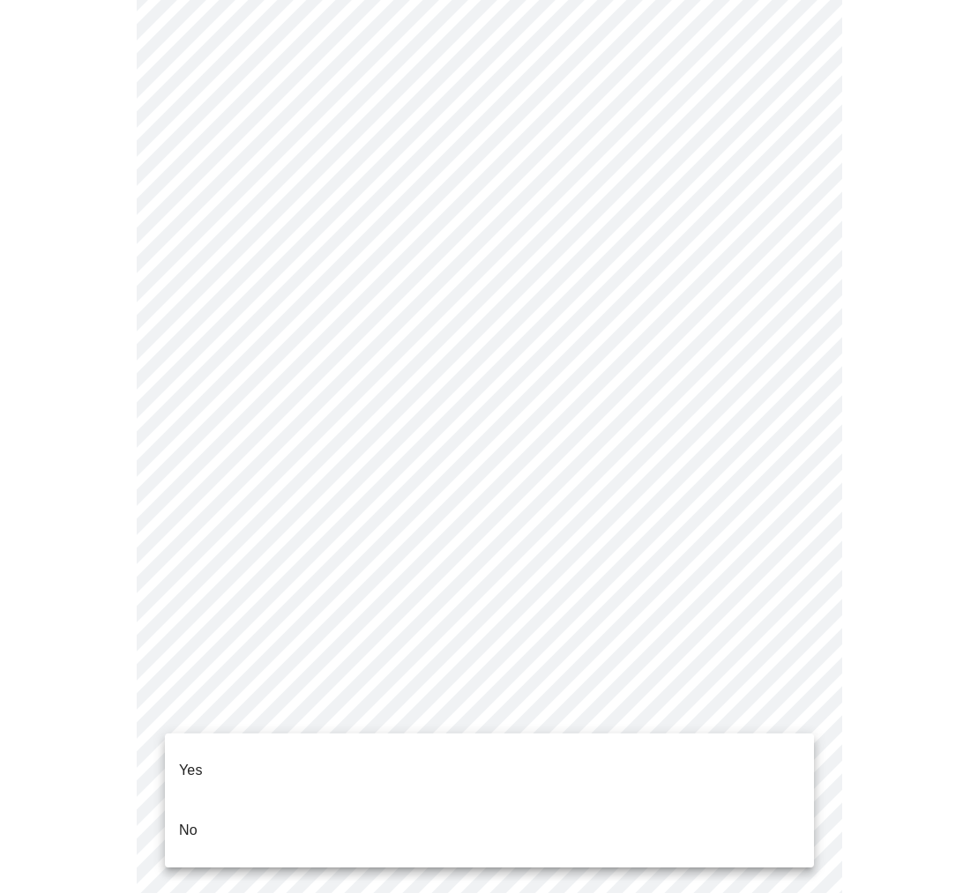
click at [777, 754] on li "Yes" at bounding box center [489, 770] width 649 height 60
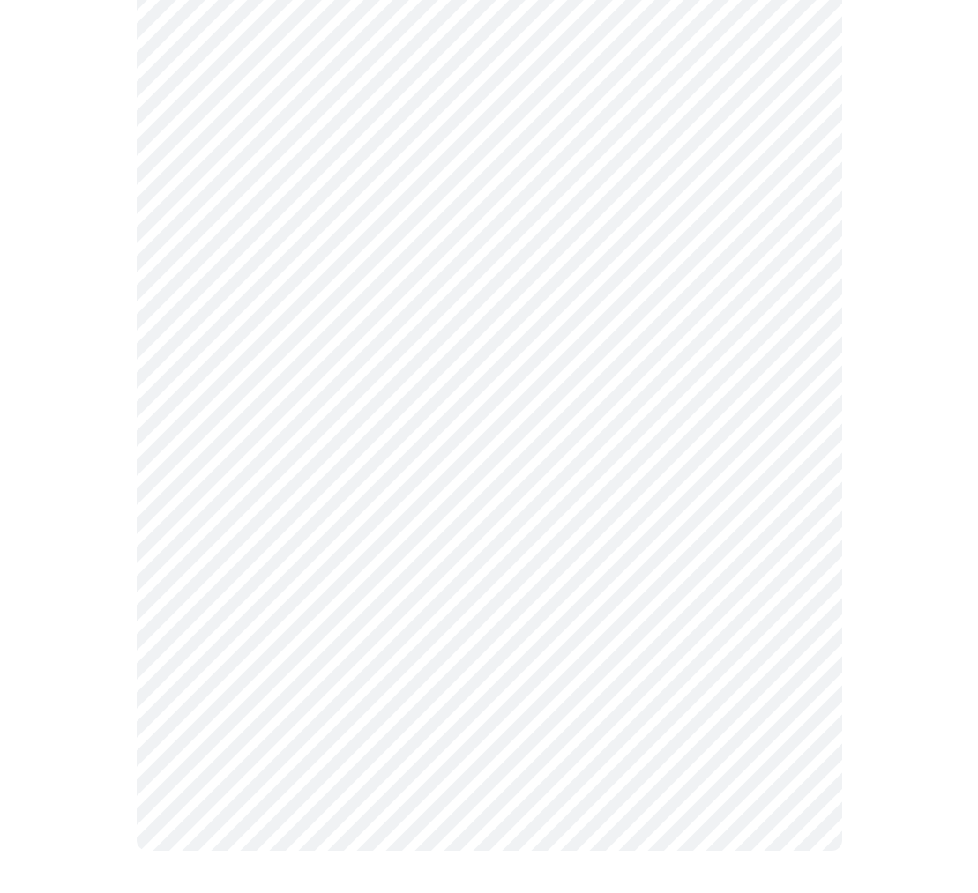
scroll to position [0, 0]
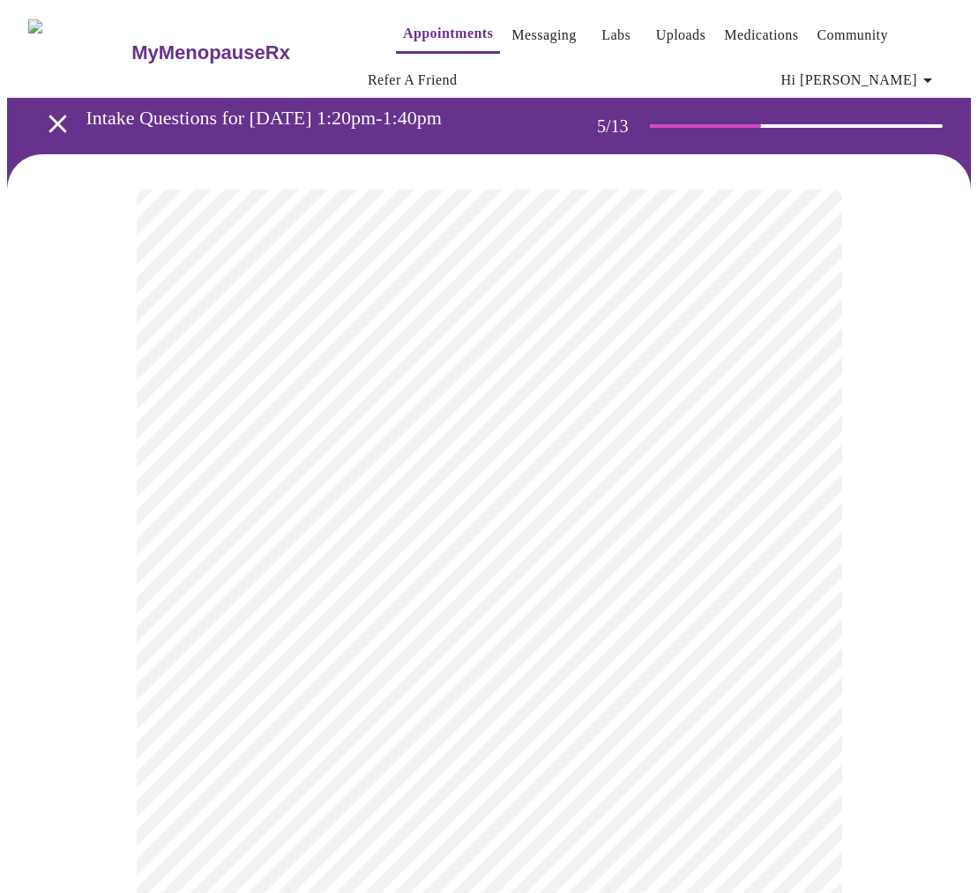
click at [683, 480] on body "MyMenopauseRx Appointments Messaging Labs Uploads Medications Community Refer a…" at bounding box center [488, 733] width 963 height 1453
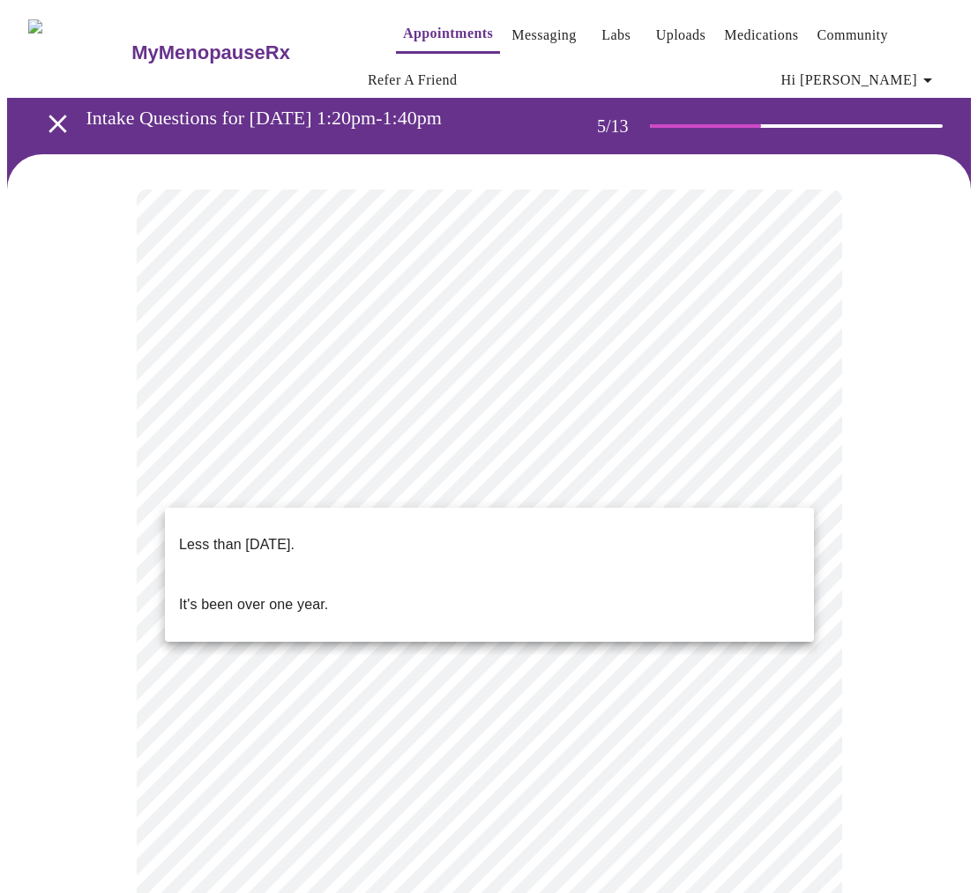
click at [659, 575] on li "It's been over one year." at bounding box center [489, 605] width 649 height 60
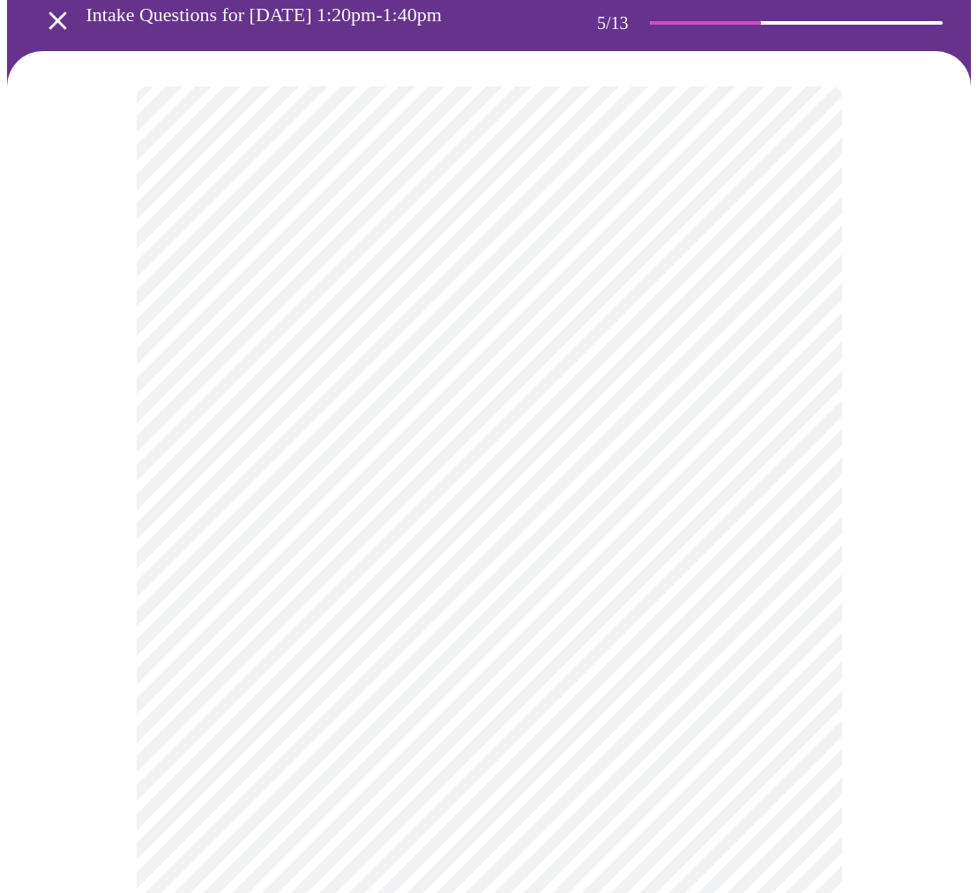
scroll to position [104, 0]
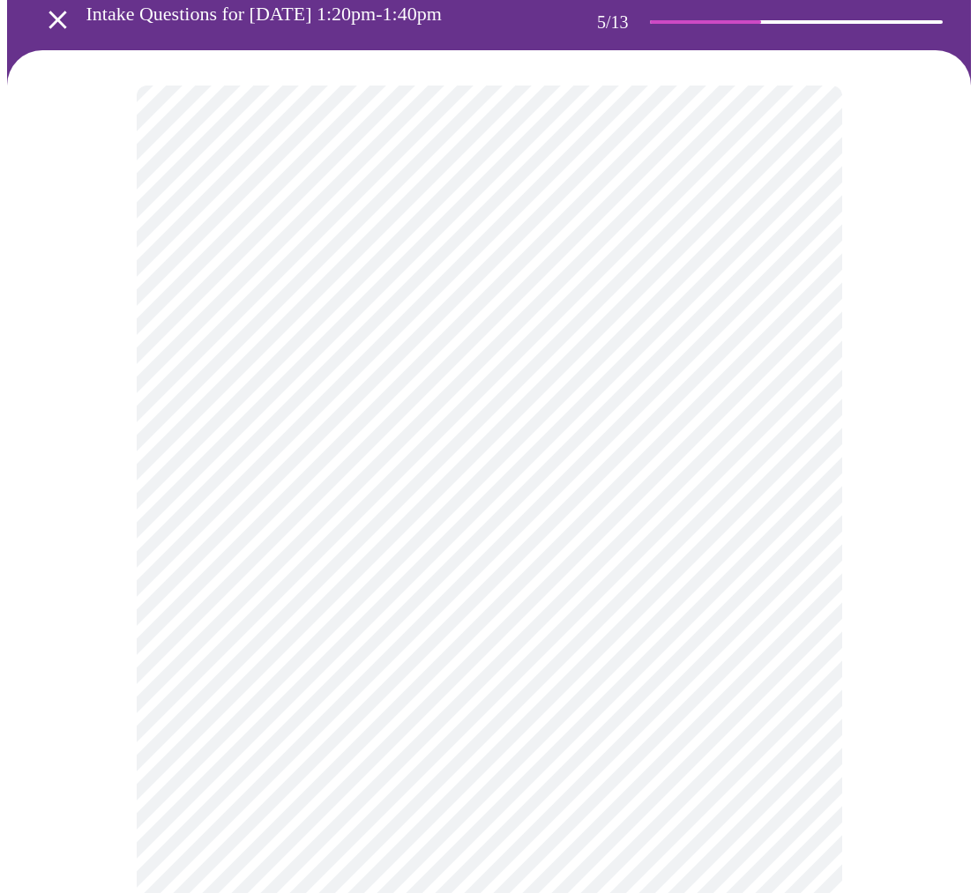
click at [798, 526] on body "MyMenopauseRx Appointments Messaging Labs Uploads Medications Community Refer a…" at bounding box center [488, 624] width 963 height 1442
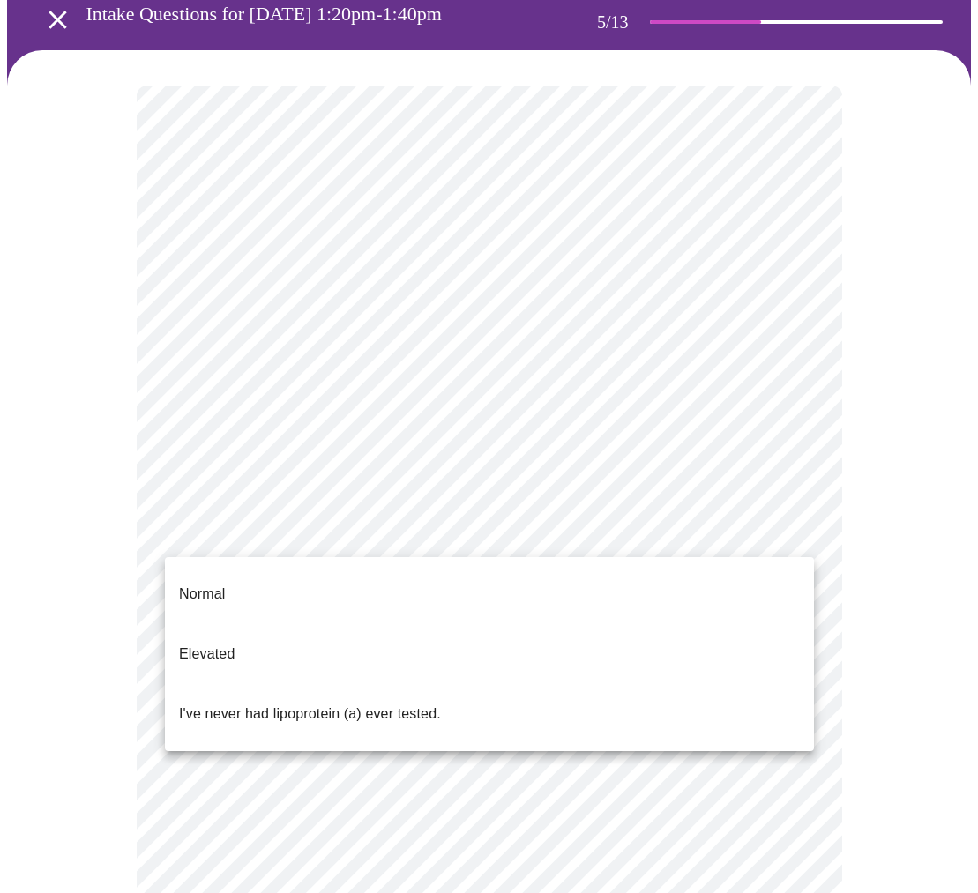
click at [219, 703] on p "I've never had lipoprotein (a) ever tested." at bounding box center [310, 713] width 262 height 21
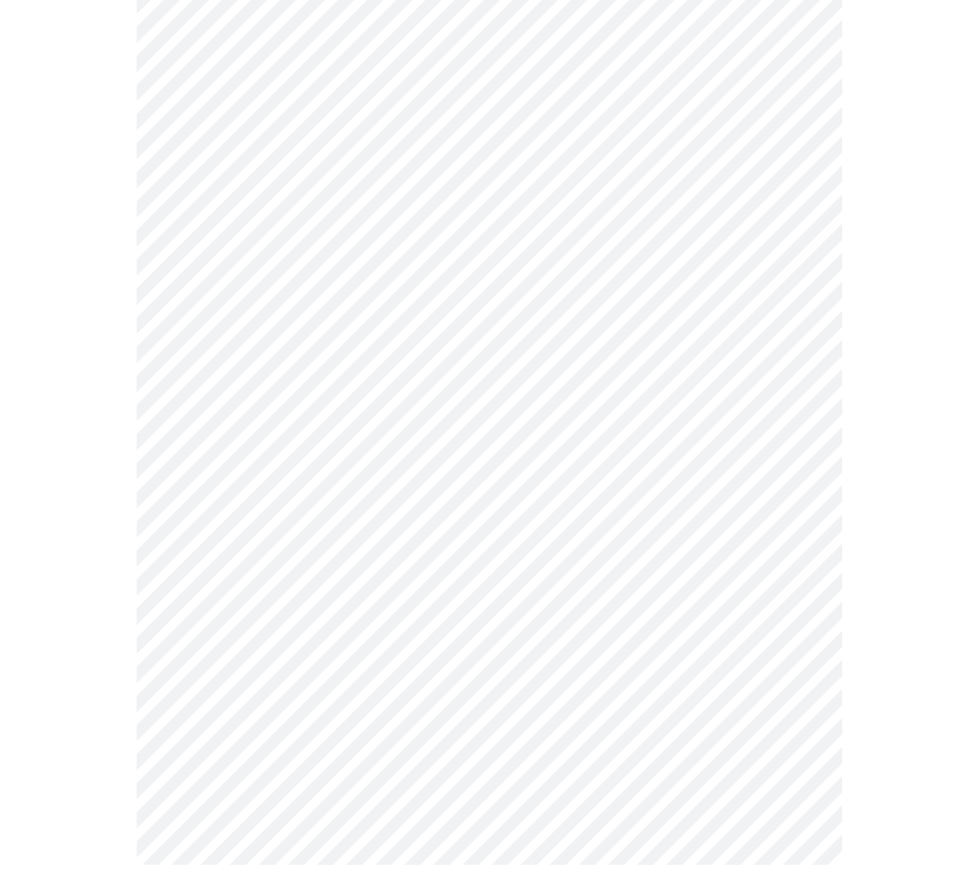
scroll to position [0, 0]
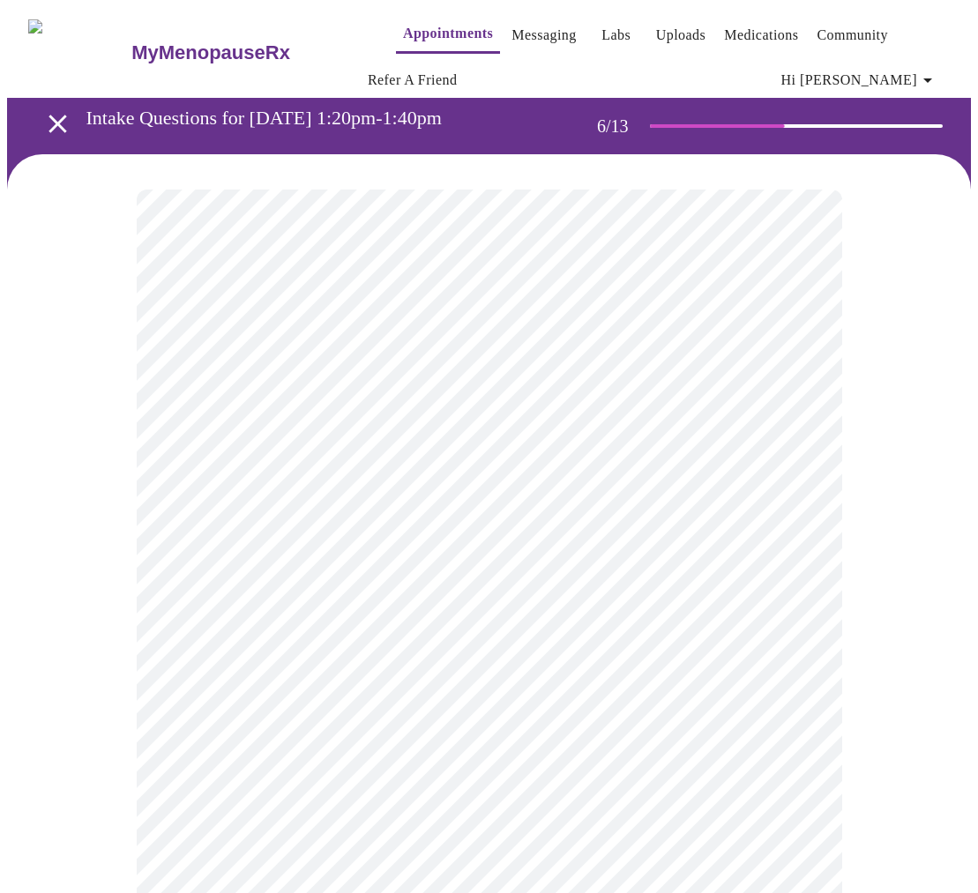
click at [796, 529] on body "MyMenopauseRx Appointments Messaging Labs Uploads Medications Community Refer a…" at bounding box center [488, 490] width 963 height 966
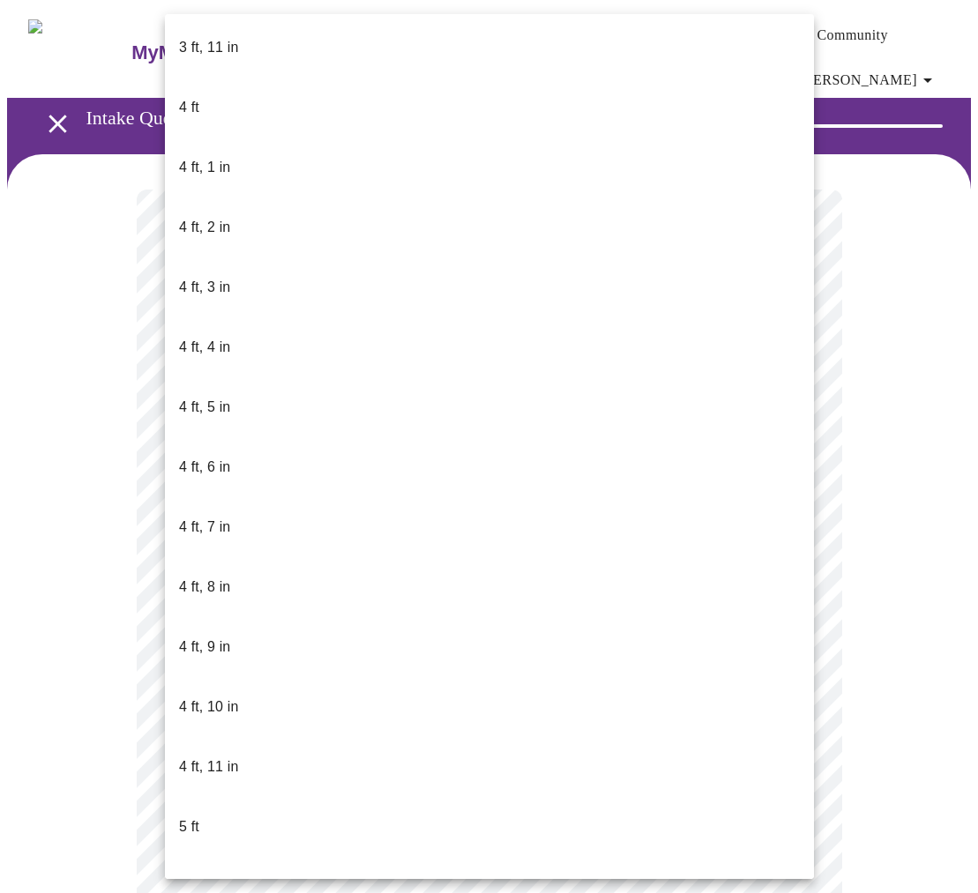
scroll to position [665, 0]
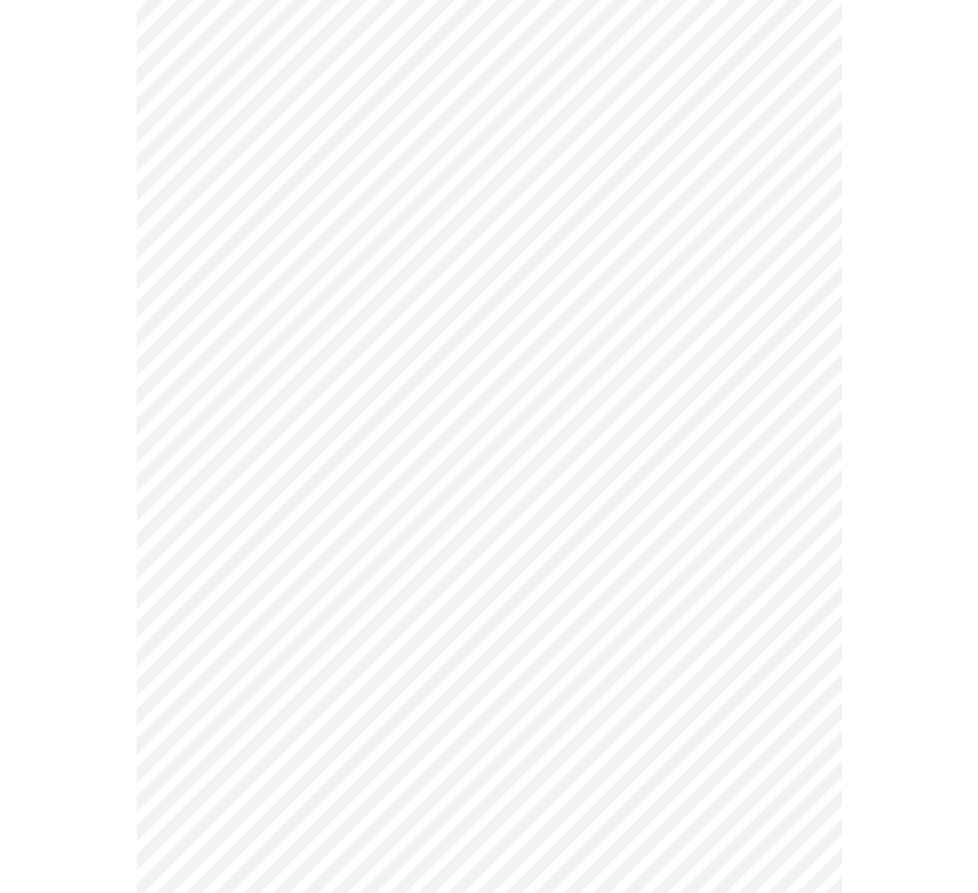
scroll to position [4341, 0]
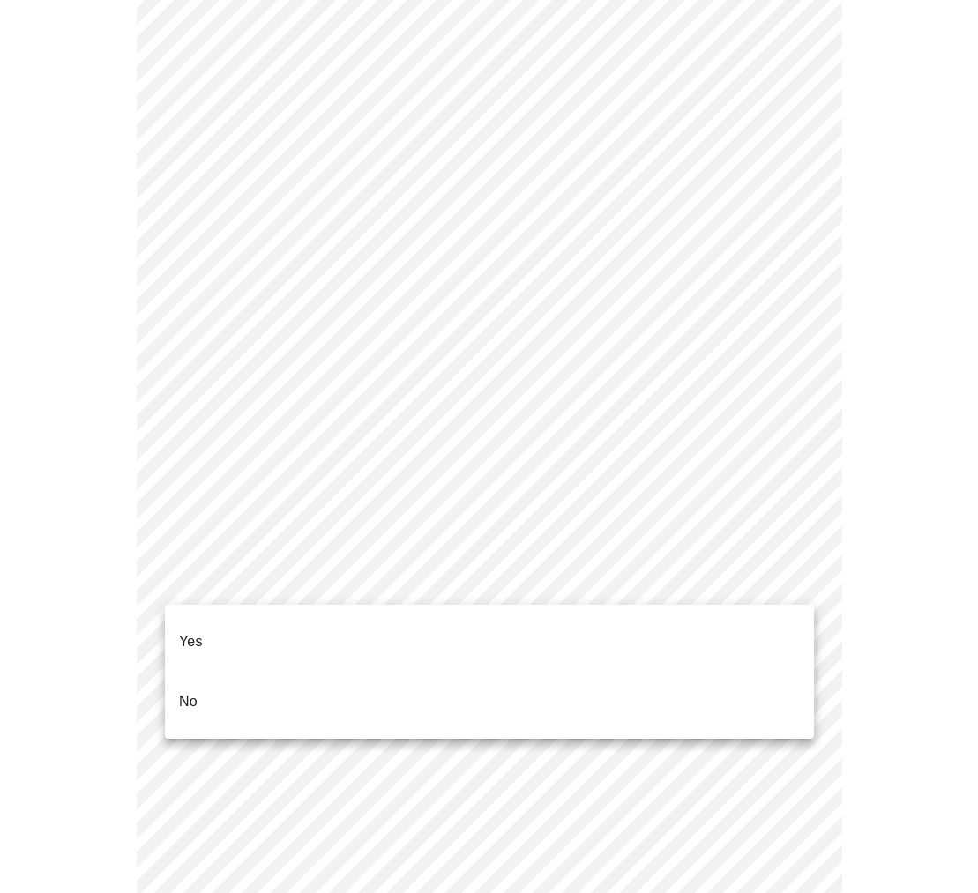
click at [739, 679] on li "No" at bounding box center [489, 702] width 649 height 60
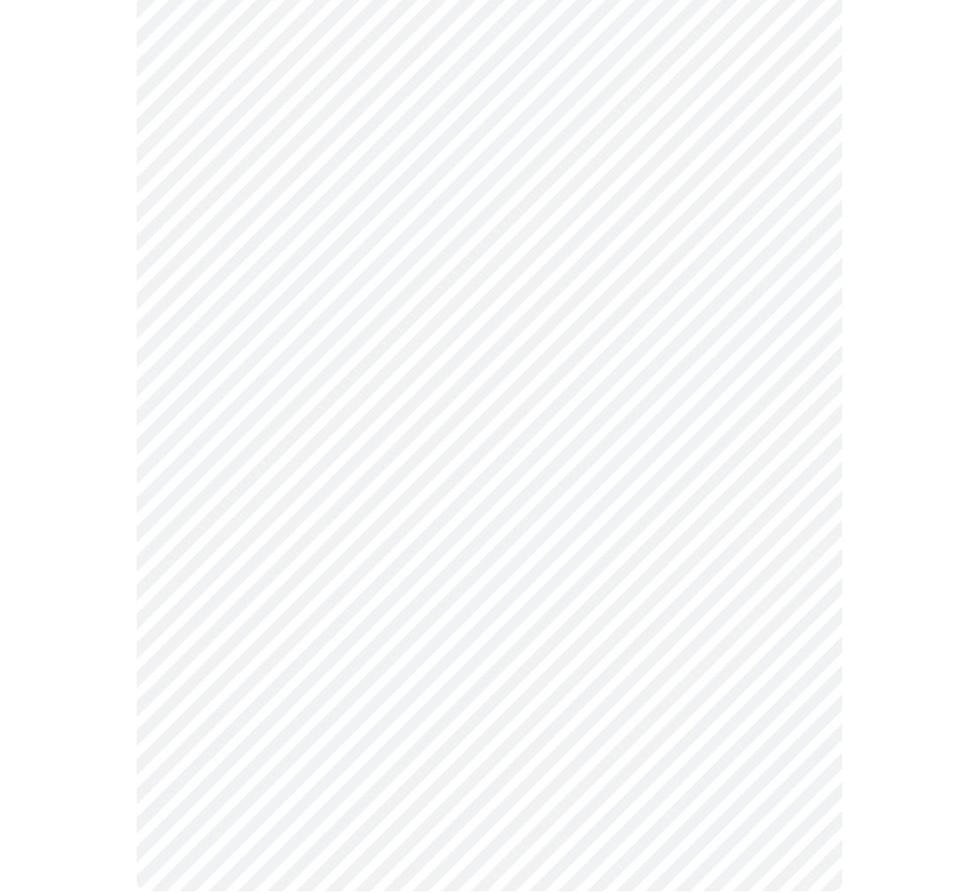
scroll to position [829, 0]
click at [797, 669] on body "MyMenopauseRx Appointments Messaging Labs Uploads Medications Community Refer a…" at bounding box center [488, 51] width 963 height 1746
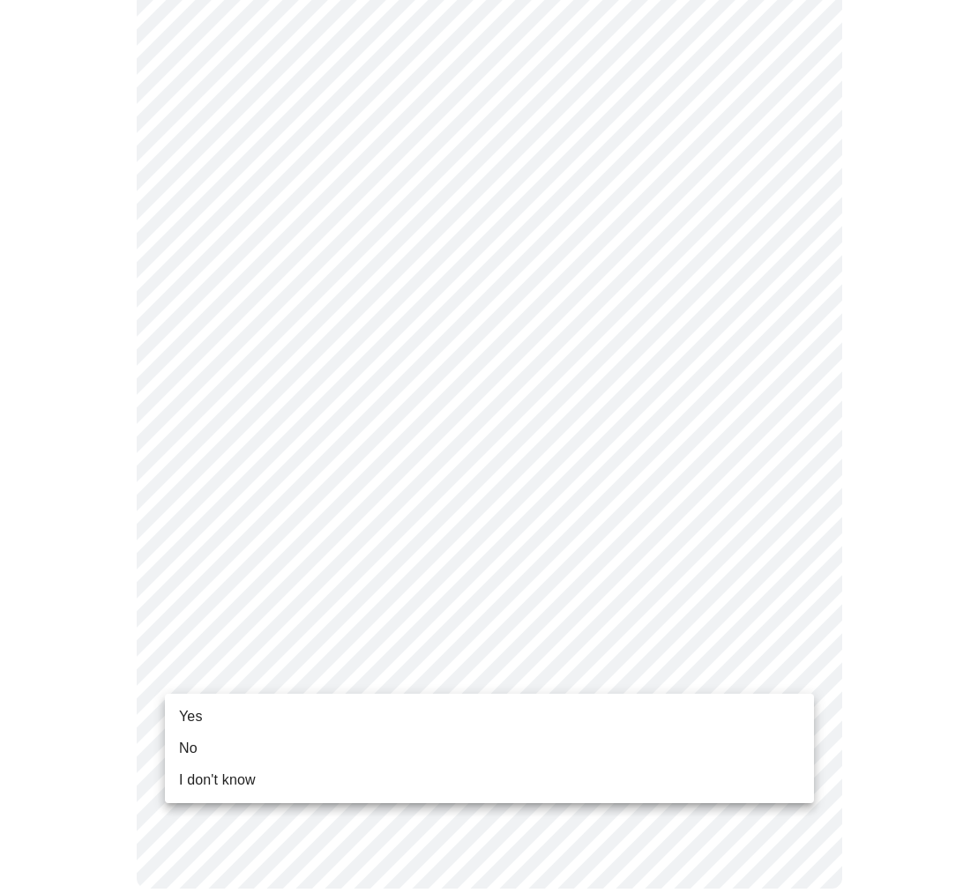
click at [781, 710] on li "Yes" at bounding box center [489, 717] width 649 height 32
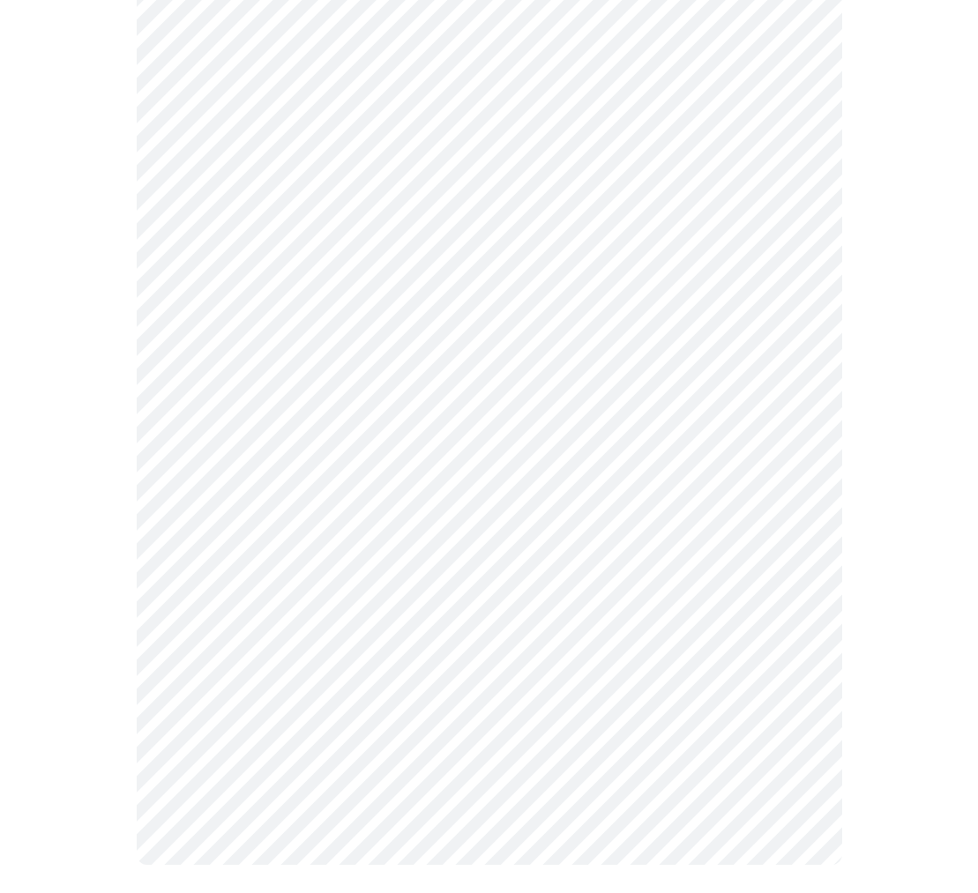
scroll to position [0, 0]
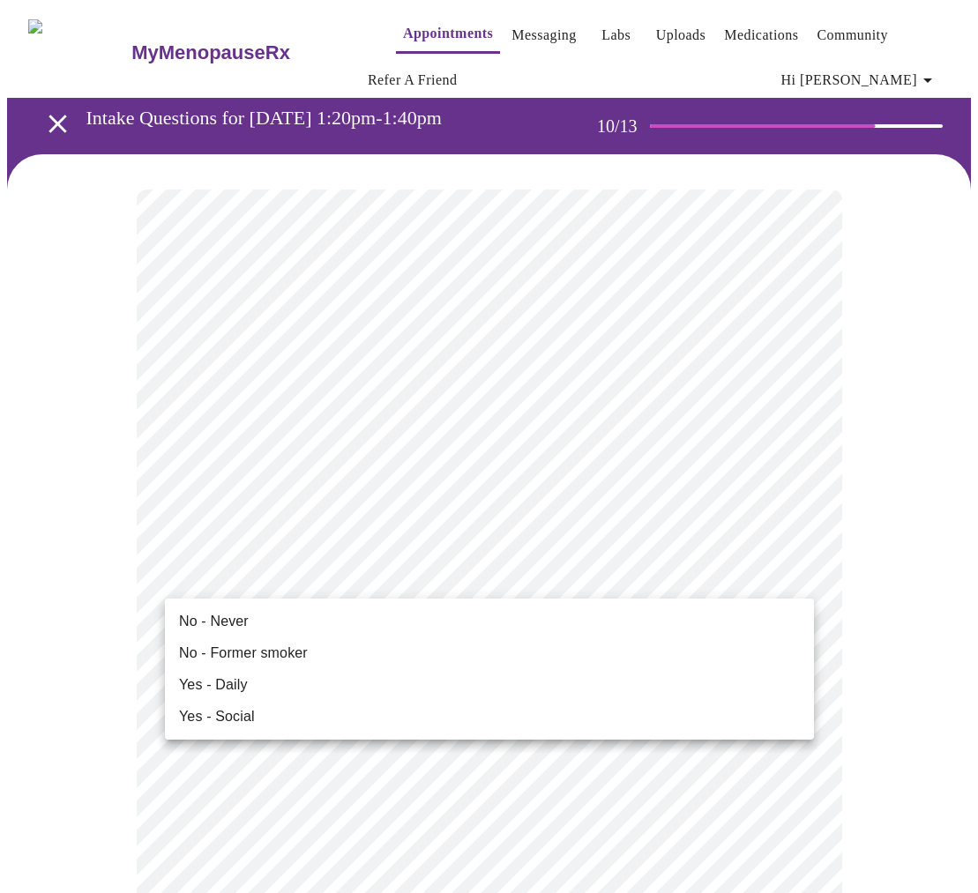
click at [779, 614] on li "No - Never" at bounding box center [489, 622] width 649 height 32
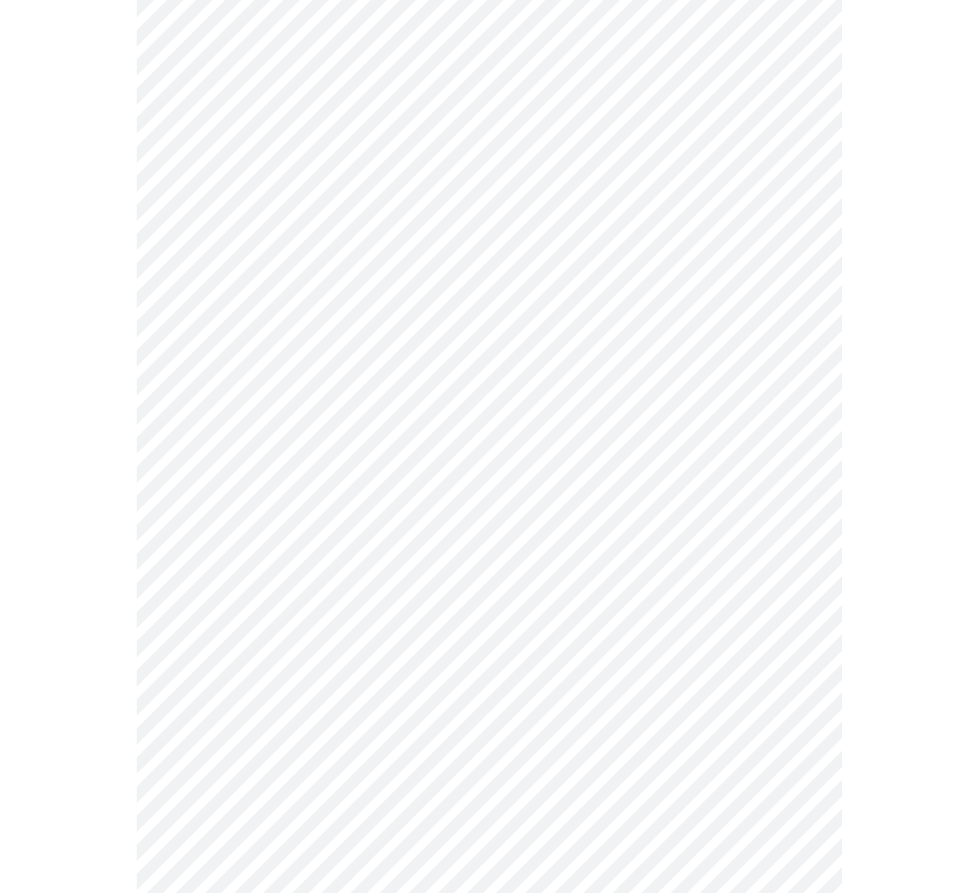
scroll to position [1272, 0]
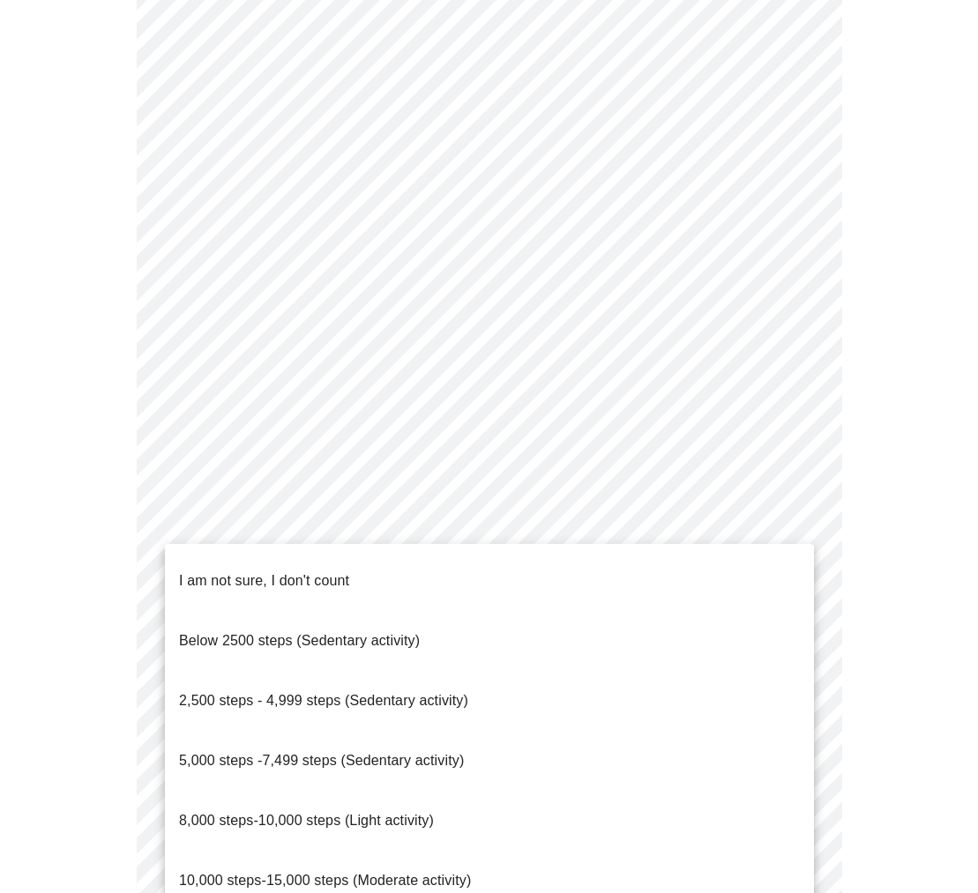
click at [651, 791] on li "8,000 steps-10,000 steps (Light activity)" at bounding box center [489, 821] width 649 height 60
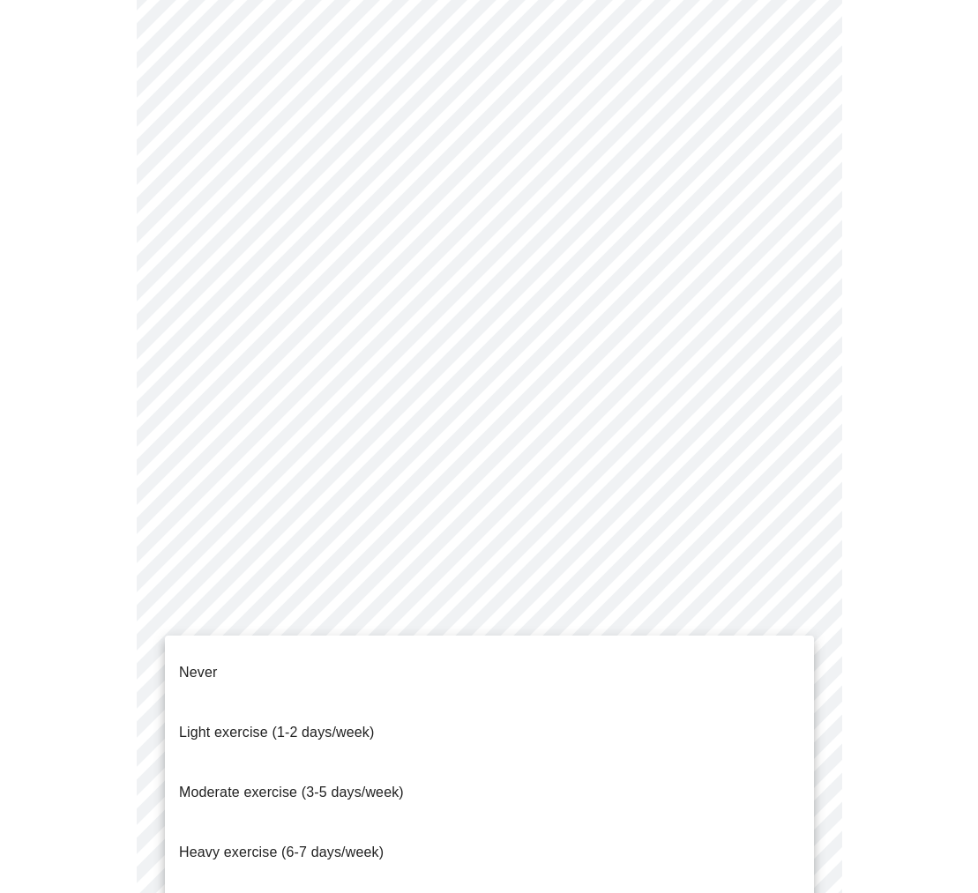
click at [772, 762] on li "Moderate exercise (3-5 days/week)" at bounding box center [489, 792] width 649 height 60
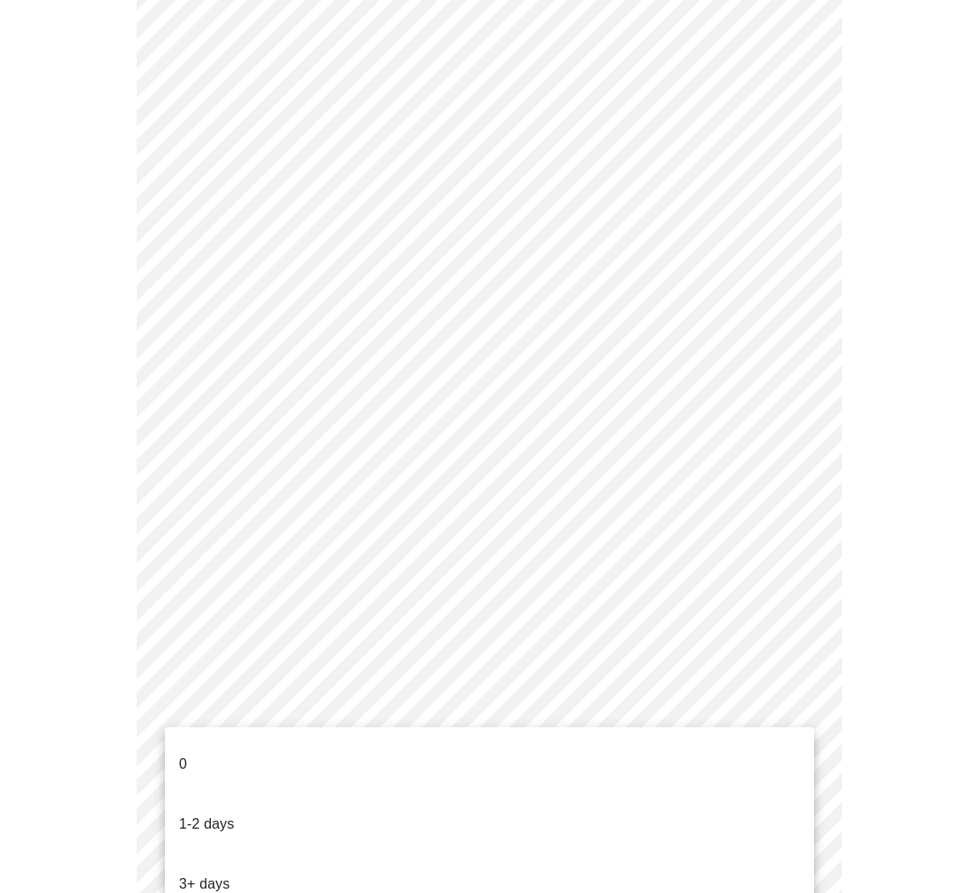
click at [758, 794] on li "1-2 days" at bounding box center [489, 824] width 649 height 60
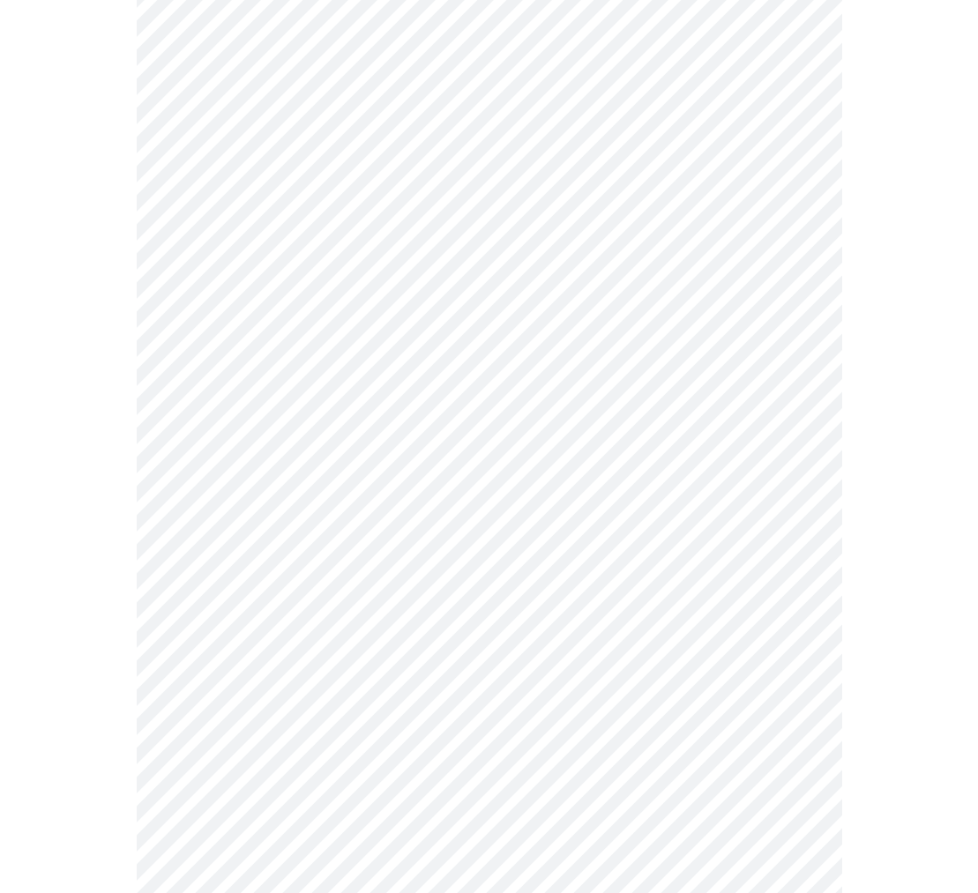
scroll to position [1409, 0]
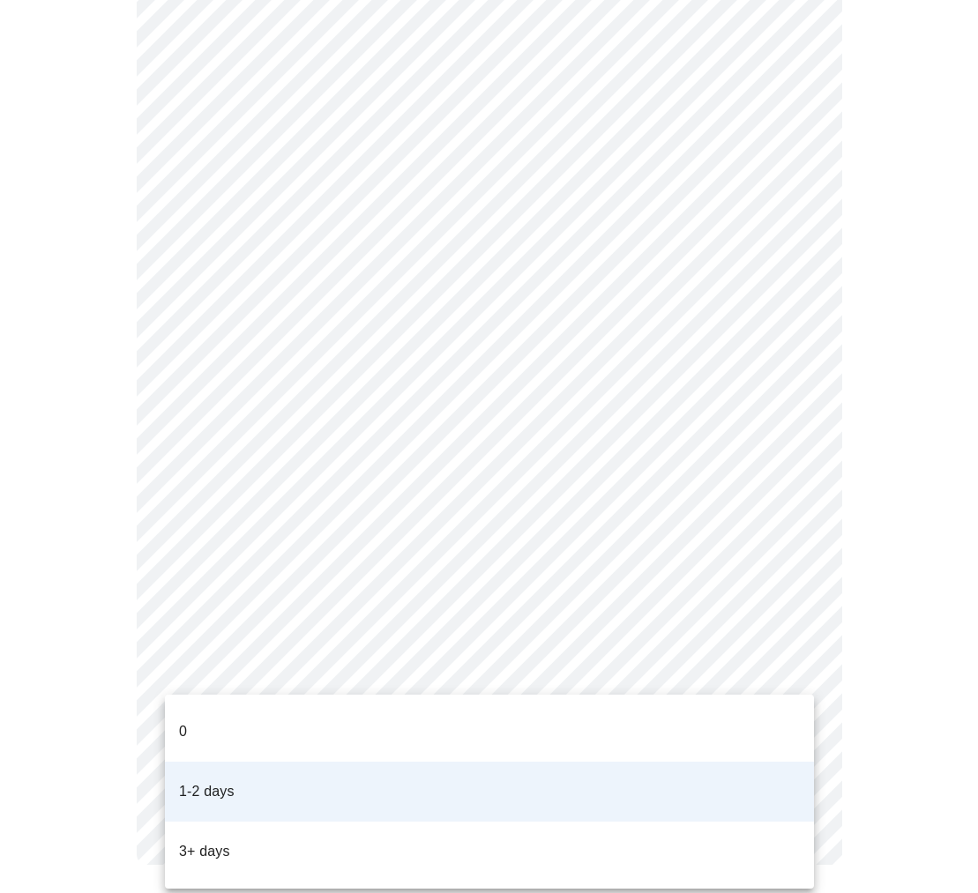
click at [759, 714] on li "0" at bounding box center [489, 732] width 649 height 60
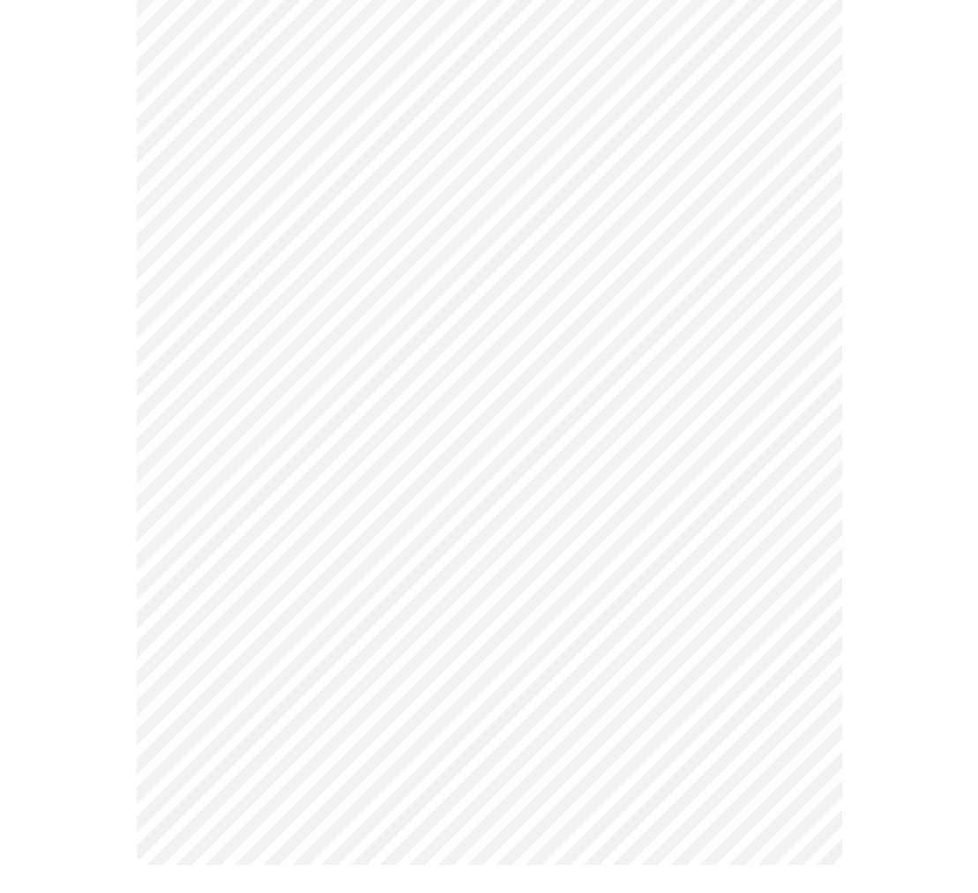
scroll to position [0, 0]
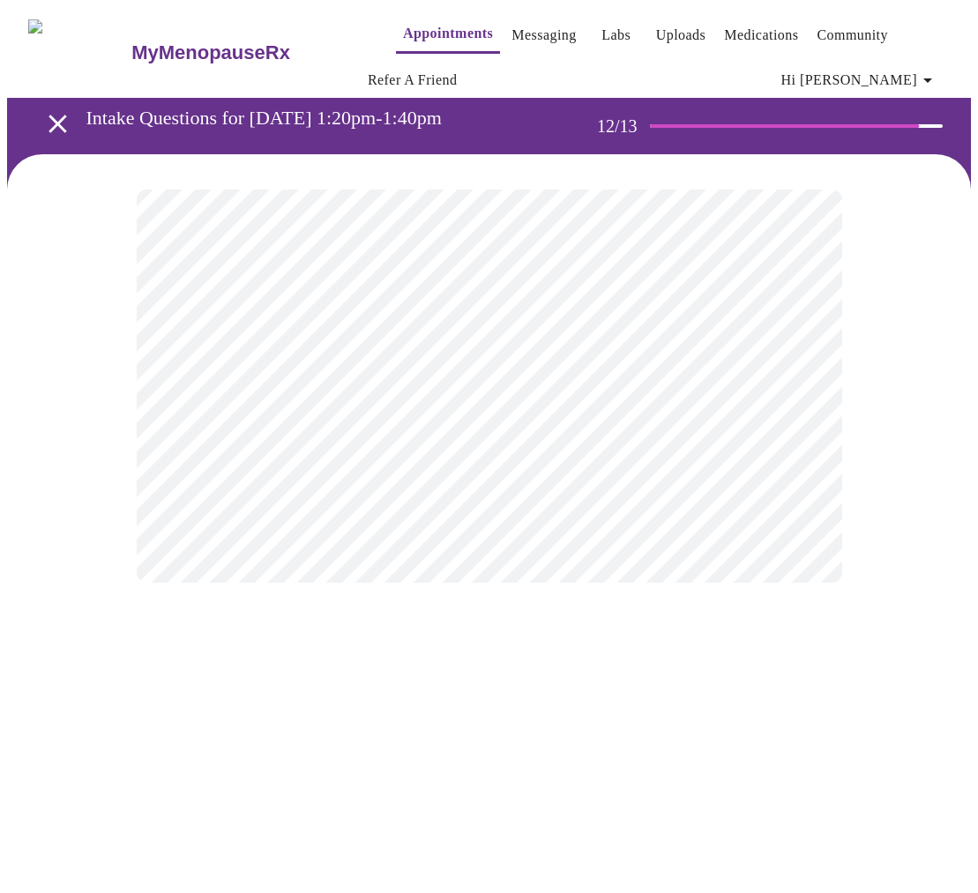
click at [796, 387] on body "MyMenopauseRx Appointments Messaging Labs Uploads Medications Community Refer a…" at bounding box center [488, 312] width 963 height 611
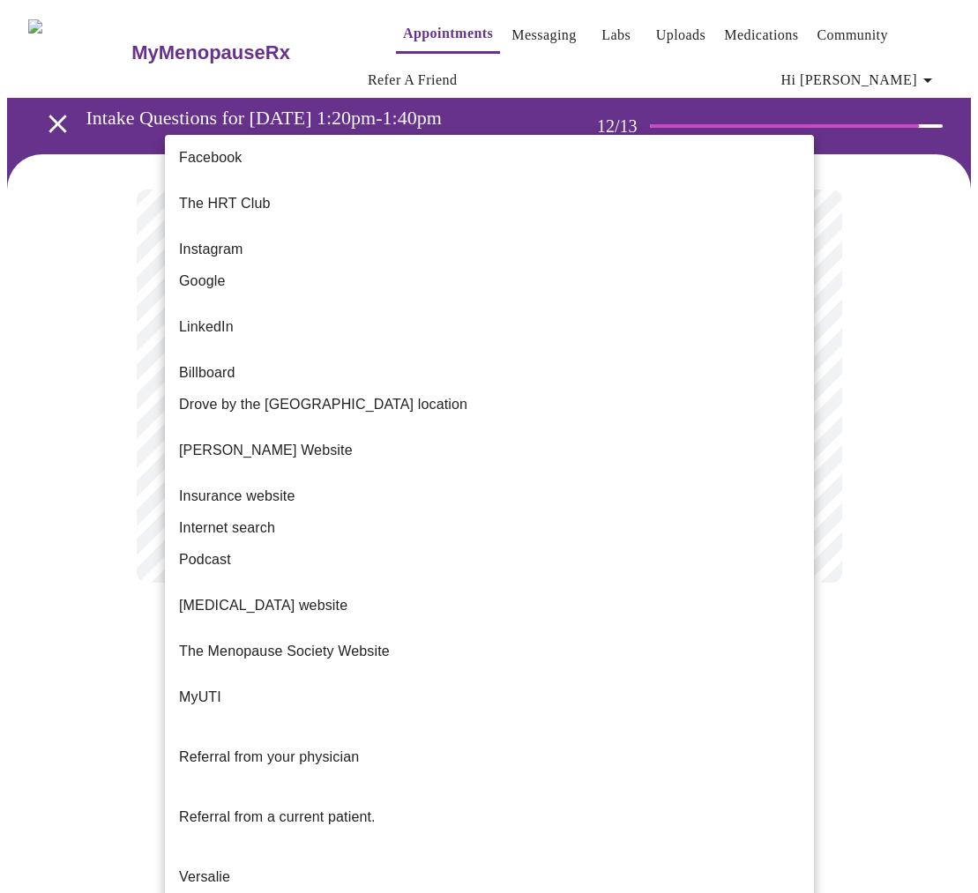
click at [706, 265] on li "Google" at bounding box center [489, 281] width 649 height 32
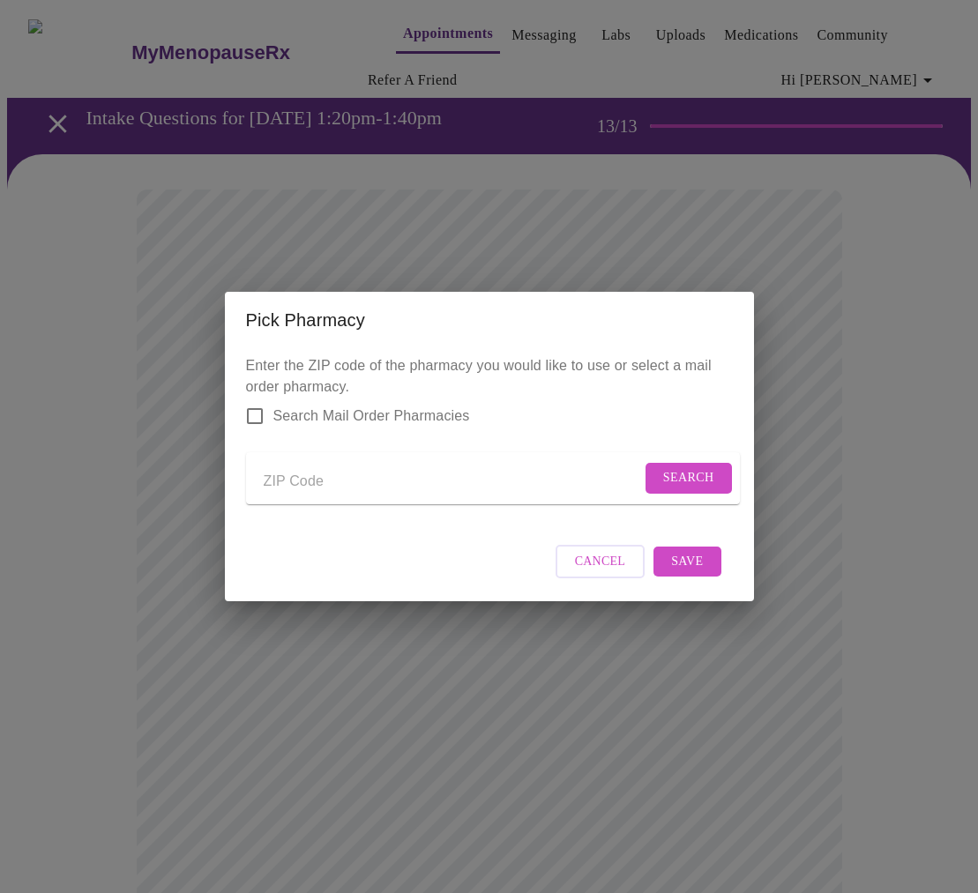
click at [328, 480] on input "Send a message to your care team" at bounding box center [452, 481] width 377 height 28
type input "60013"
click at [682, 479] on span "Search" at bounding box center [688, 478] width 51 height 22
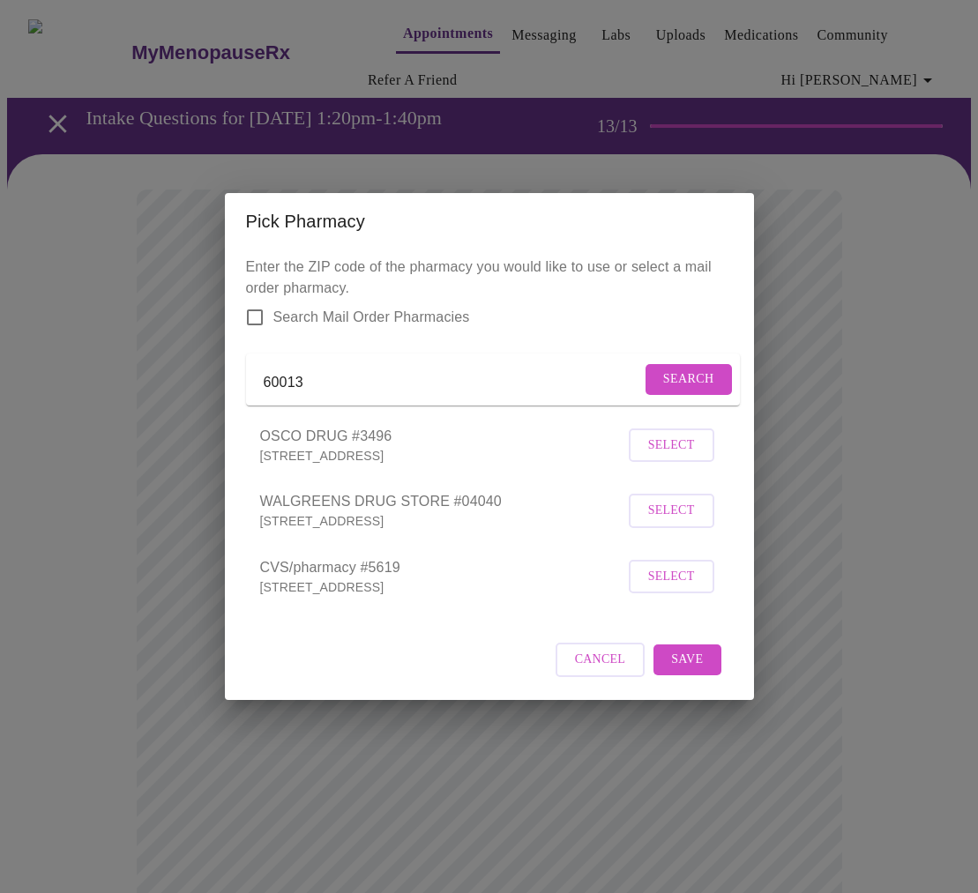
click at [688, 519] on span "Select" at bounding box center [671, 511] width 47 height 22
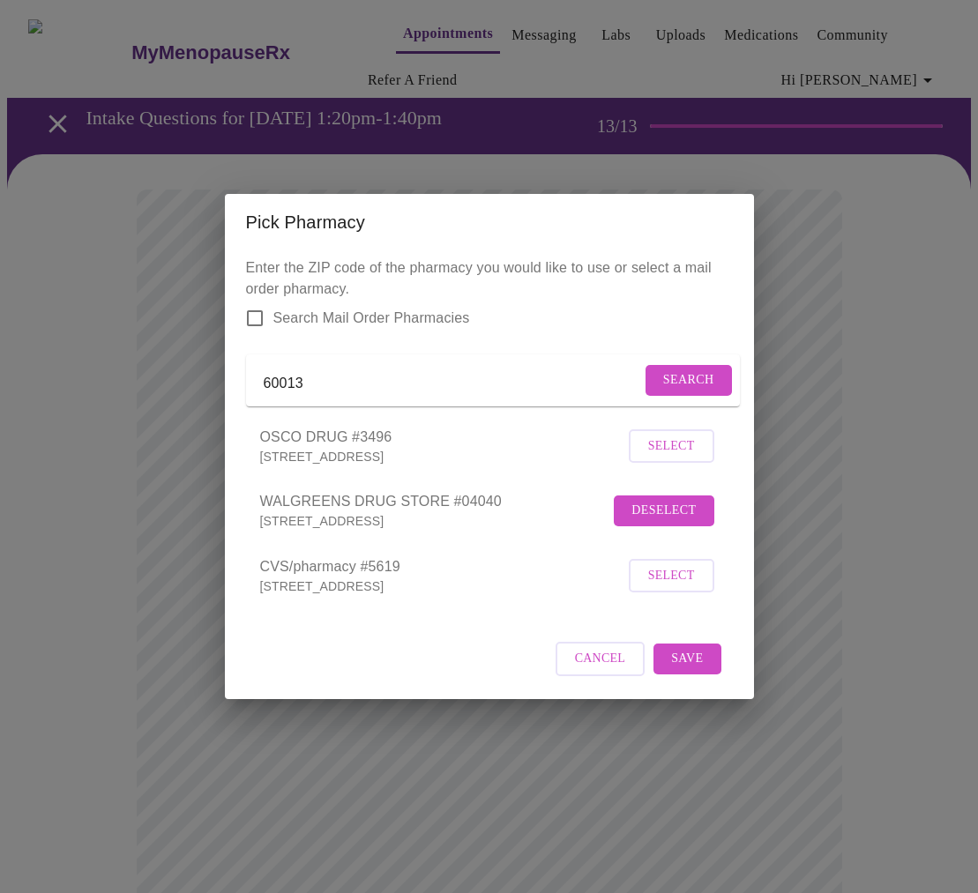
click at [698, 670] on span "Save" at bounding box center [687, 659] width 32 height 22
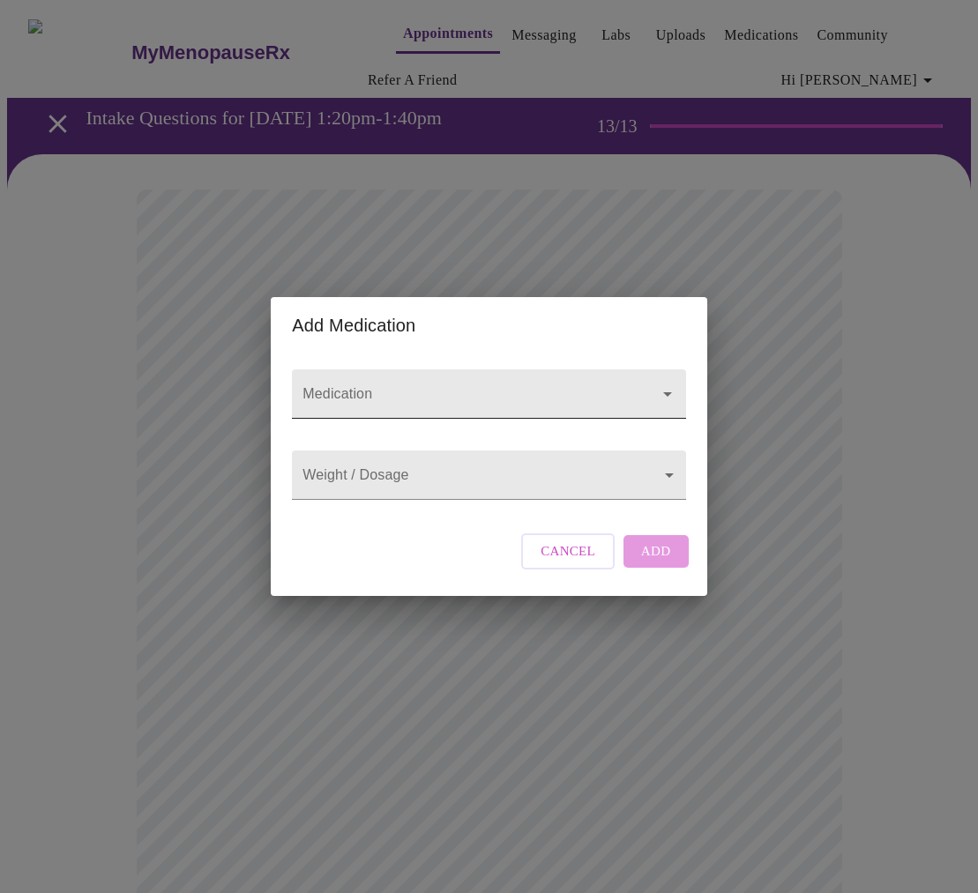
click at [670, 383] on icon "Open" at bounding box center [667, 393] width 21 height 21
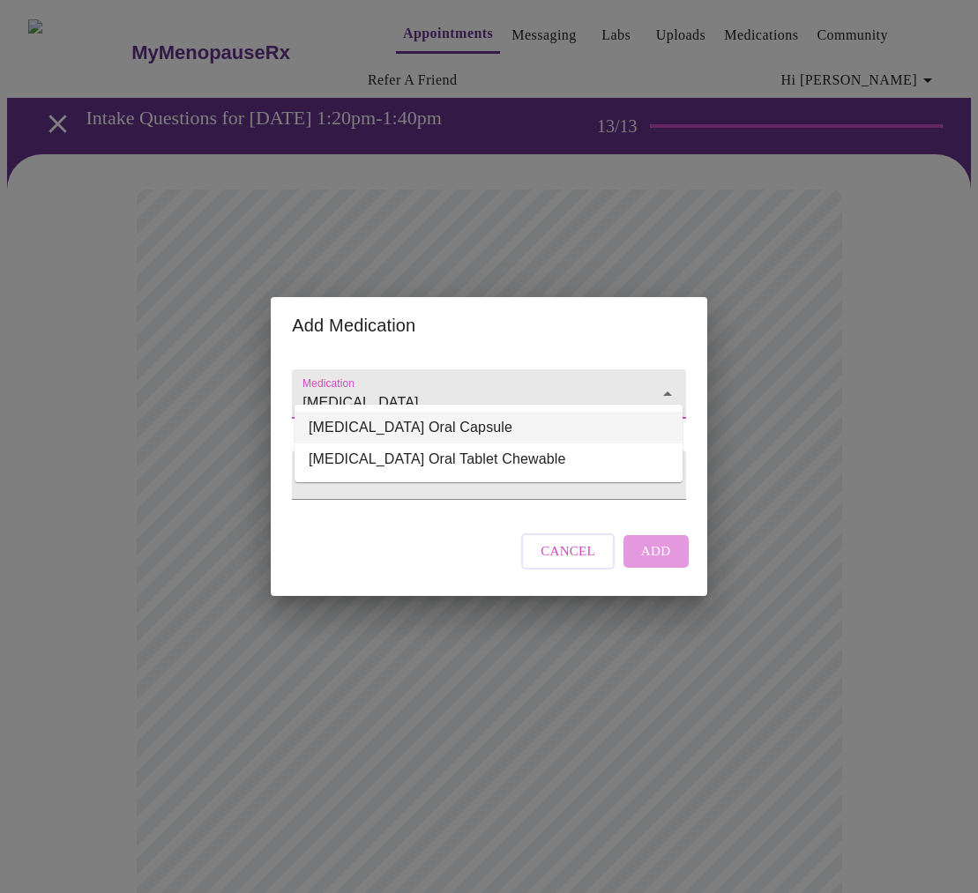
click at [613, 420] on li "[MEDICAL_DATA] Oral Capsule" at bounding box center [488, 428] width 388 height 32
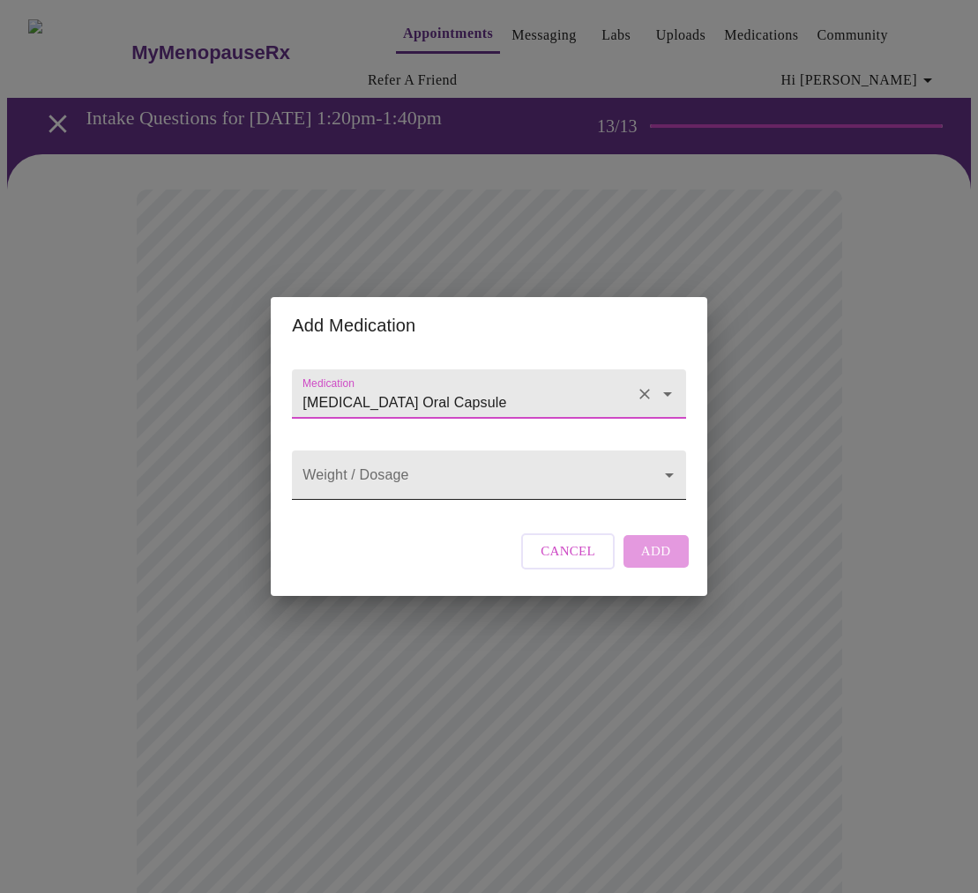
type input "[MEDICAL_DATA] Oral Capsule"
click at [661, 472] on body "MyMenopauseRx Appointments Messaging Labs Uploads Medications Community Refer a…" at bounding box center [488, 682] width 963 height 1350
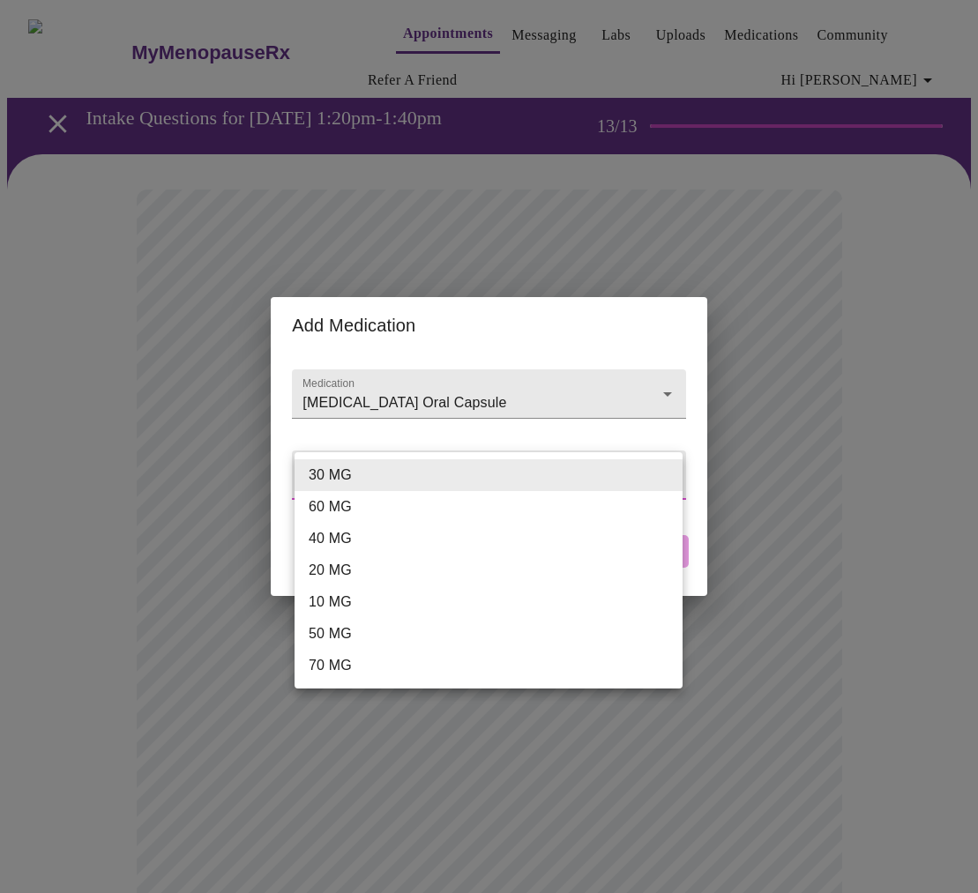
click at [622, 667] on li "70 MG" at bounding box center [488, 666] width 388 height 32
type input "70 MG"
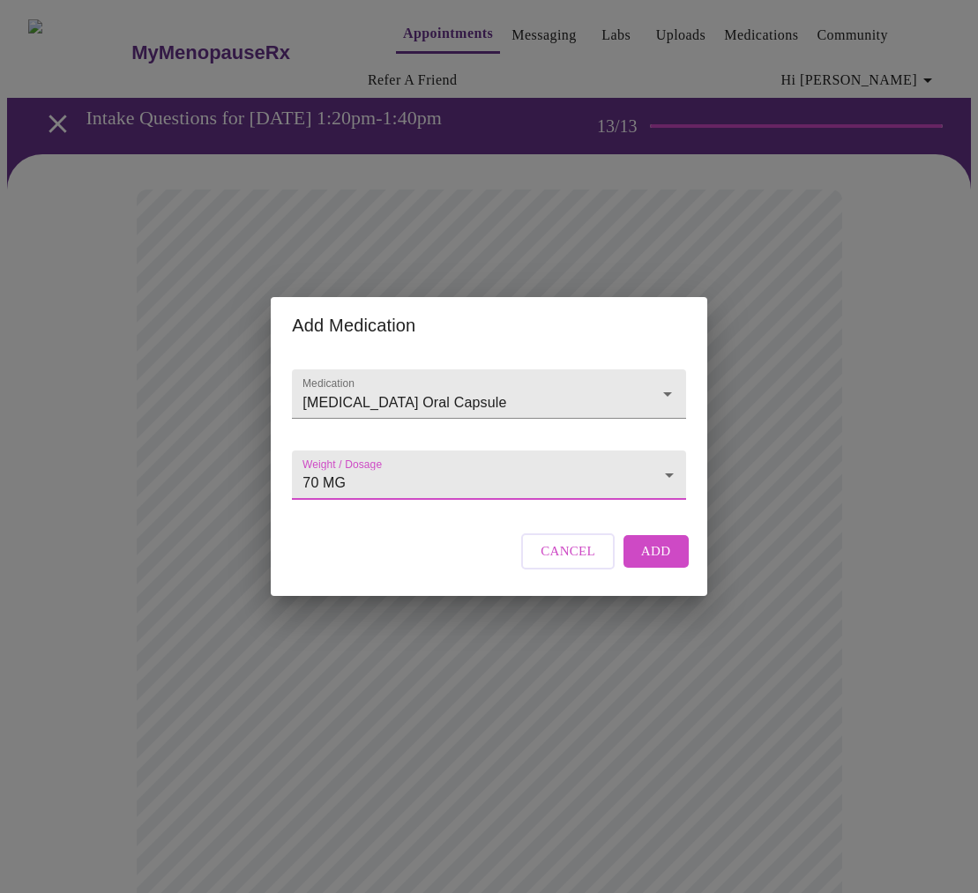
click at [668, 567] on button "Add" at bounding box center [655, 551] width 65 height 32
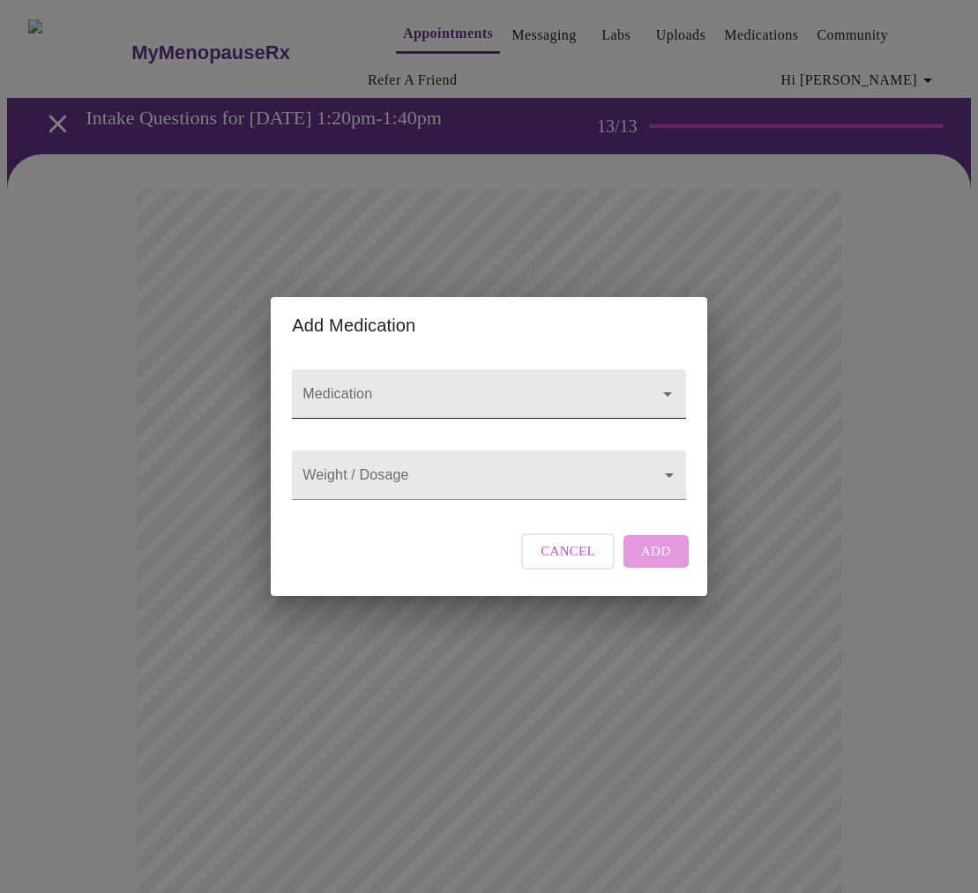
click at [657, 383] on icon "Open" at bounding box center [667, 393] width 21 height 21
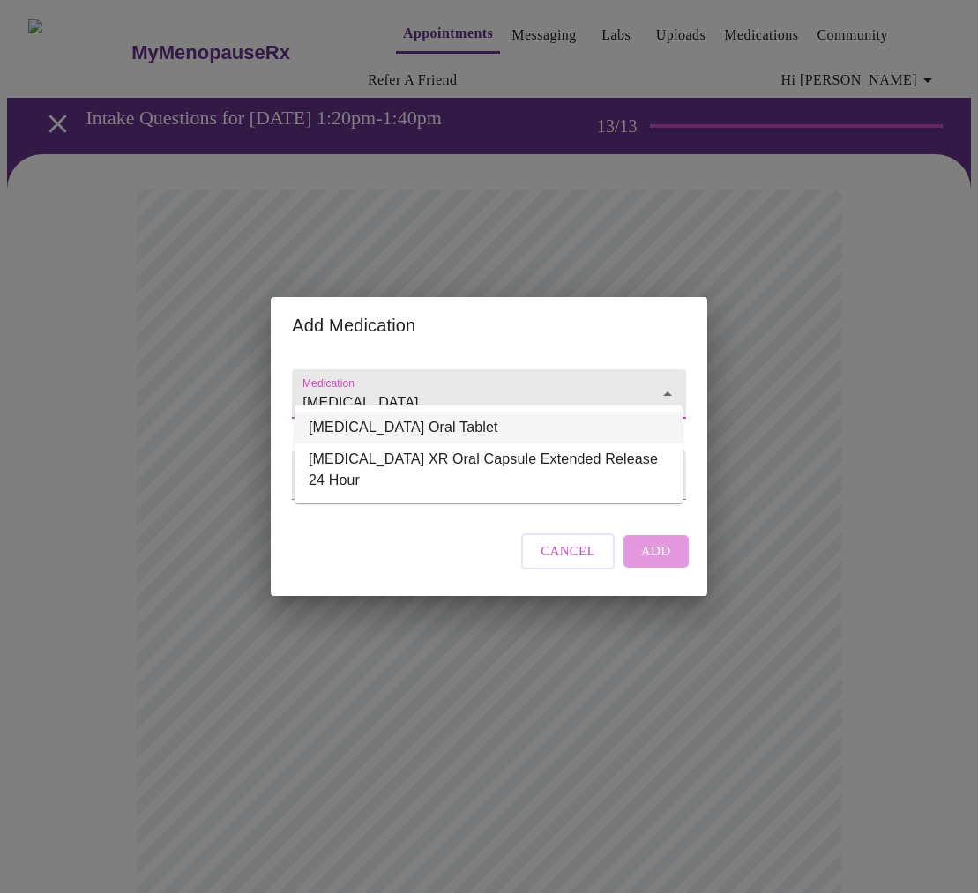
click at [555, 429] on li "[MEDICAL_DATA] Oral Tablet" at bounding box center [488, 428] width 388 height 32
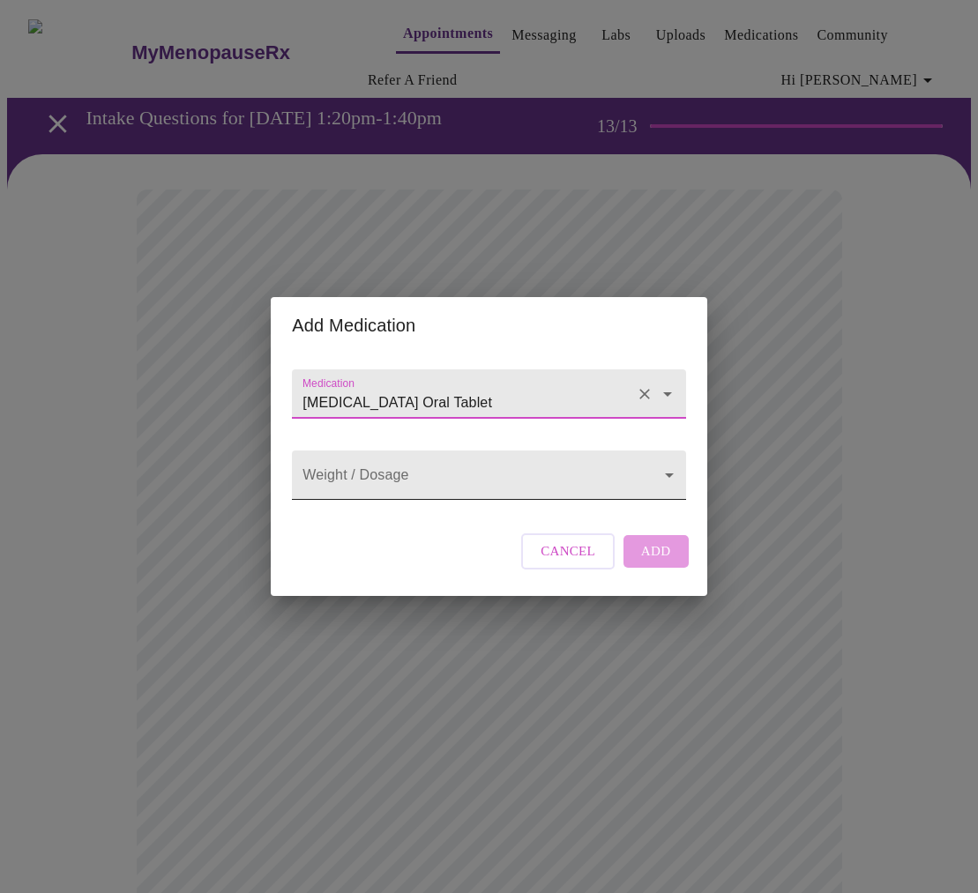
type input "[MEDICAL_DATA] Oral Tablet"
click at [508, 477] on body "MyMenopauseRx Appointments Messaging Labs Uploads Medications Community Refer a…" at bounding box center [488, 701] width 963 height 1389
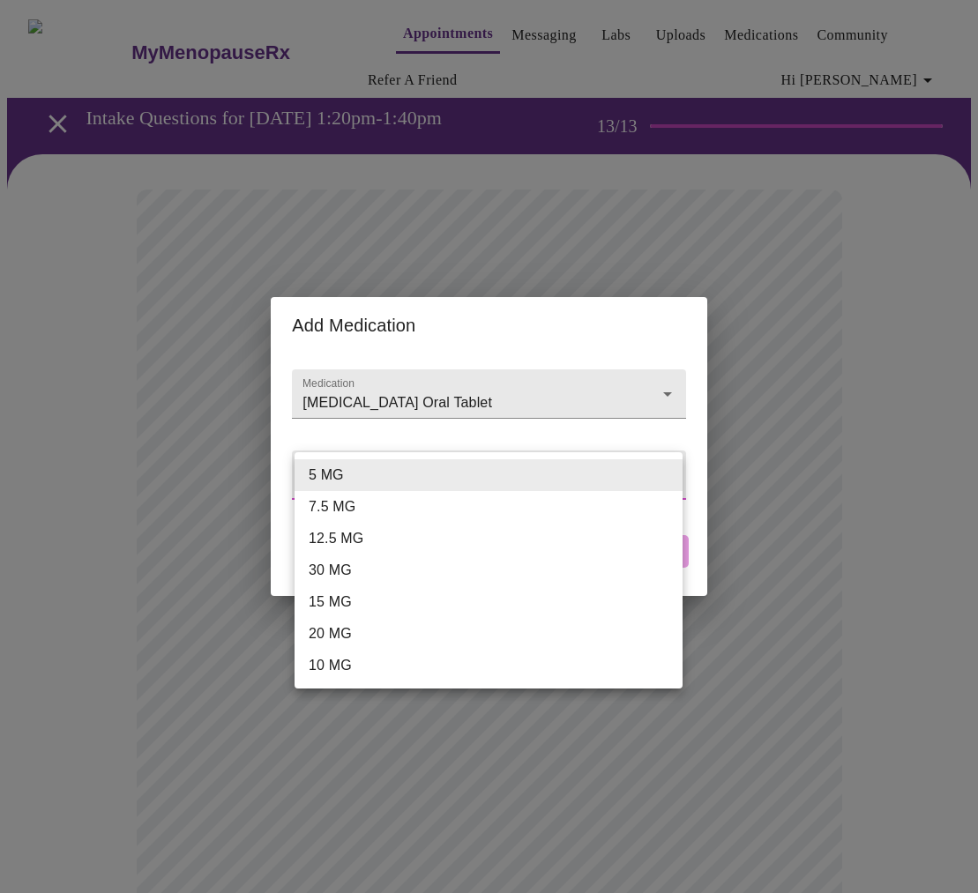
click at [470, 626] on li "20 MG" at bounding box center [488, 634] width 388 height 32
type input "20 MG"
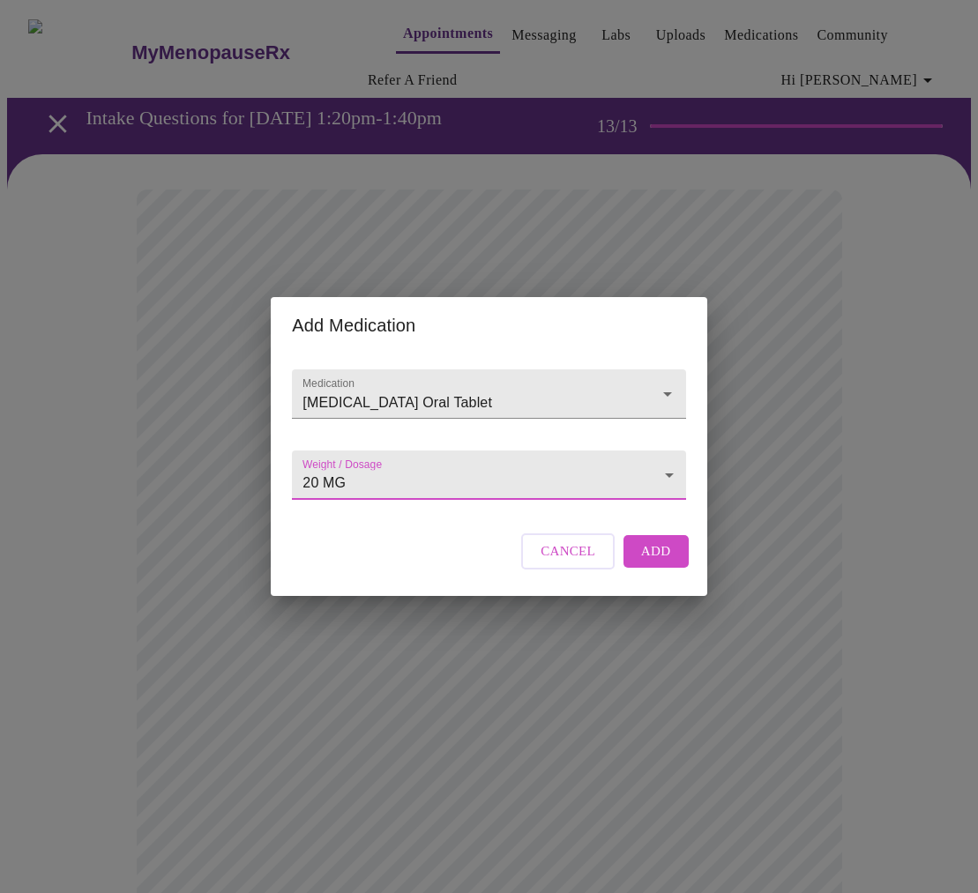
click at [653, 562] on span "Add" at bounding box center [656, 550] width 30 height 23
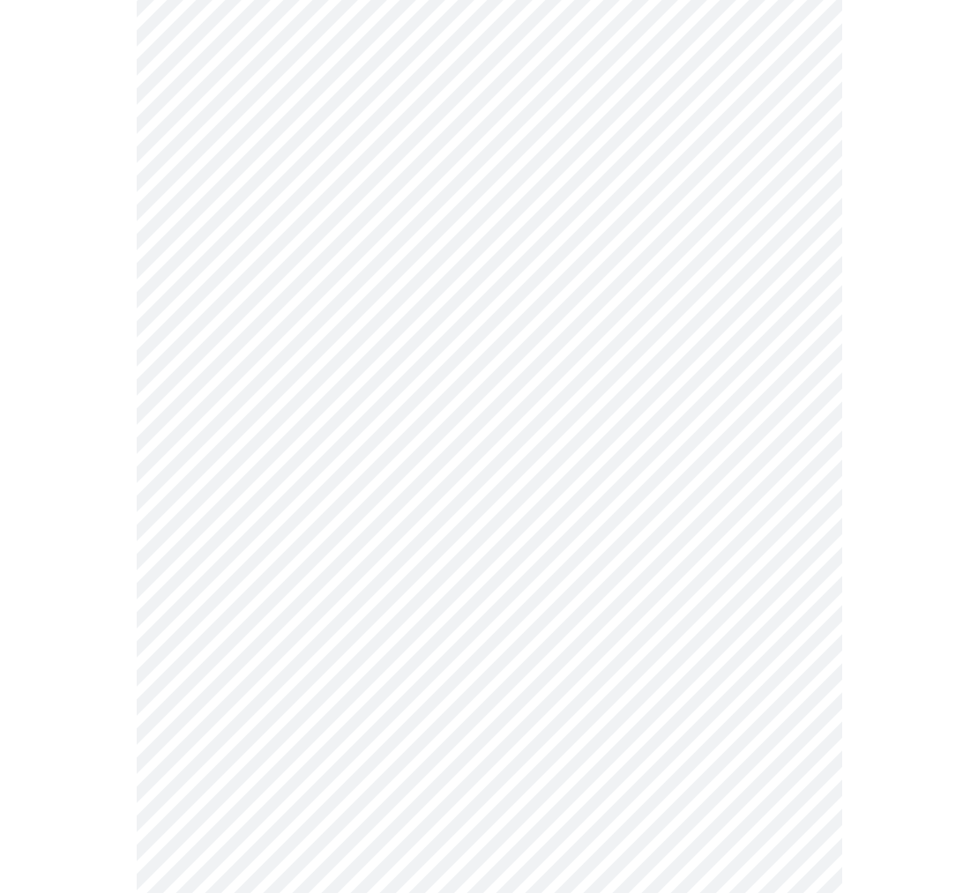
scroll to position [338, 0]
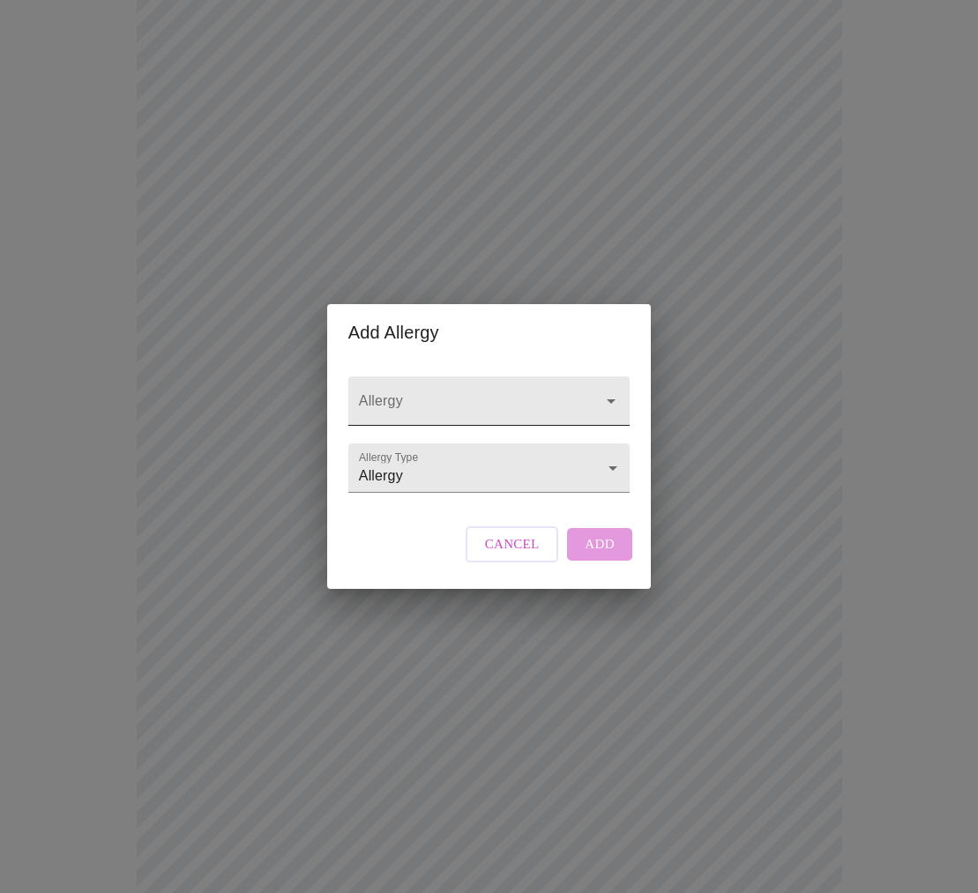
click at [603, 390] on icon "Open" at bounding box center [610, 400] width 21 height 21
type input "penicel"
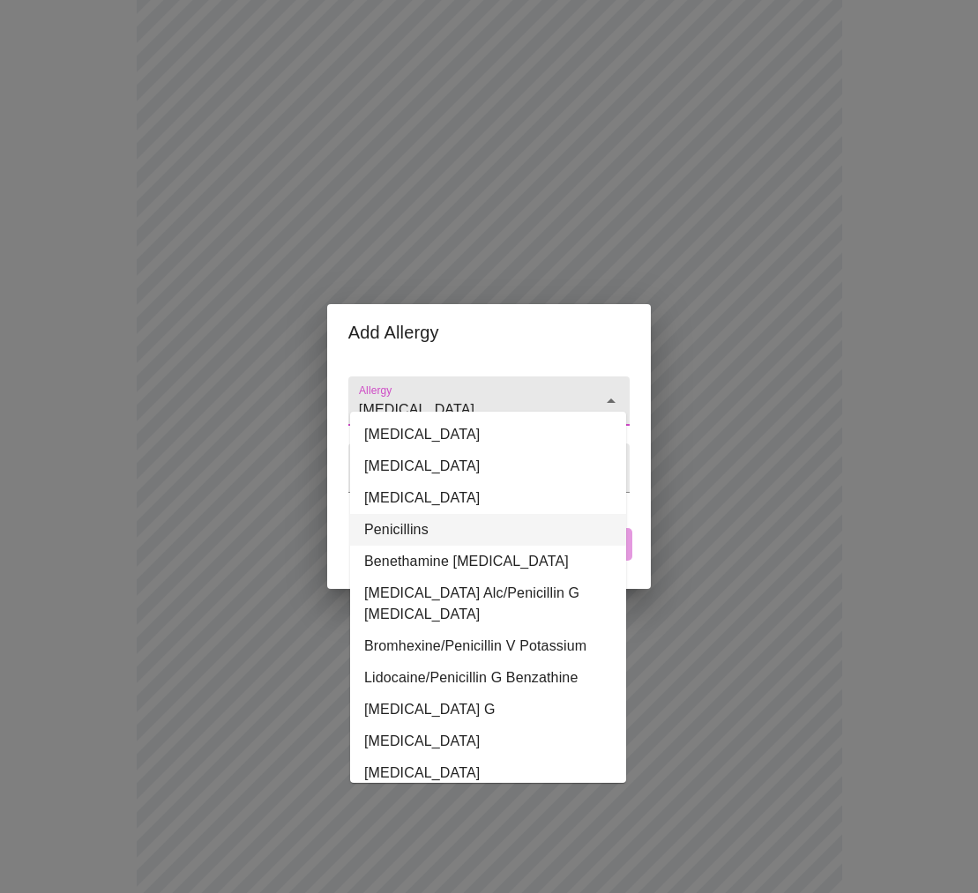
click at [398, 532] on li "Penicillins" at bounding box center [488, 530] width 276 height 32
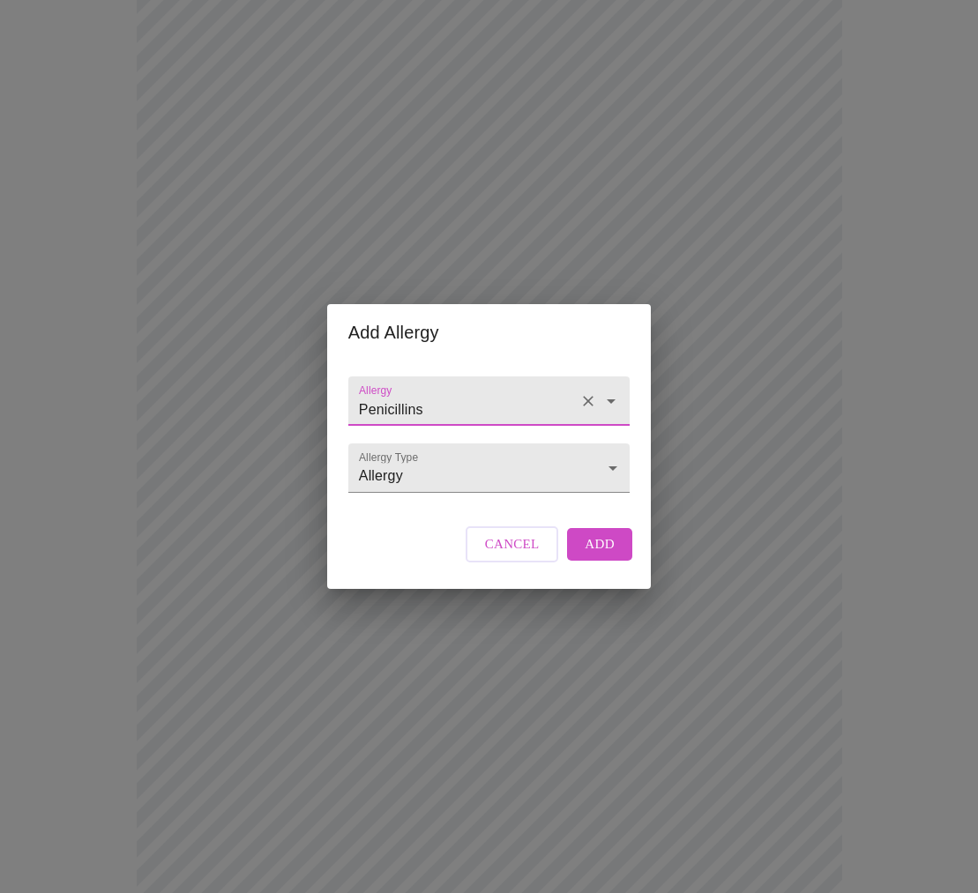
type input "Penicillins"
click at [599, 555] on span "Add" at bounding box center [599, 543] width 30 height 23
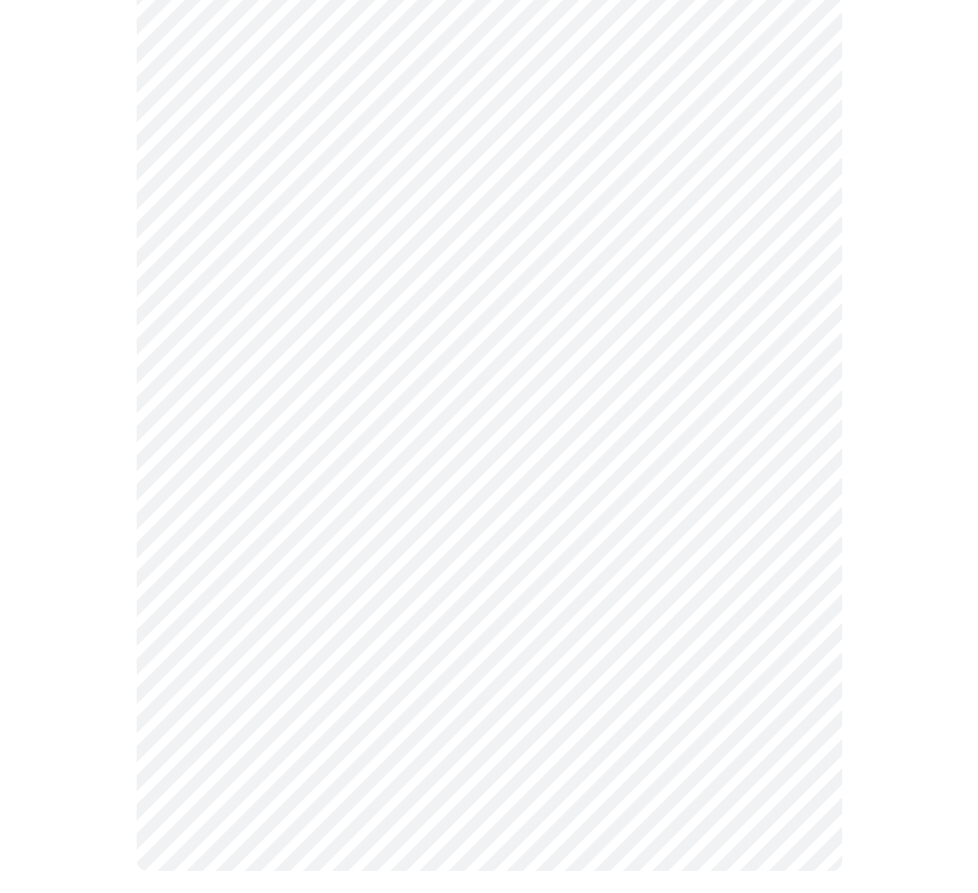
scroll to position [525, 0]
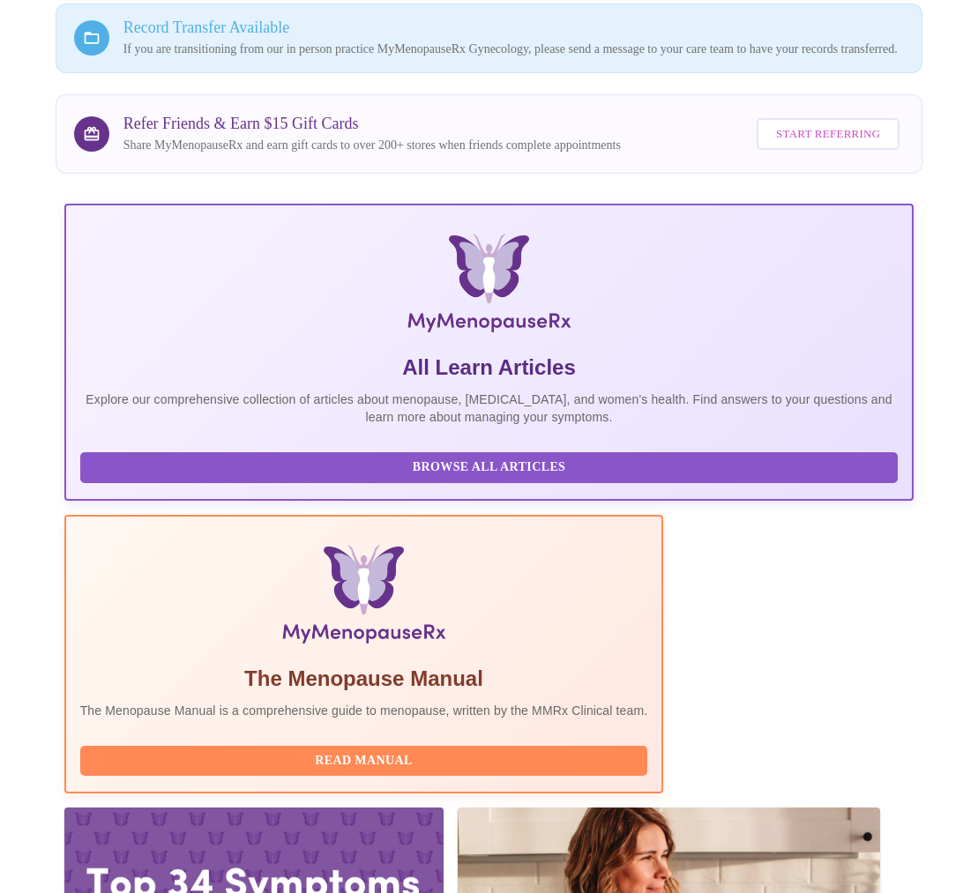
scroll to position [226, 0]
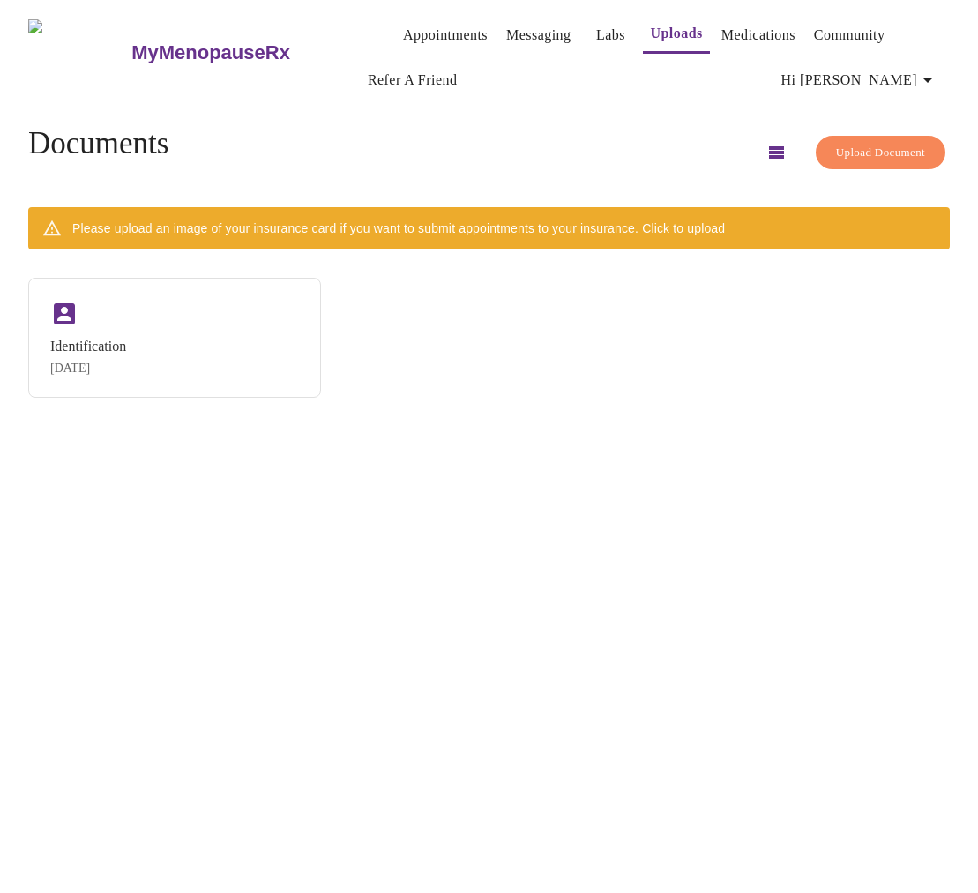
click at [683, 221] on span "Click to upload" at bounding box center [683, 228] width 83 height 14
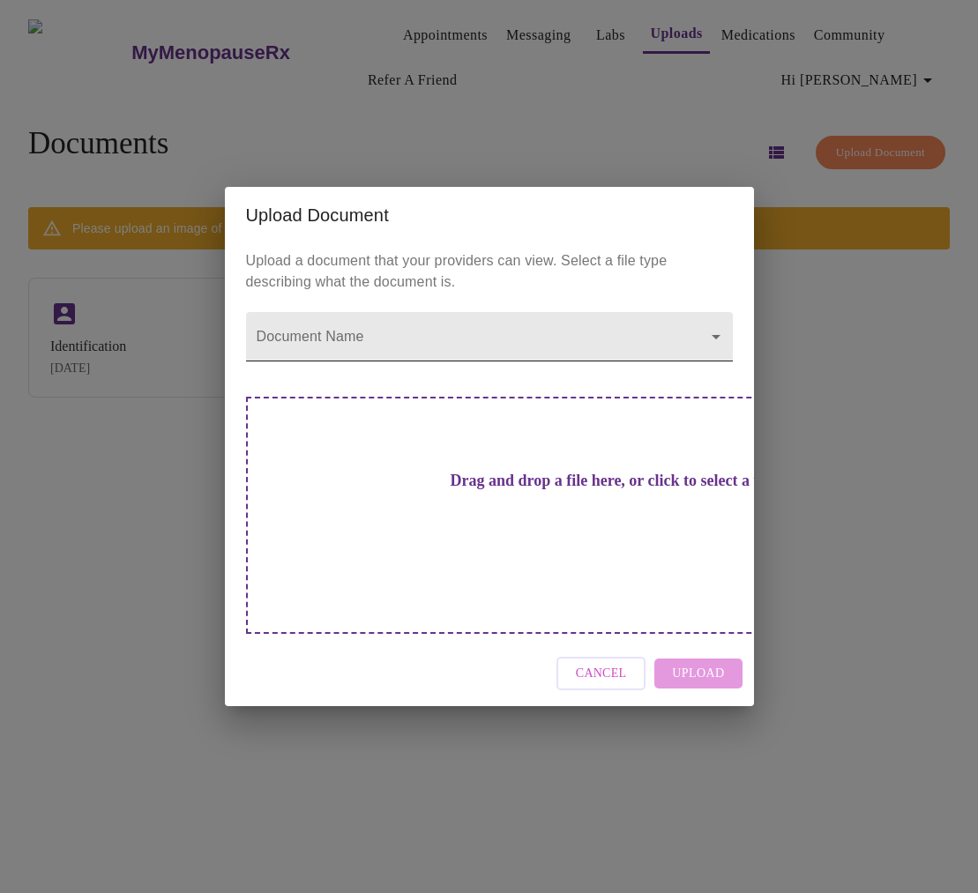
click at [720, 363] on body "MyMenopauseRx Appointments Messaging Labs Uploads Medications Community Refer a…" at bounding box center [488, 453] width 963 height 893
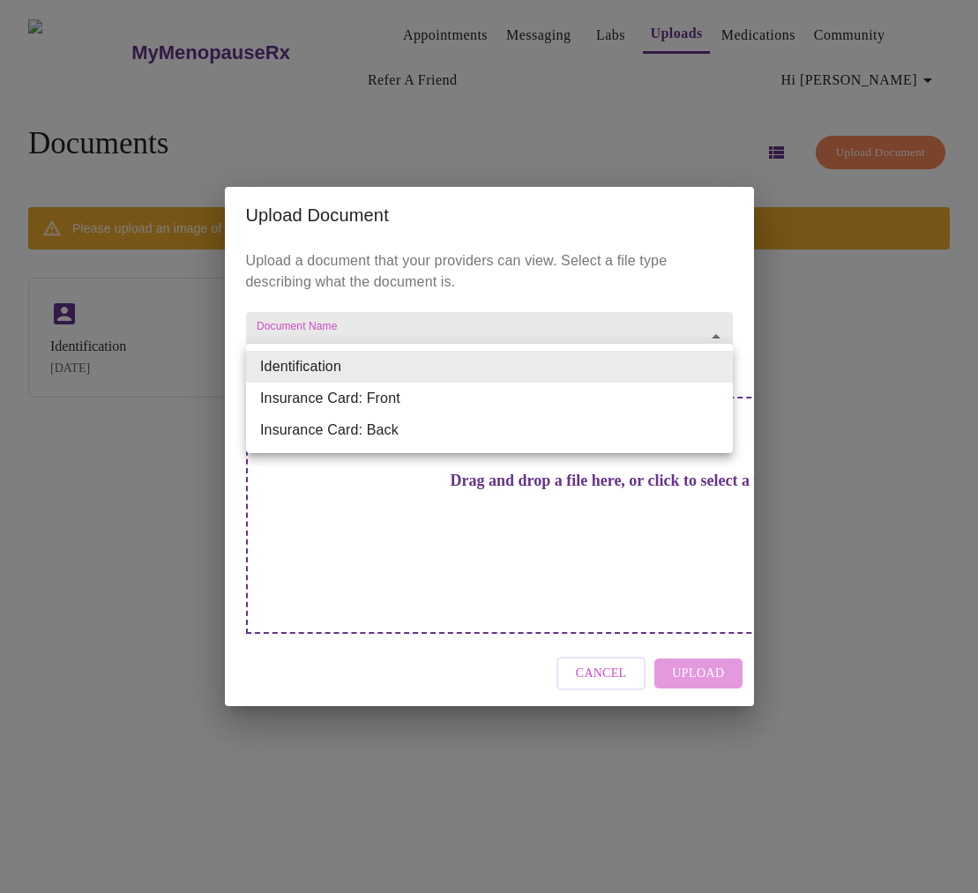
click at [689, 398] on li "Insurance Card: Front" at bounding box center [489, 399] width 487 height 32
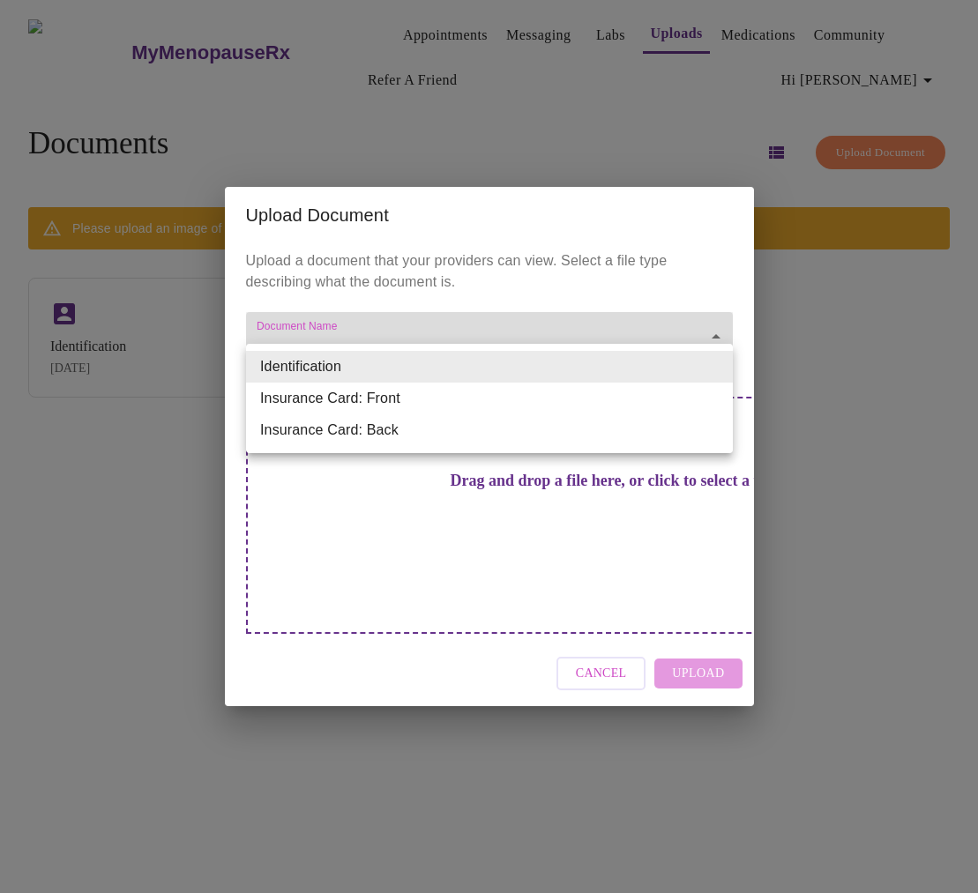
type input "Insurance Card: Front"
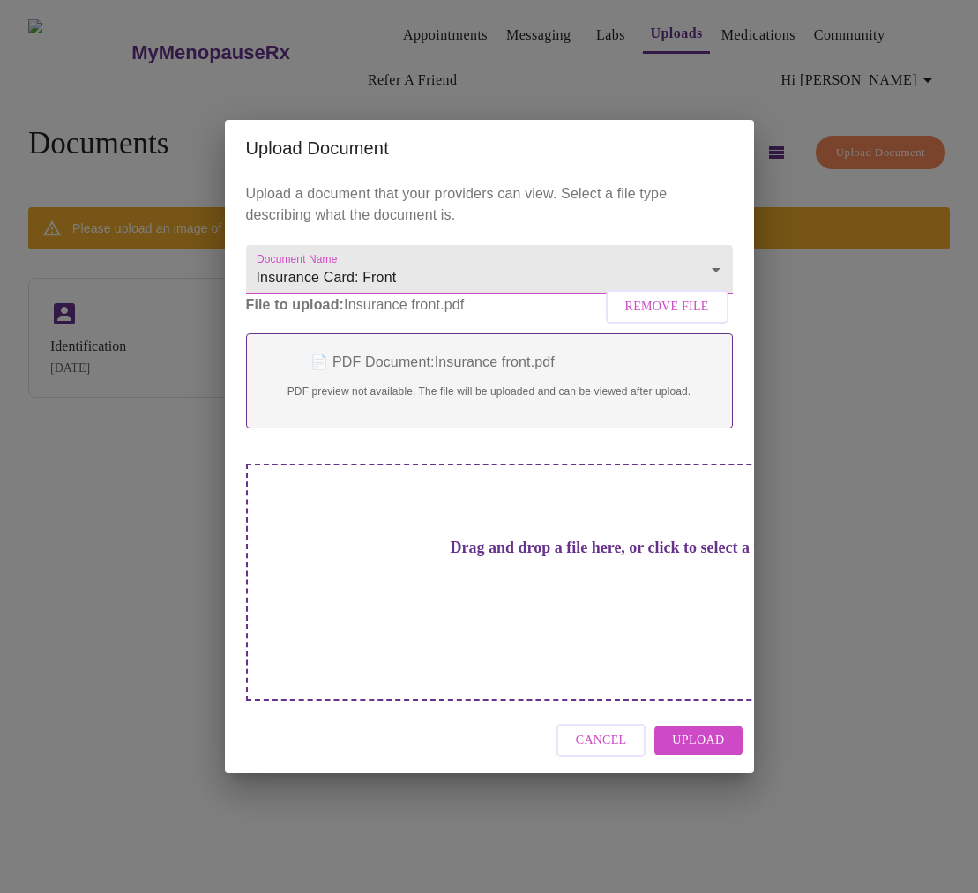
click at [708, 730] on span "Upload" at bounding box center [698, 741] width 52 height 22
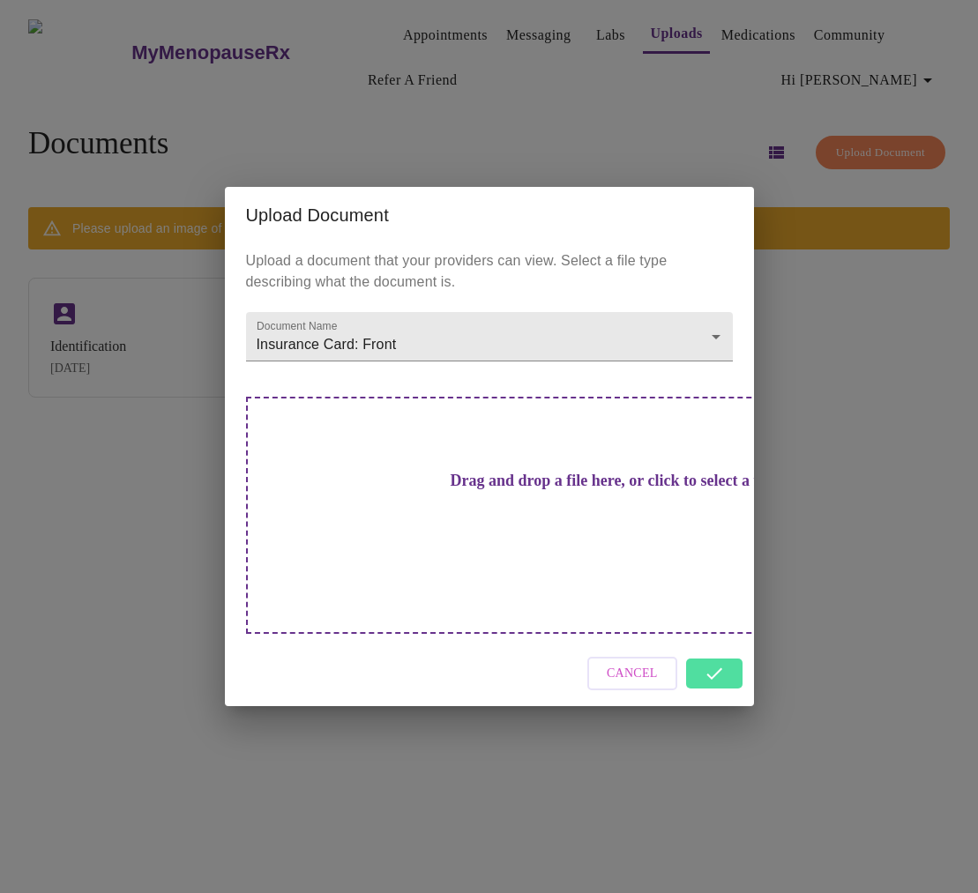
click at [717, 641] on div "Cancel" at bounding box center [489, 674] width 529 height 66
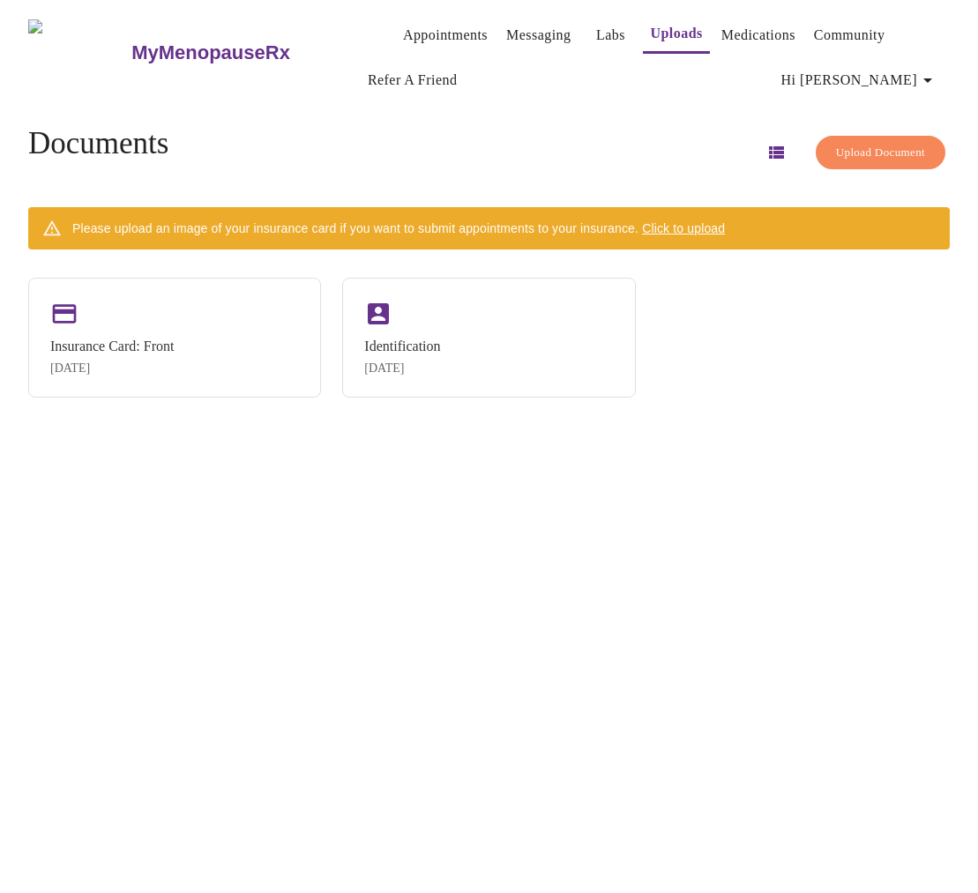
click at [690, 225] on span "Click to upload" at bounding box center [683, 228] width 83 height 14
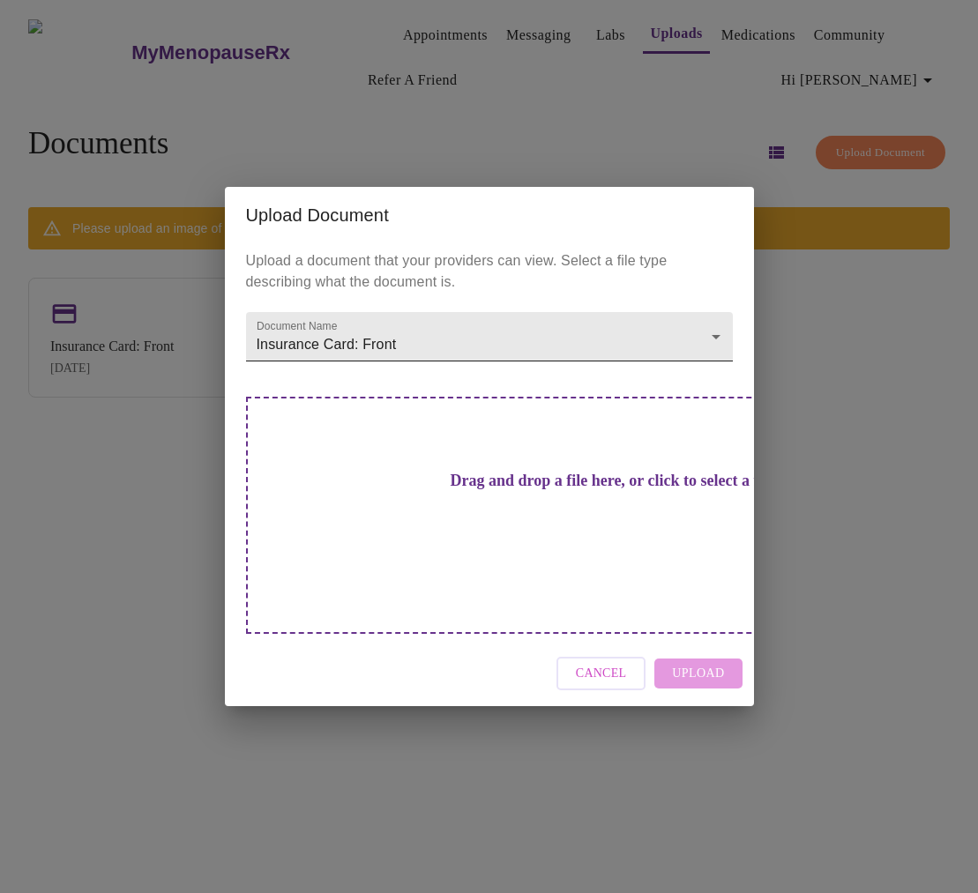
click at [718, 361] on body "MyMenopauseRx Appointments Messaging Labs Uploads Medications Community Refer a…" at bounding box center [488, 453] width 963 height 893
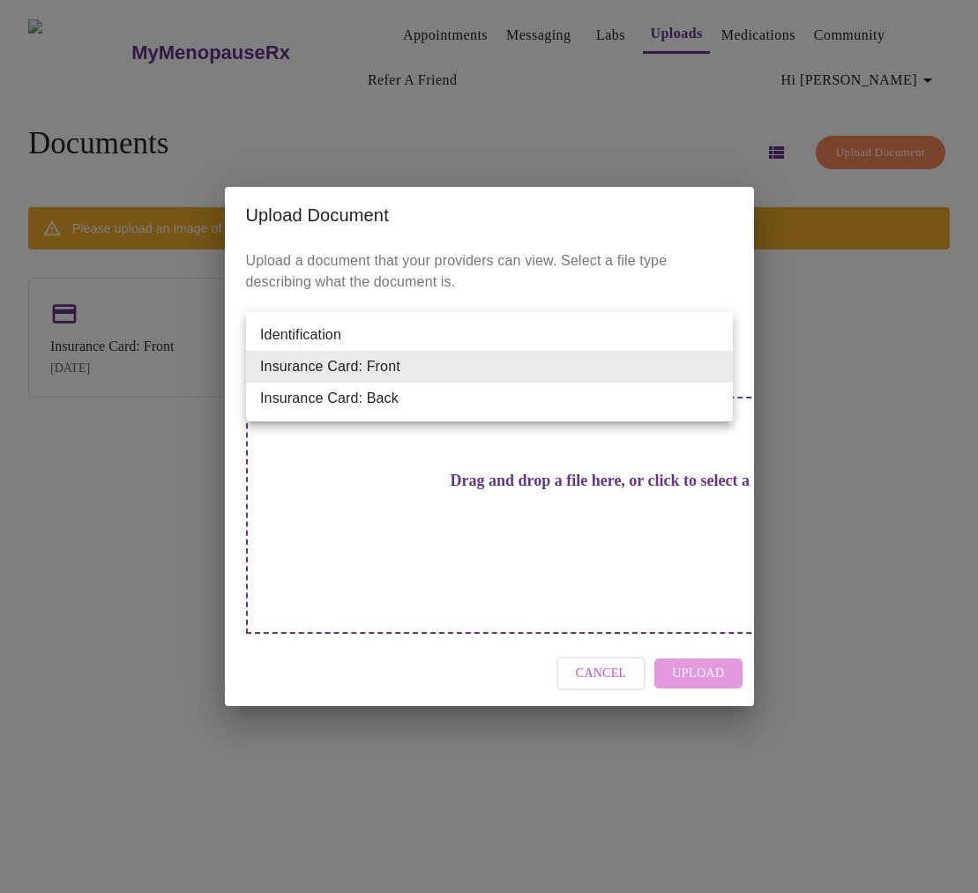
click at [703, 406] on li "Insurance Card: Back" at bounding box center [489, 399] width 487 height 32
type input "Insurance Card: Back"
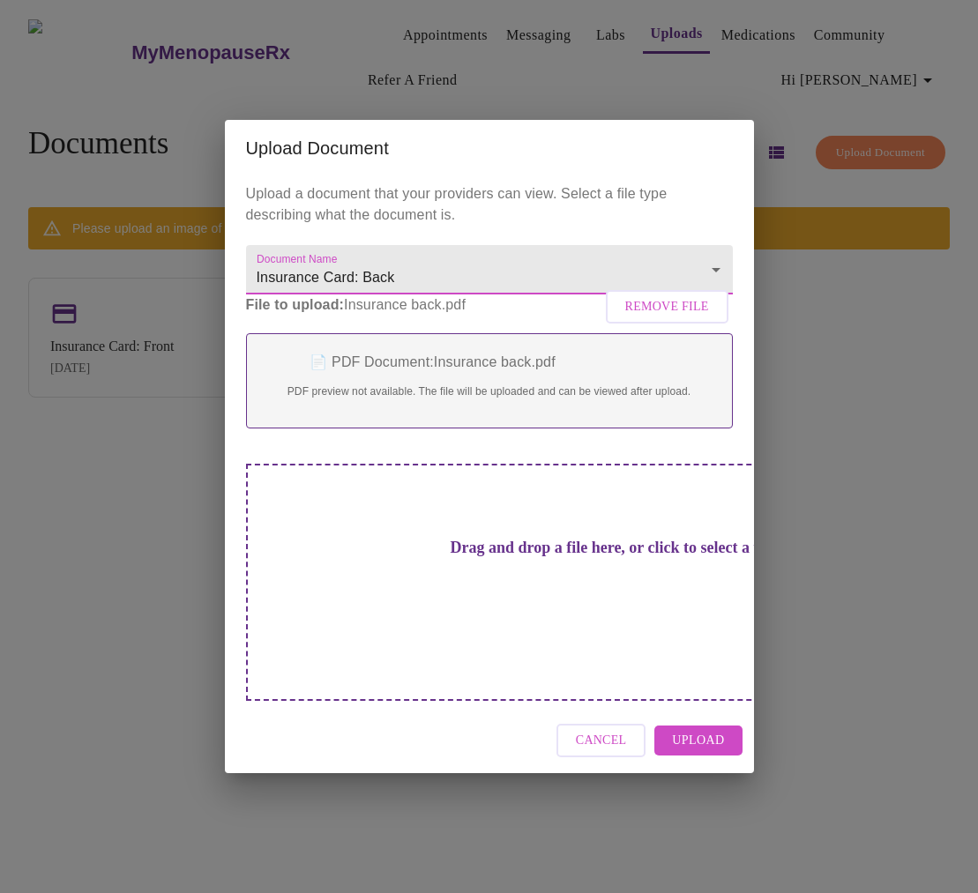
click at [711, 730] on span "Upload" at bounding box center [698, 741] width 52 height 22
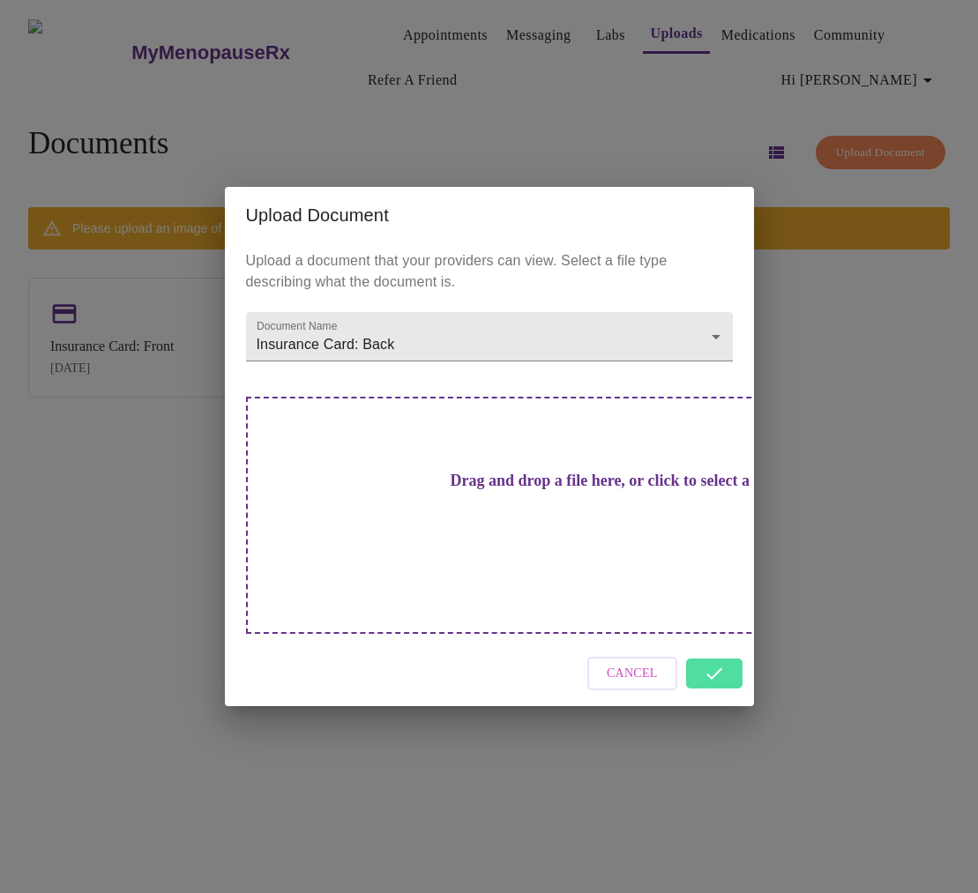
click at [711, 644] on div "Cancel" at bounding box center [489, 674] width 529 height 66
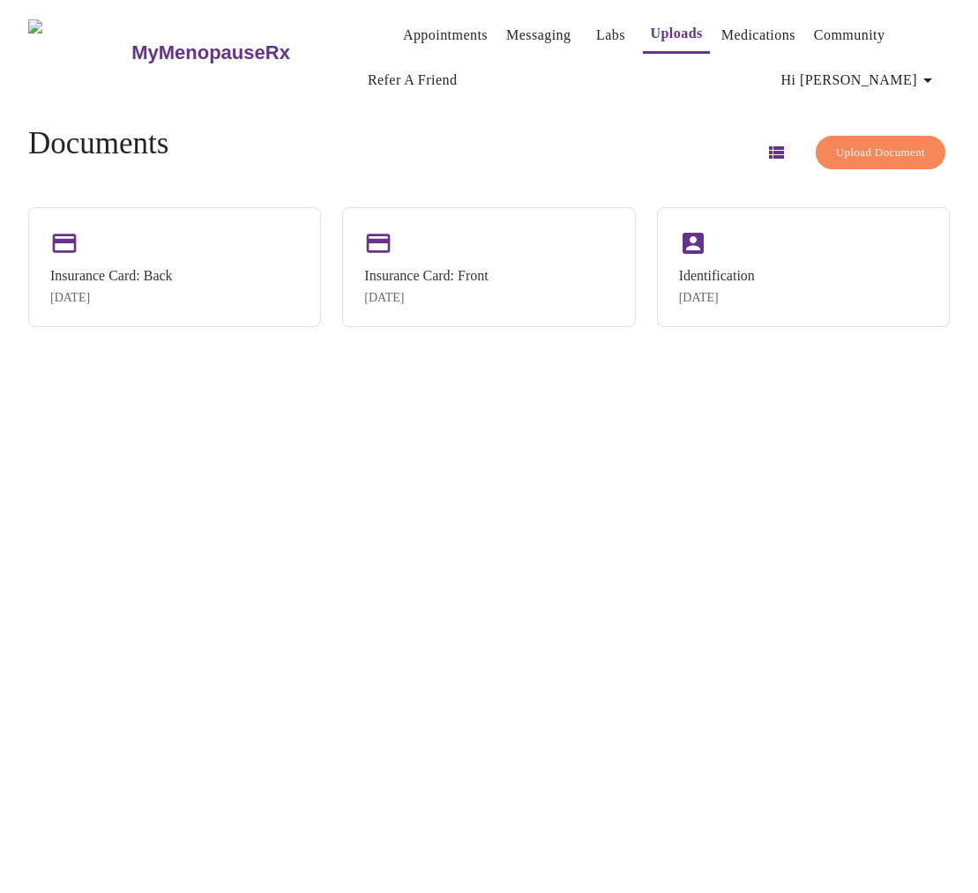
click at [417, 27] on link "Appointments" at bounding box center [445, 35] width 85 height 25
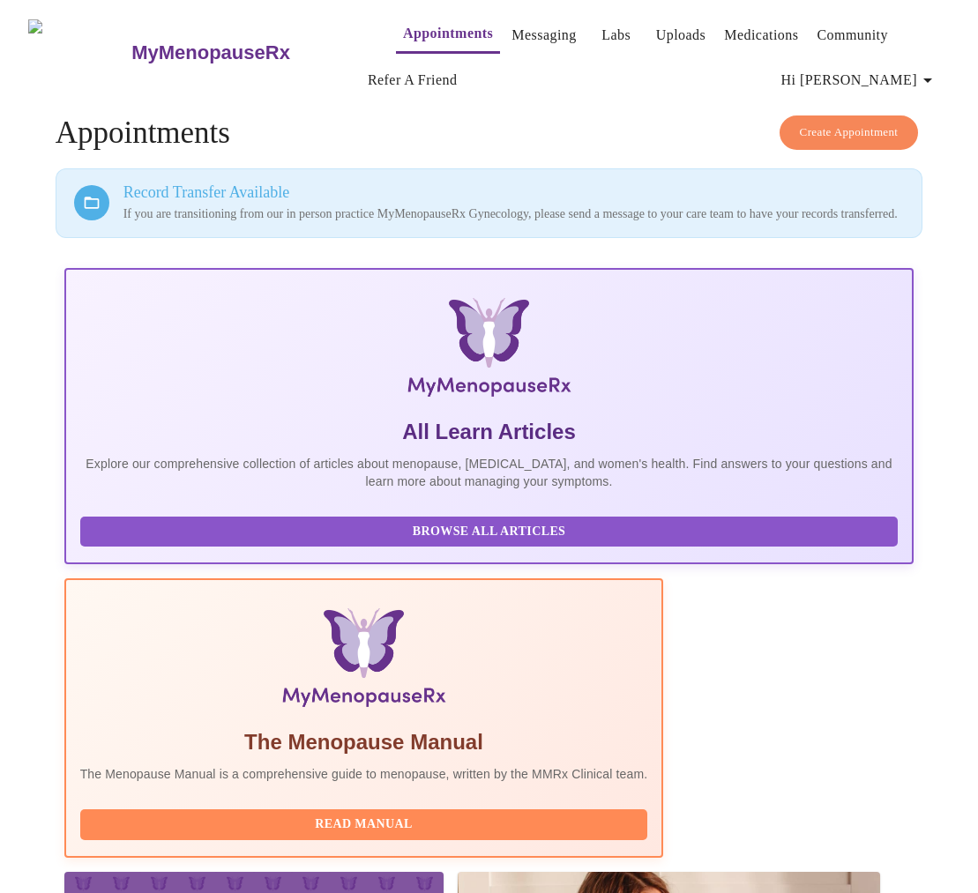
click at [511, 23] on link "Messaging" at bounding box center [543, 35] width 64 height 25
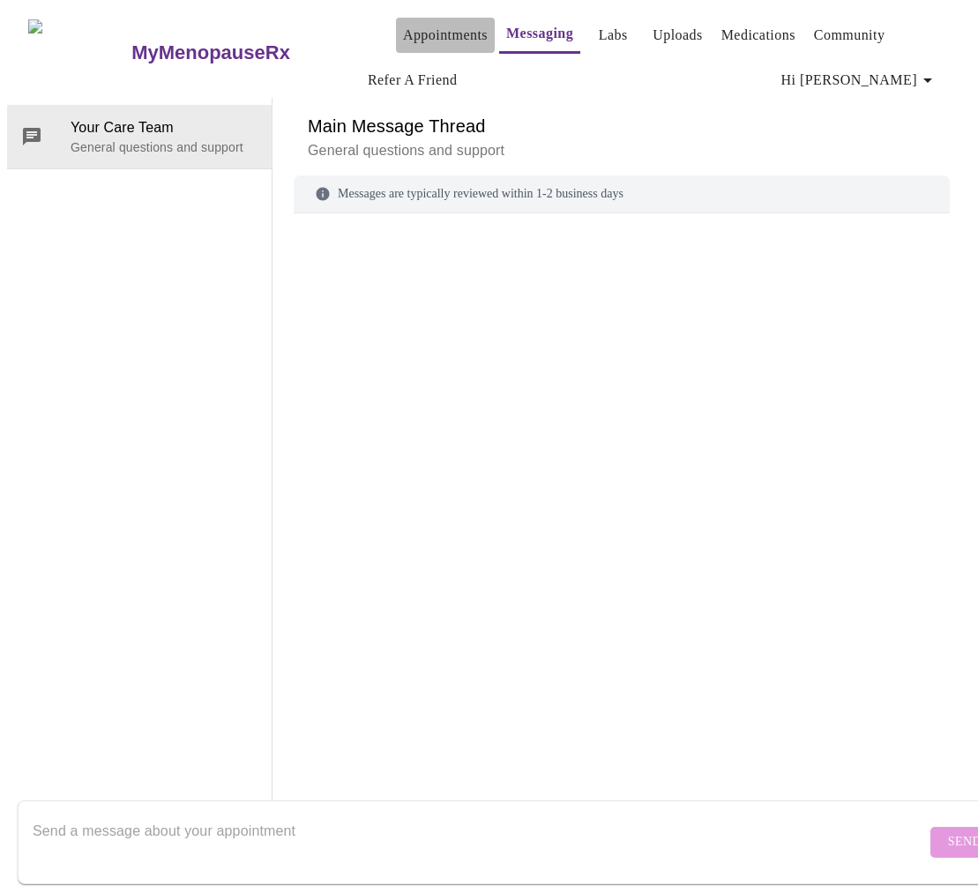
click at [420, 33] on link "Appointments" at bounding box center [445, 35] width 85 height 25
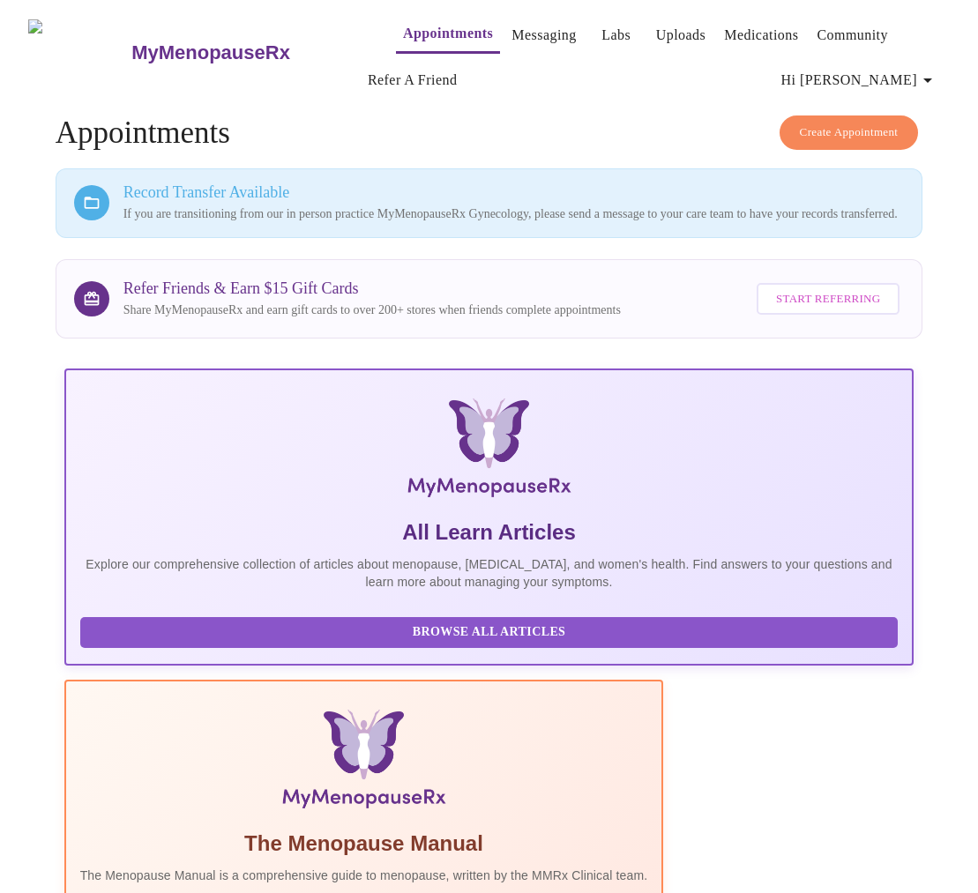
click at [601, 26] on link "Labs" at bounding box center [615, 35] width 29 height 25
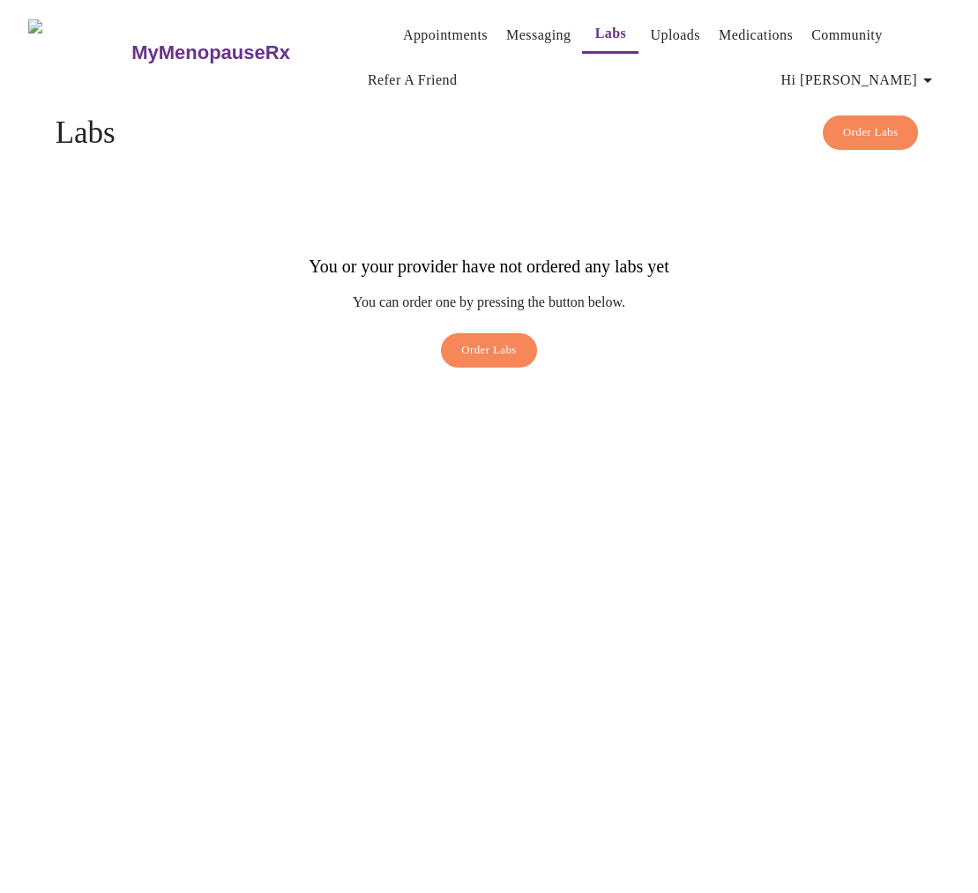
click at [759, 28] on link "Medications" at bounding box center [755, 35] width 74 height 25
